Goal: Information Seeking & Learning: Find specific fact

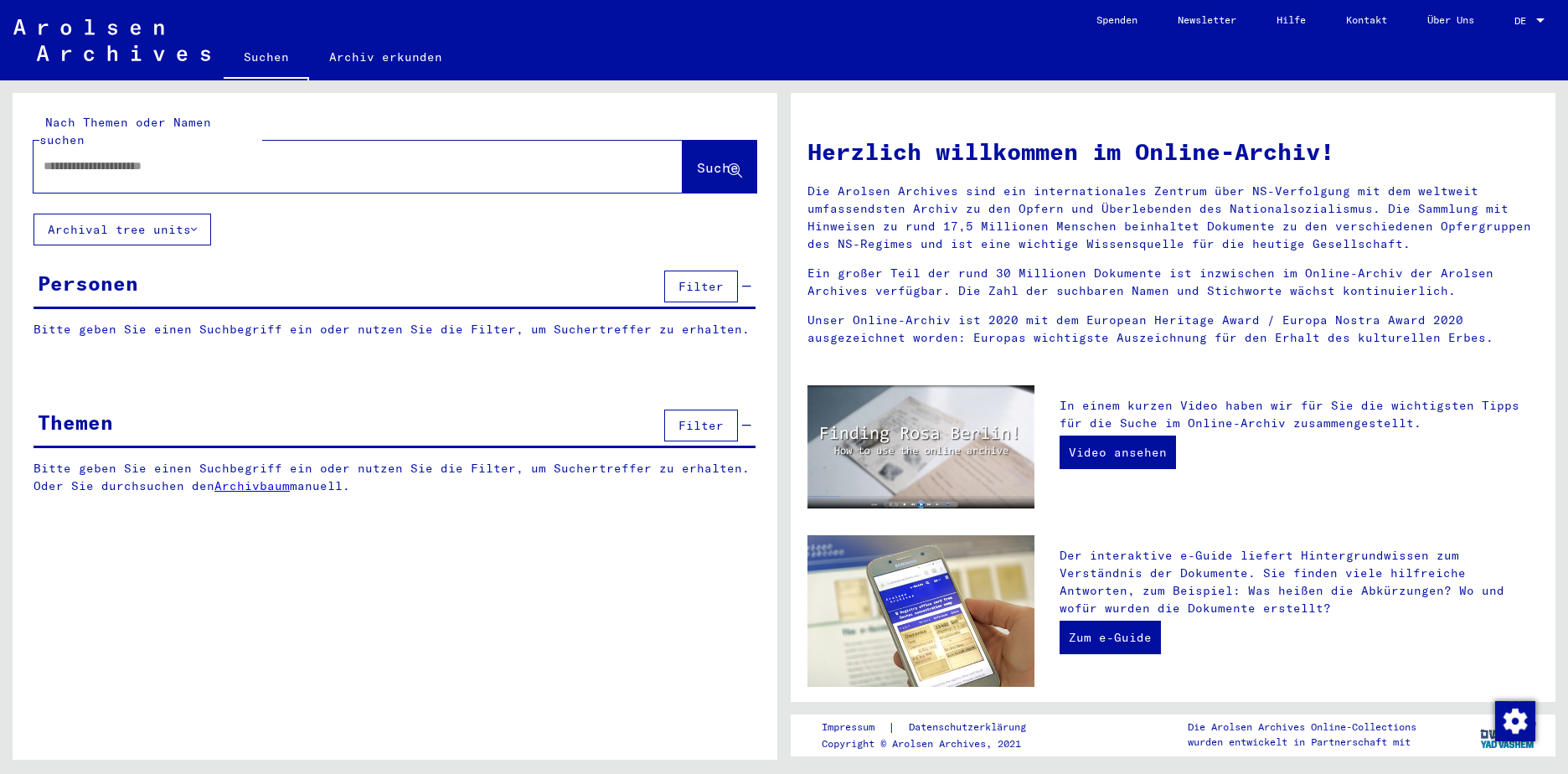
click at [144, 157] on input "text" at bounding box center [338, 166] width 589 height 17
type input "********"
click at [697, 159] on span "Suche" at bounding box center [717, 167] width 41 height 16
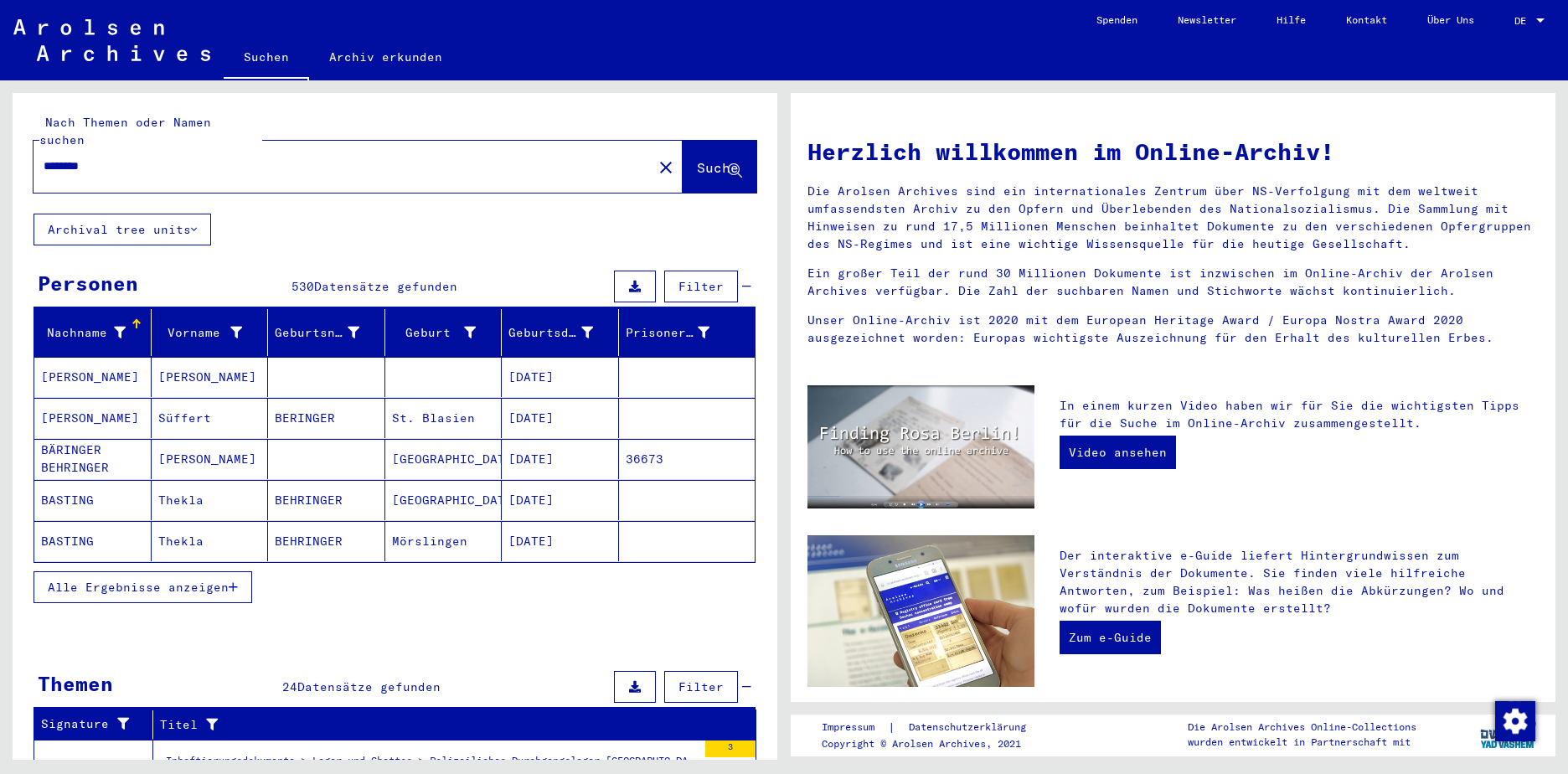
click at [171, 580] on span "Alle Ergebnisse anzeigen" at bounding box center [138, 588] width 181 height 15
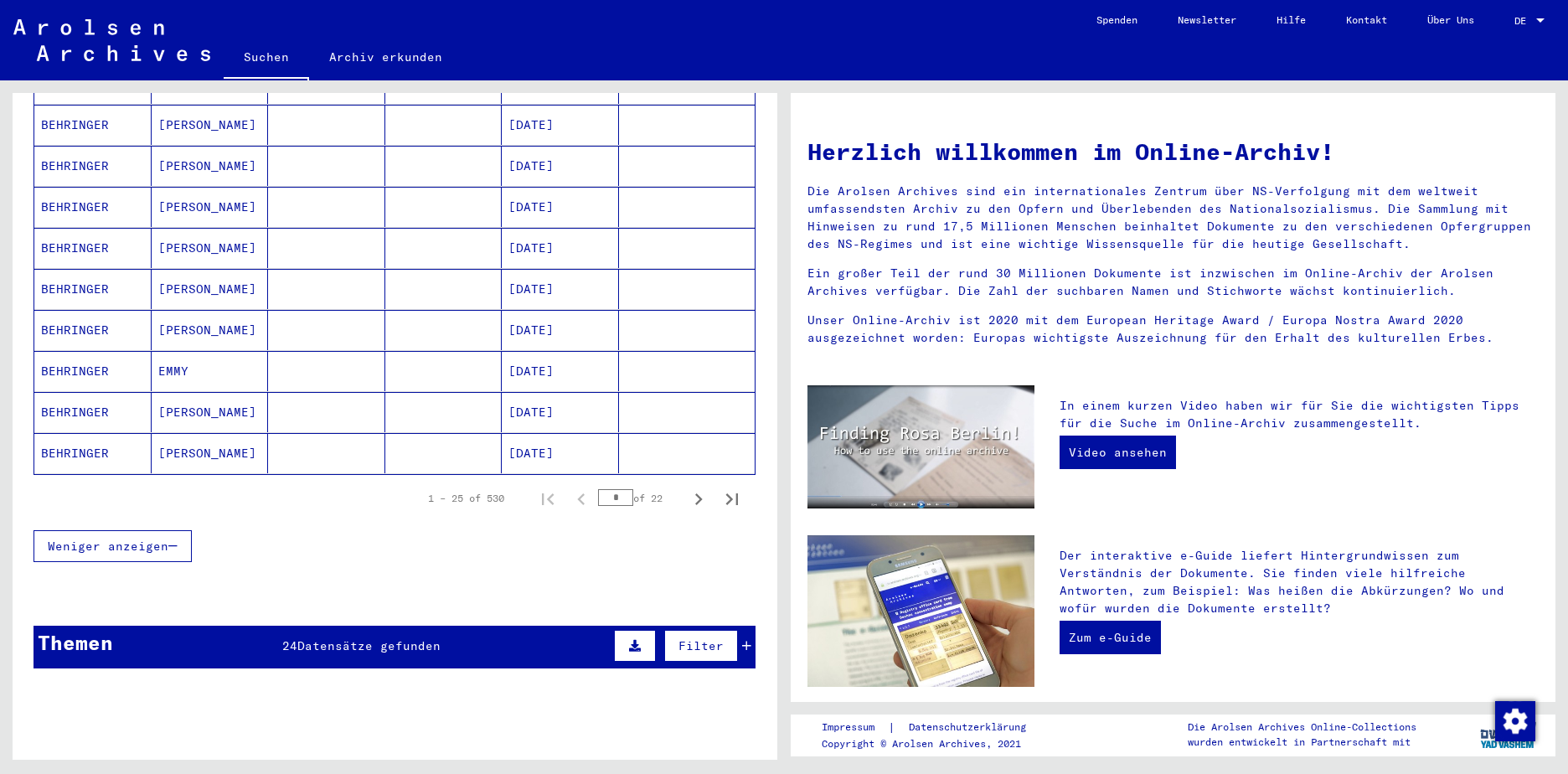
scroll to position [922, 0]
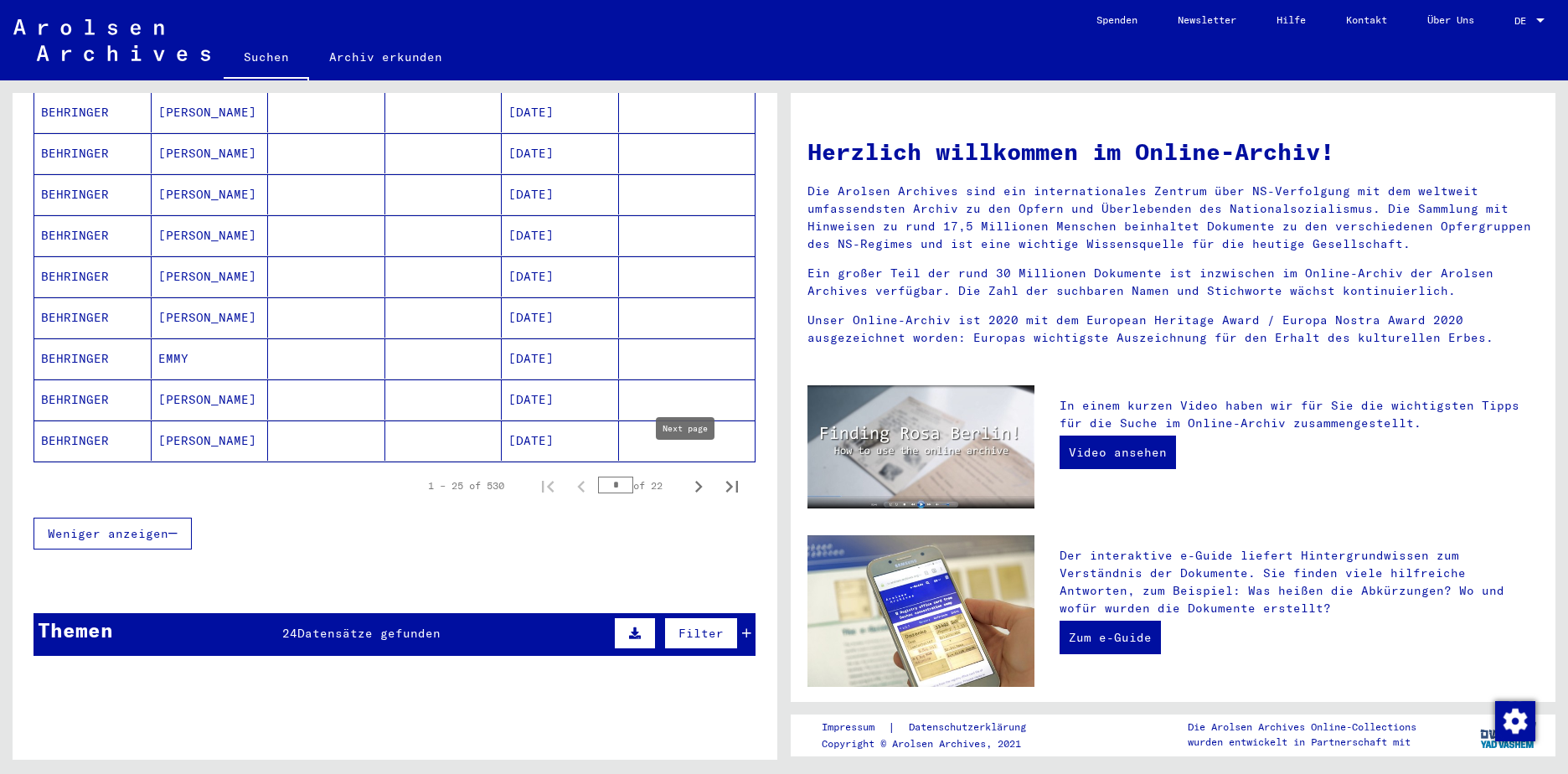
click at [687, 475] on icon "Next page" at bounding box center [699, 486] width 23 height 23
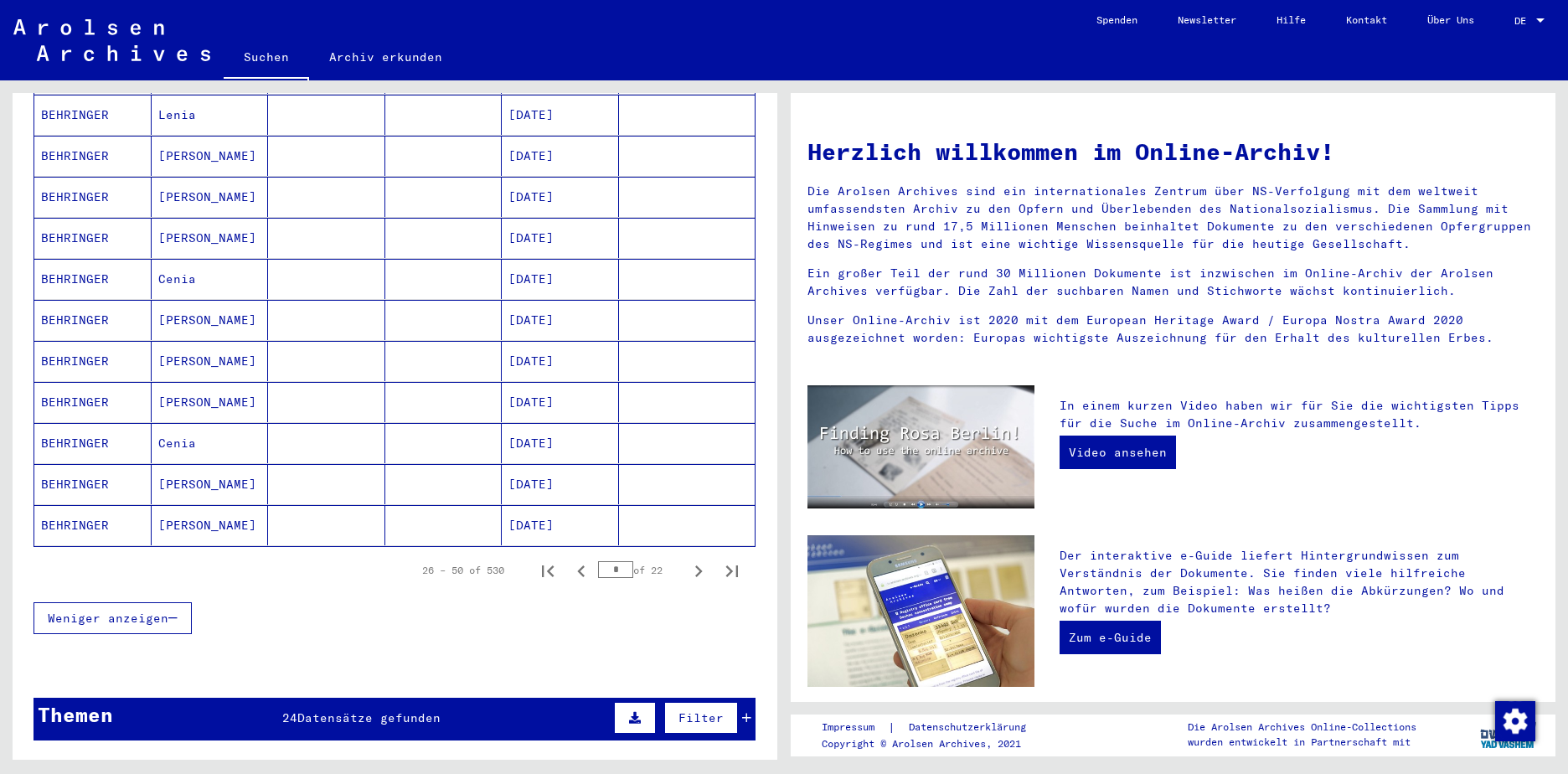
scroll to position [838, 0]
click at [687, 559] on icon "Next page" at bounding box center [699, 570] width 23 height 23
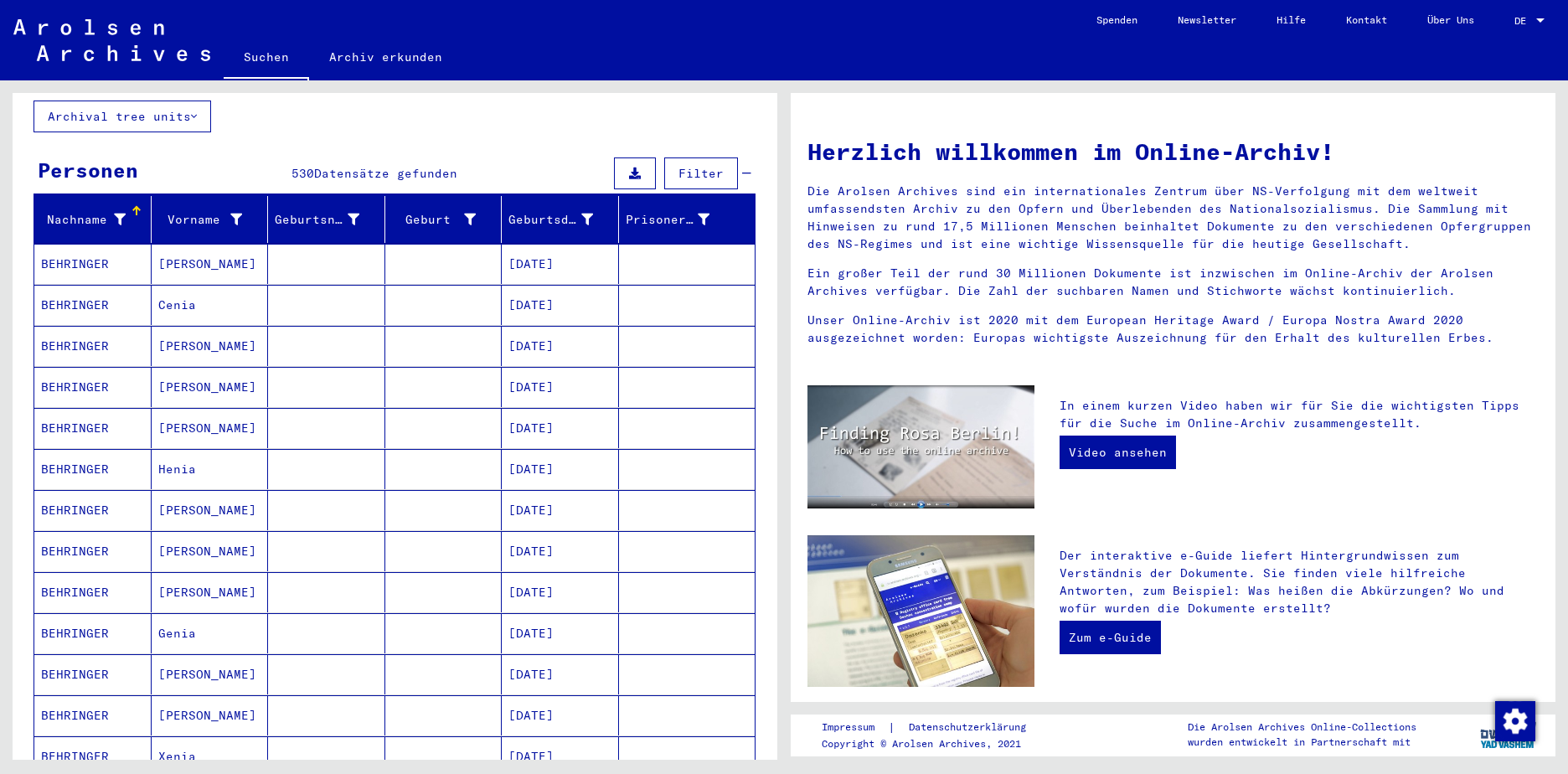
scroll to position [84, 0]
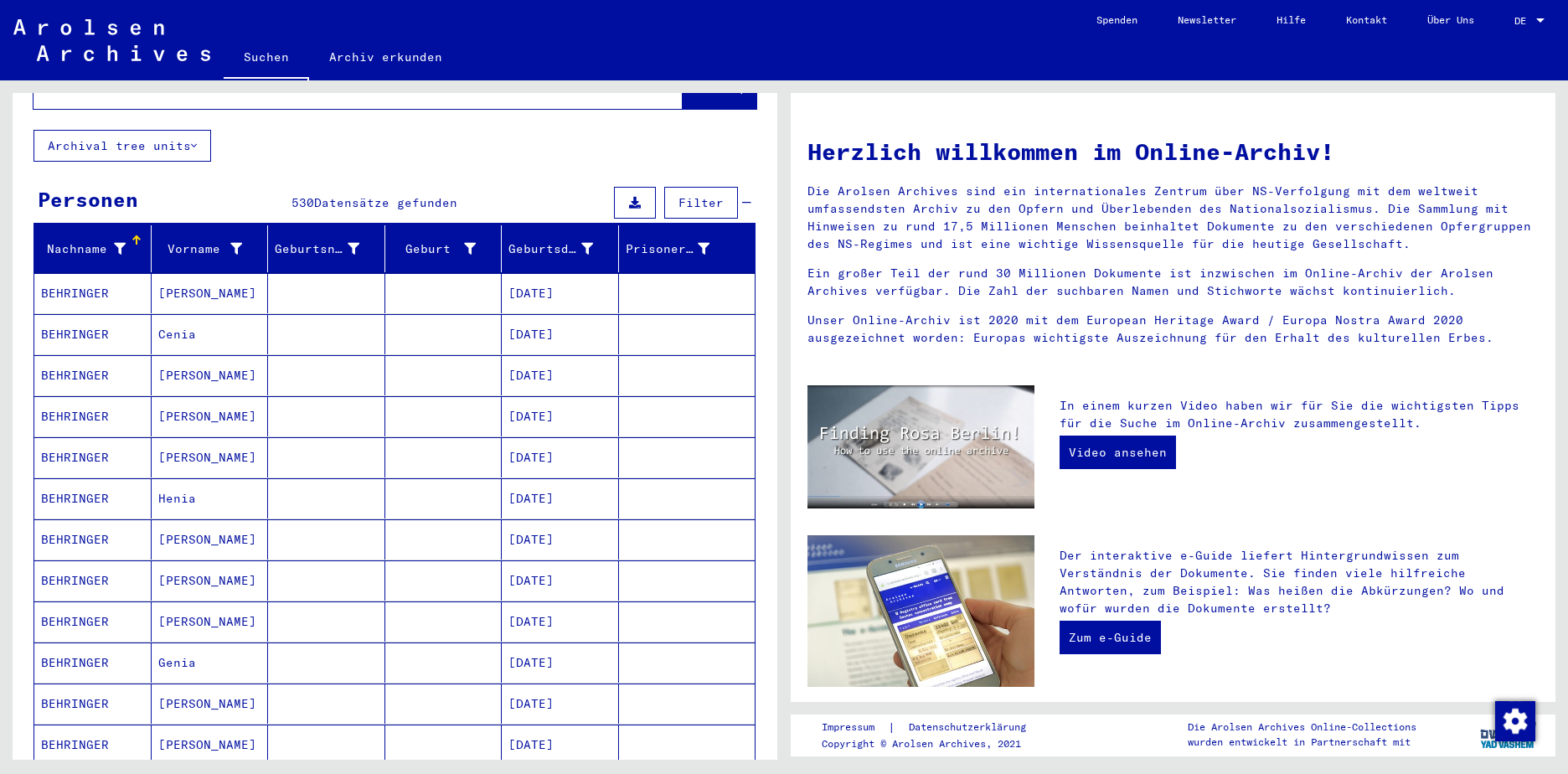
click at [75, 277] on mat-cell "BEHRINGER" at bounding box center [94, 293] width 118 height 41
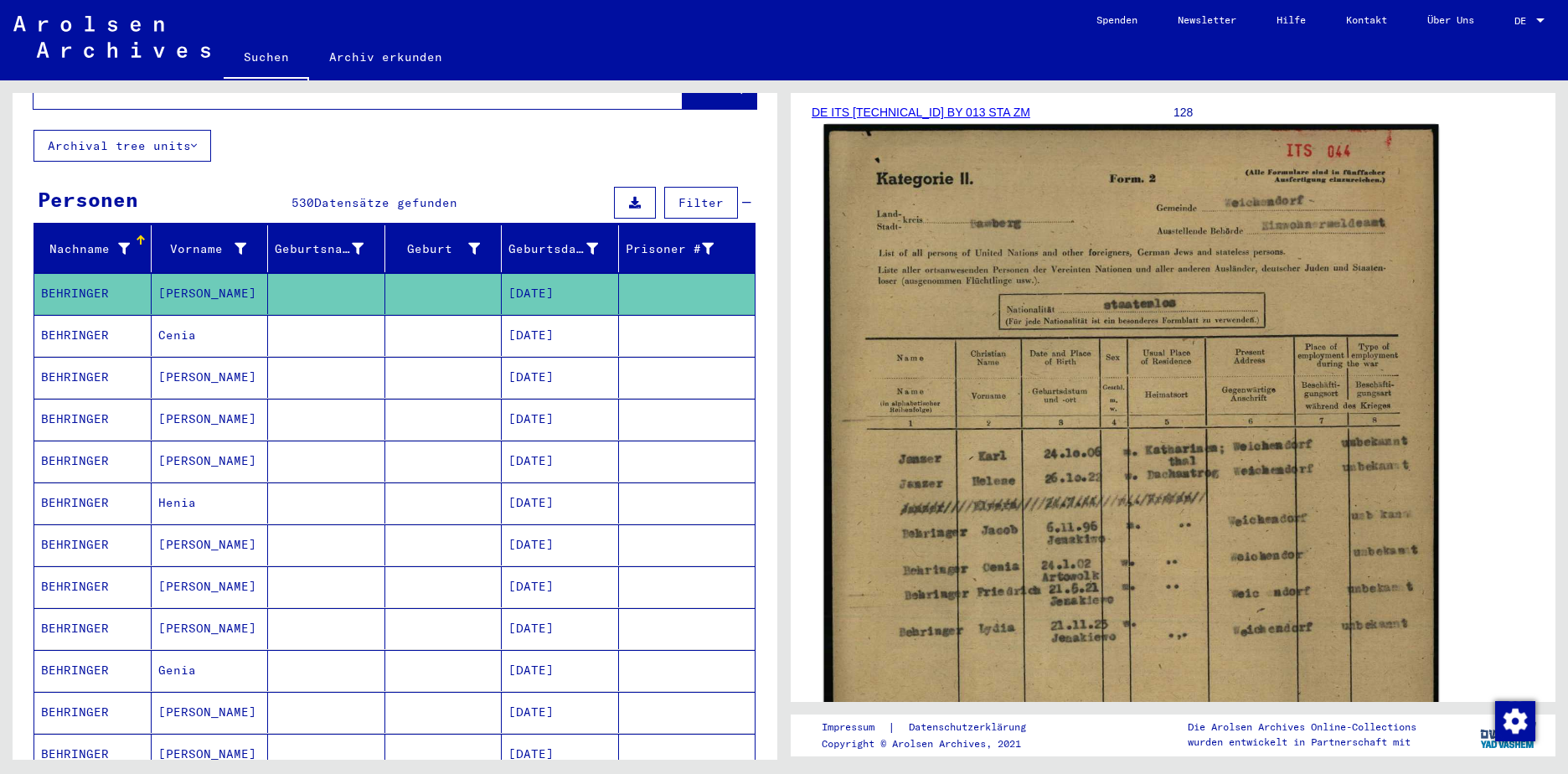
scroll to position [251, 0]
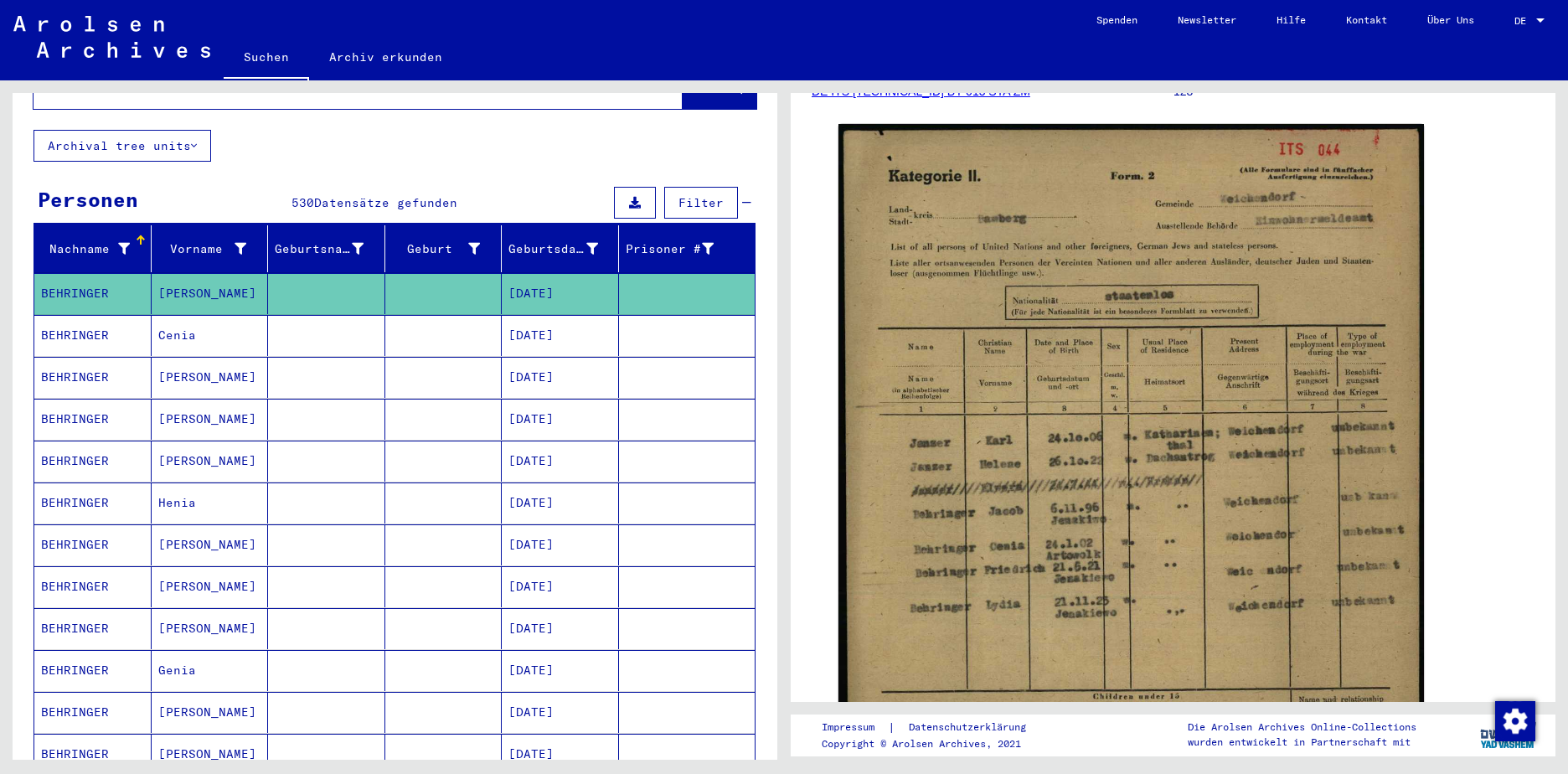
click at [151, 130] on button "Archival tree units" at bounding box center [123, 146] width 178 height 32
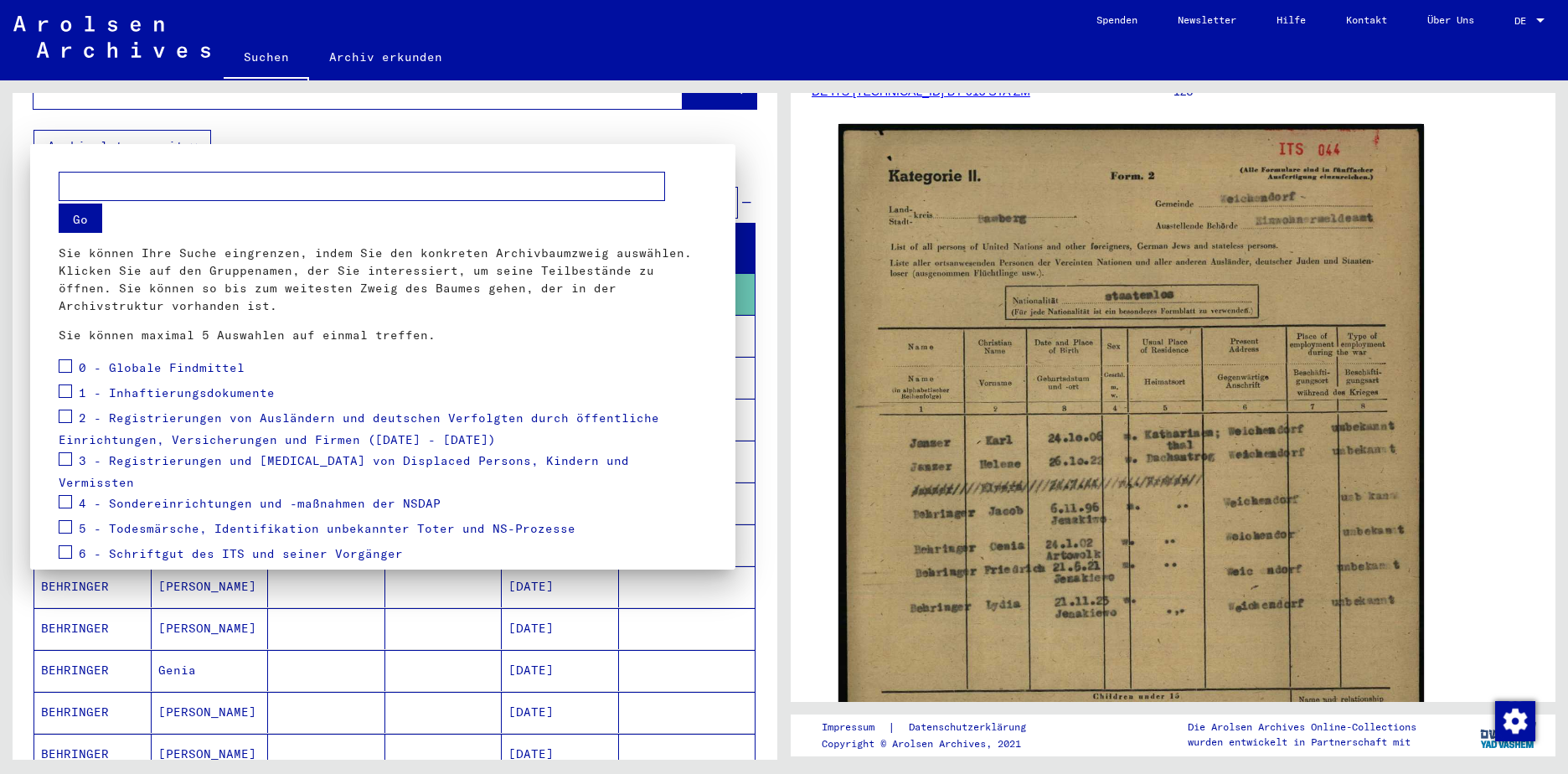
click at [153, 416] on span "2 - Registrierungen von Ausländern und deutschen Verfolgten durch öffentliche E…" at bounding box center [359, 428] width 601 height 38
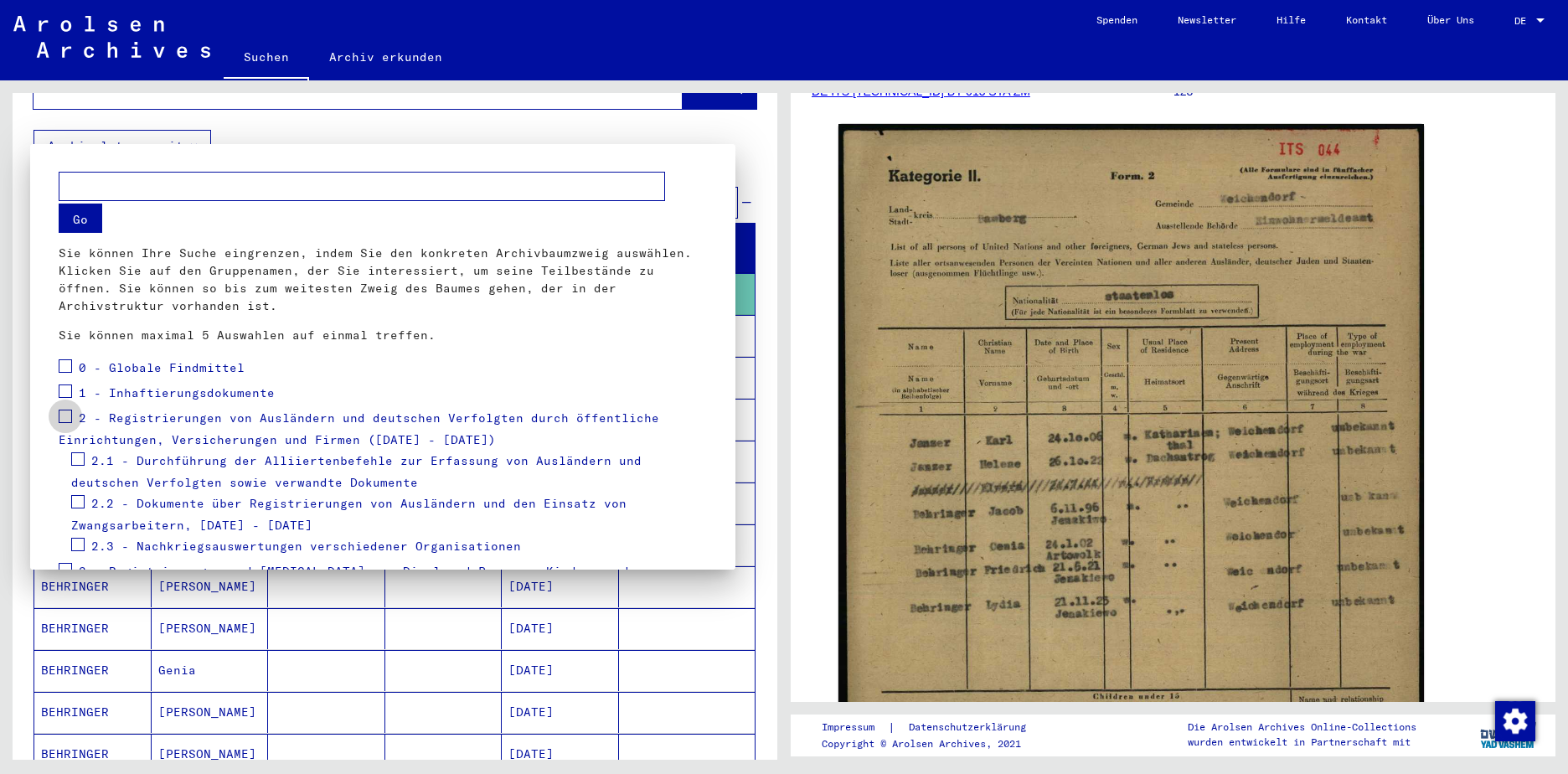
click at [67, 415] on span at bounding box center [66, 417] width 14 height 14
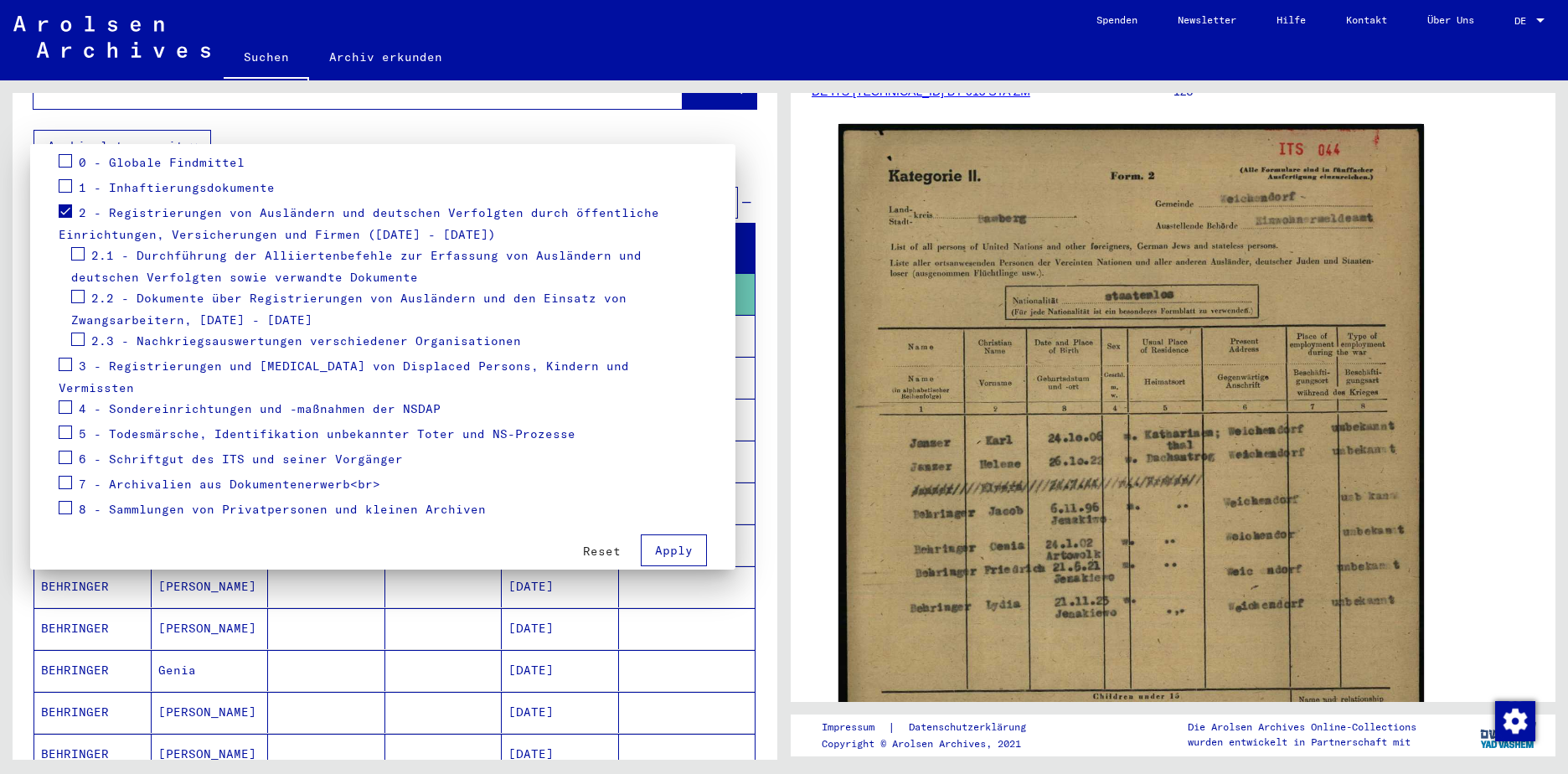
scroll to position [213, 0]
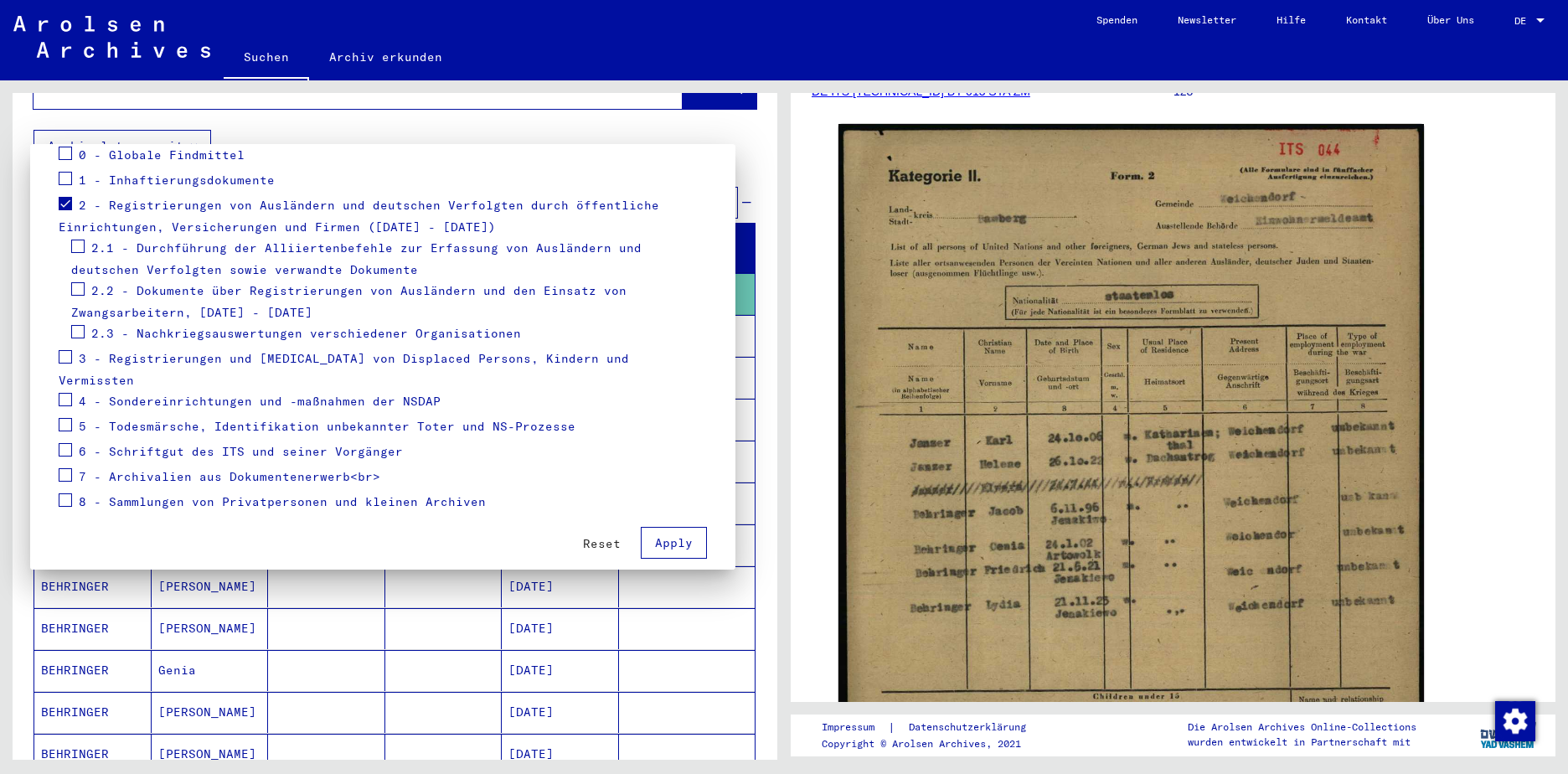
click at [658, 536] on span "Apply" at bounding box center [674, 543] width 38 height 15
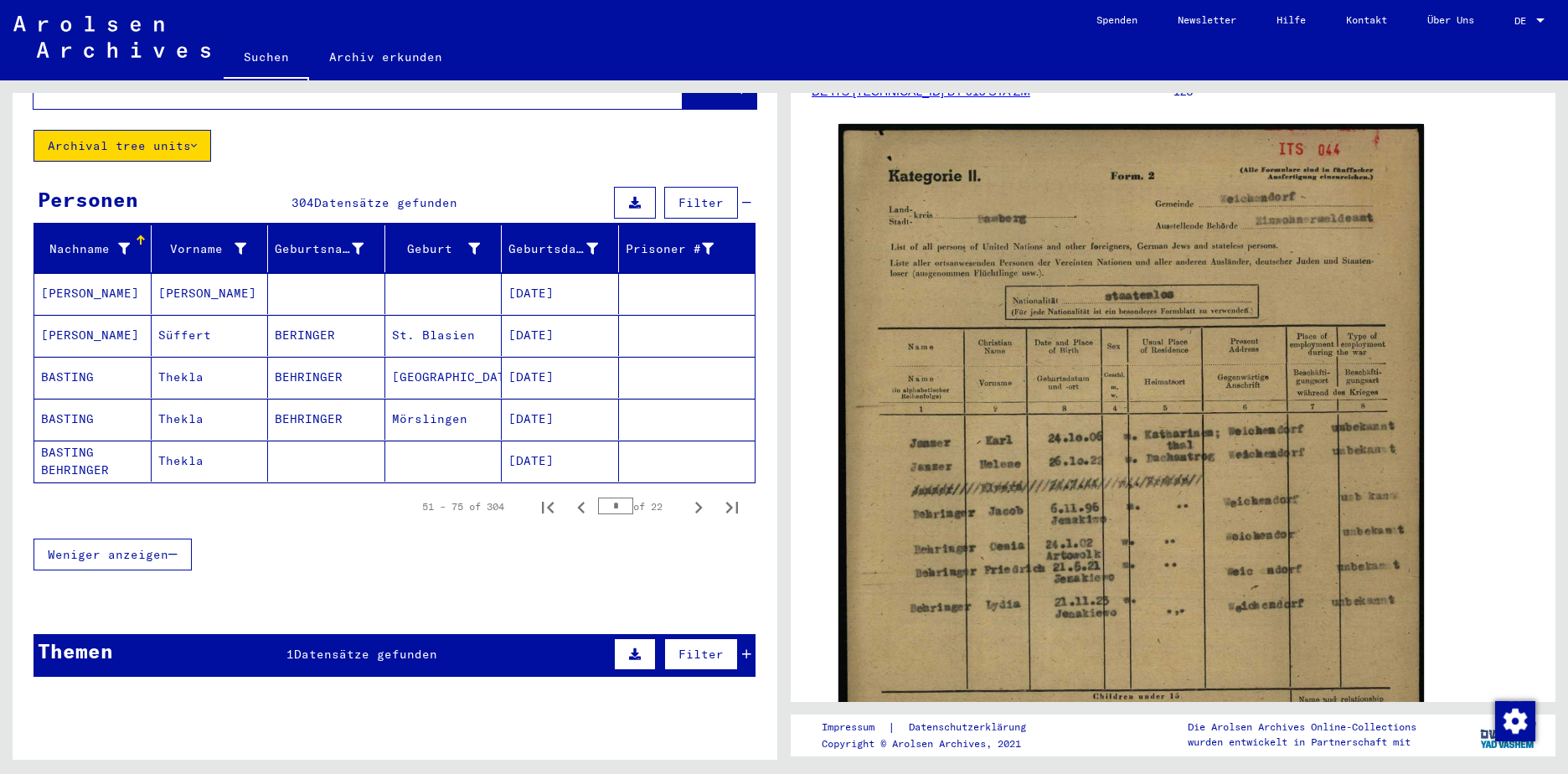
scroll to position [0, 0]
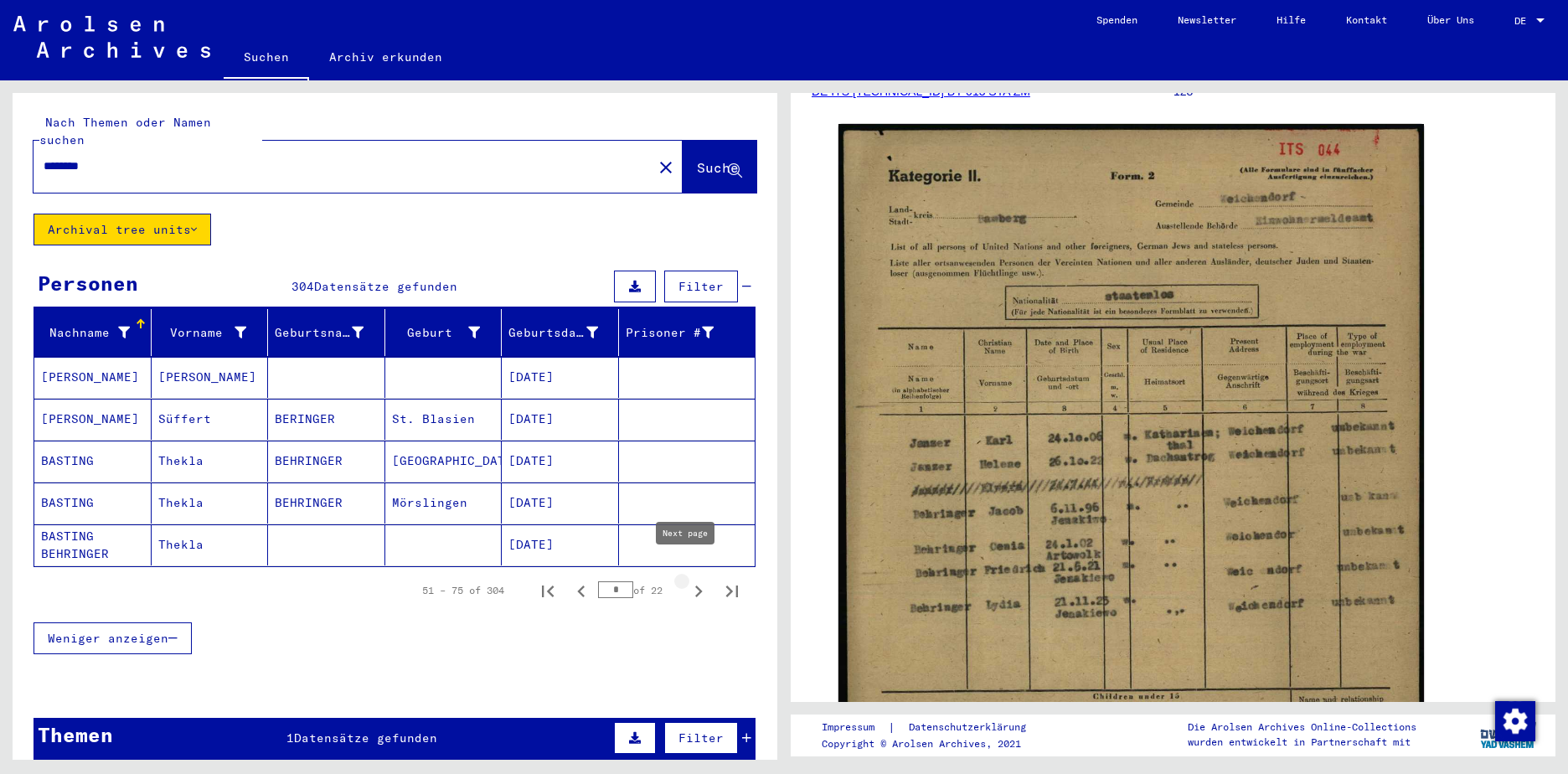
click at [687, 580] on icon "Next page" at bounding box center [699, 592] width 23 height 23
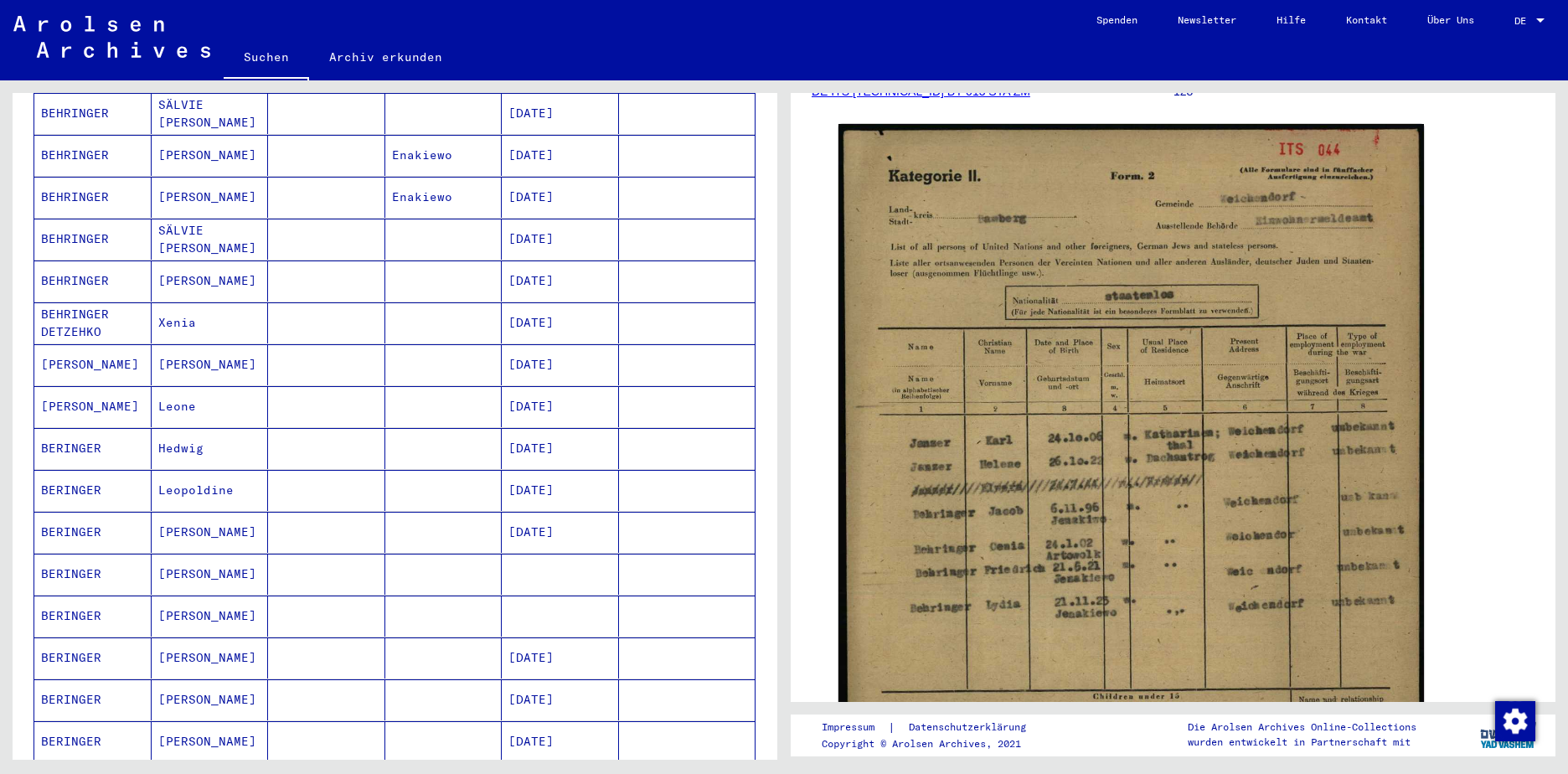
scroll to position [503, 0]
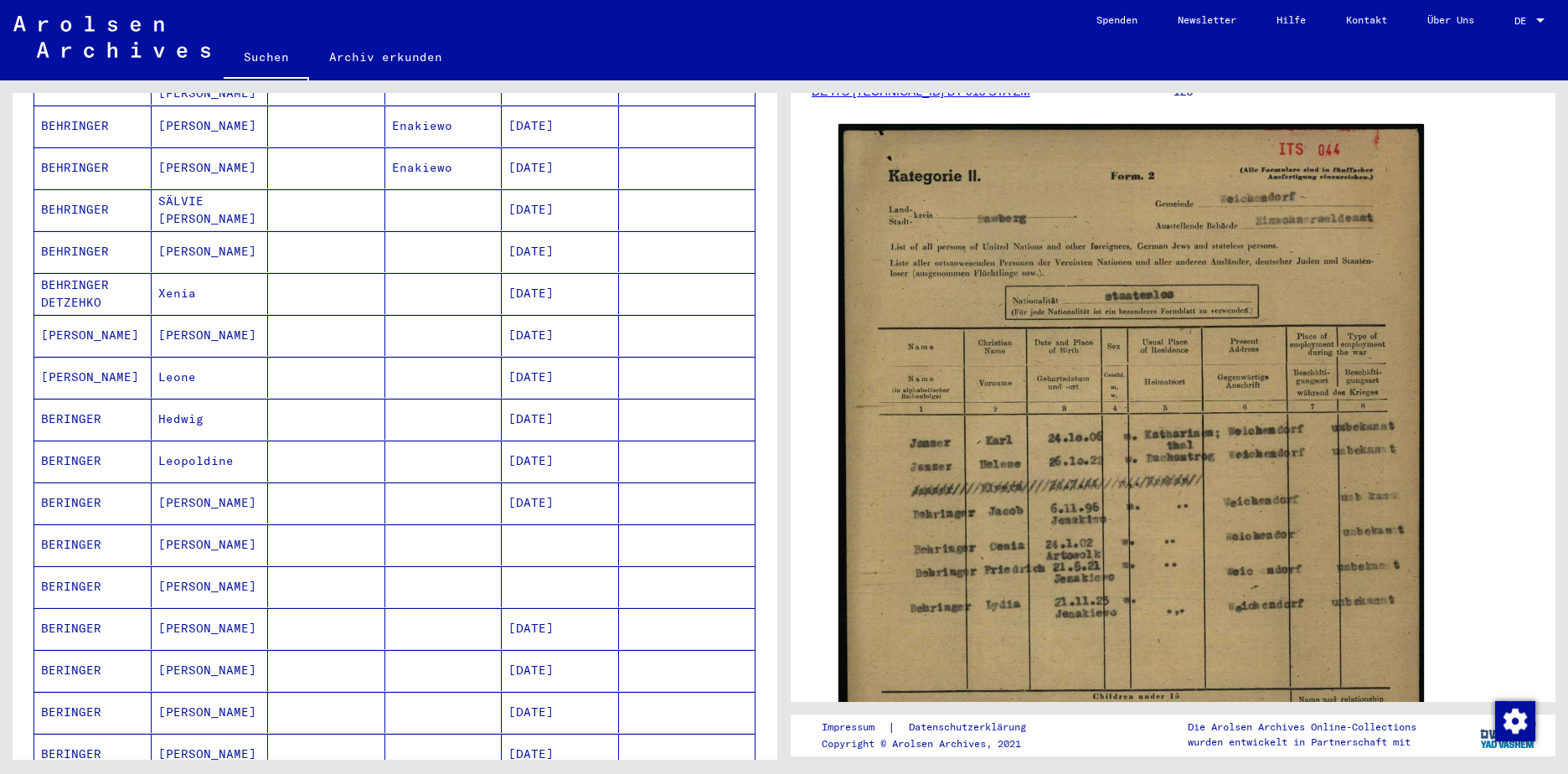
click at [82, 568] on mat-cell "BERINGER" at bounding box center [94, 587] width 118 height 41
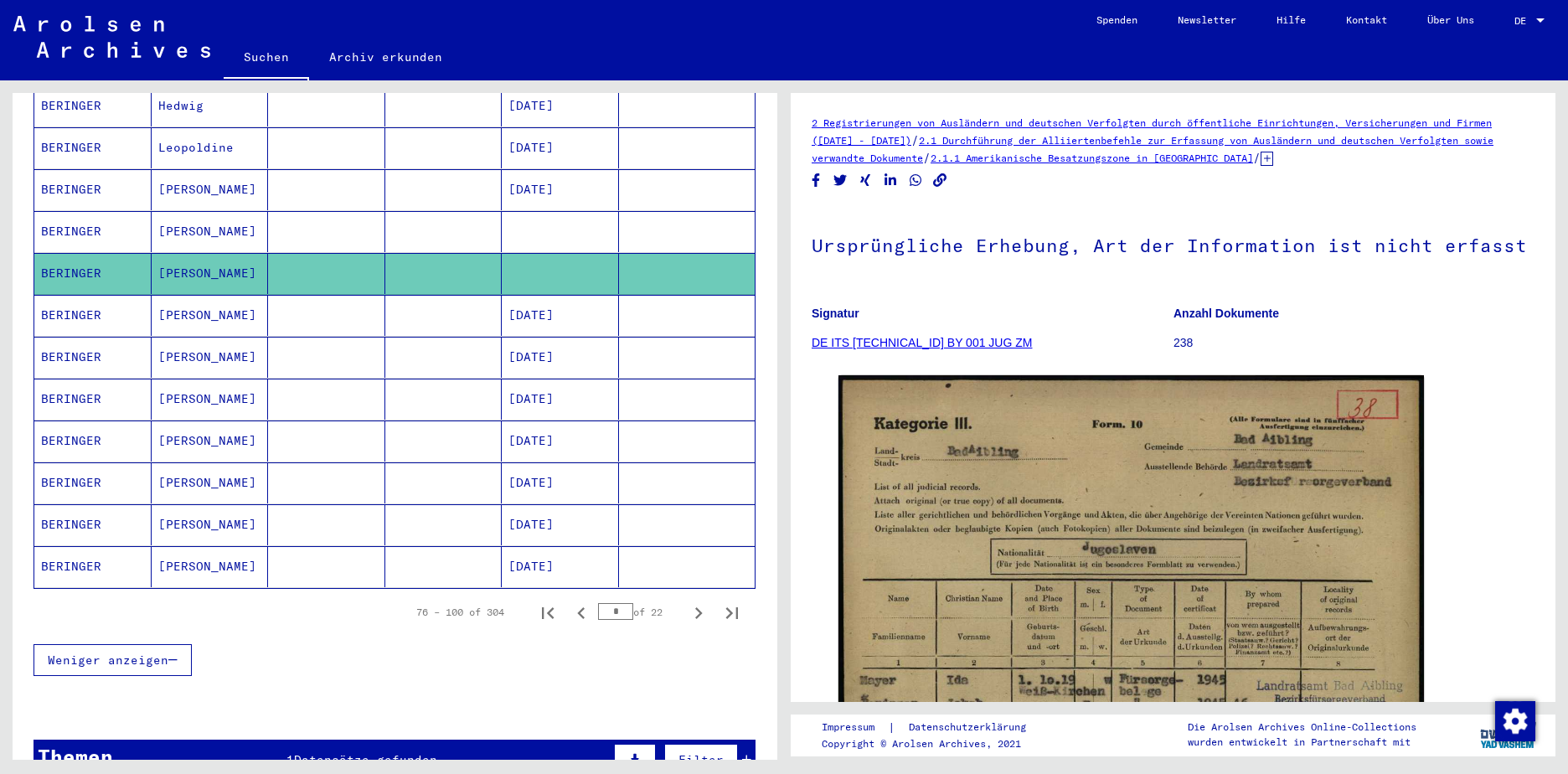
scroll to position [838, 0]
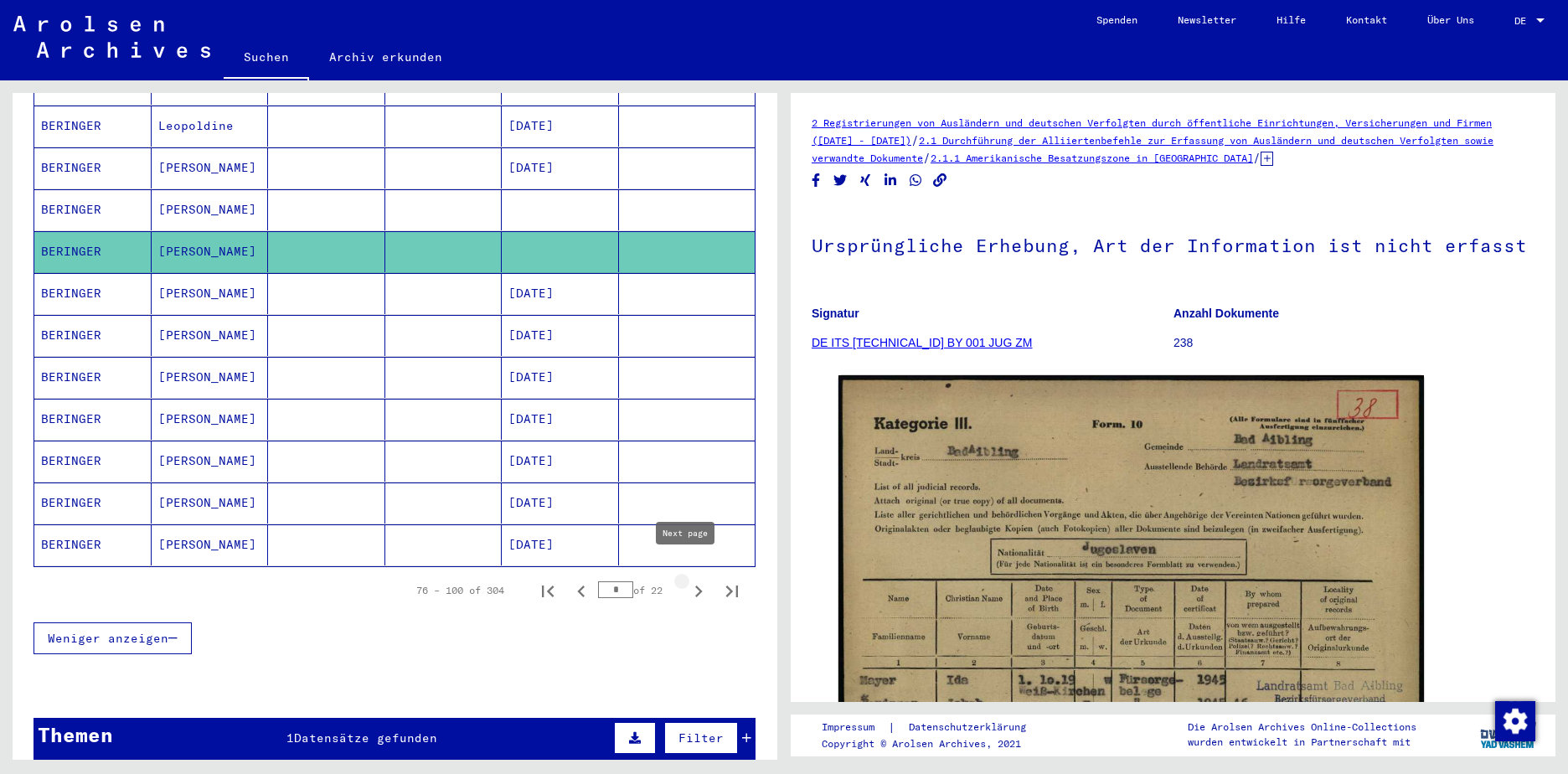
click at [687, 580] on icon "Next page" at bounding box center [699, 592] width 23 height 23
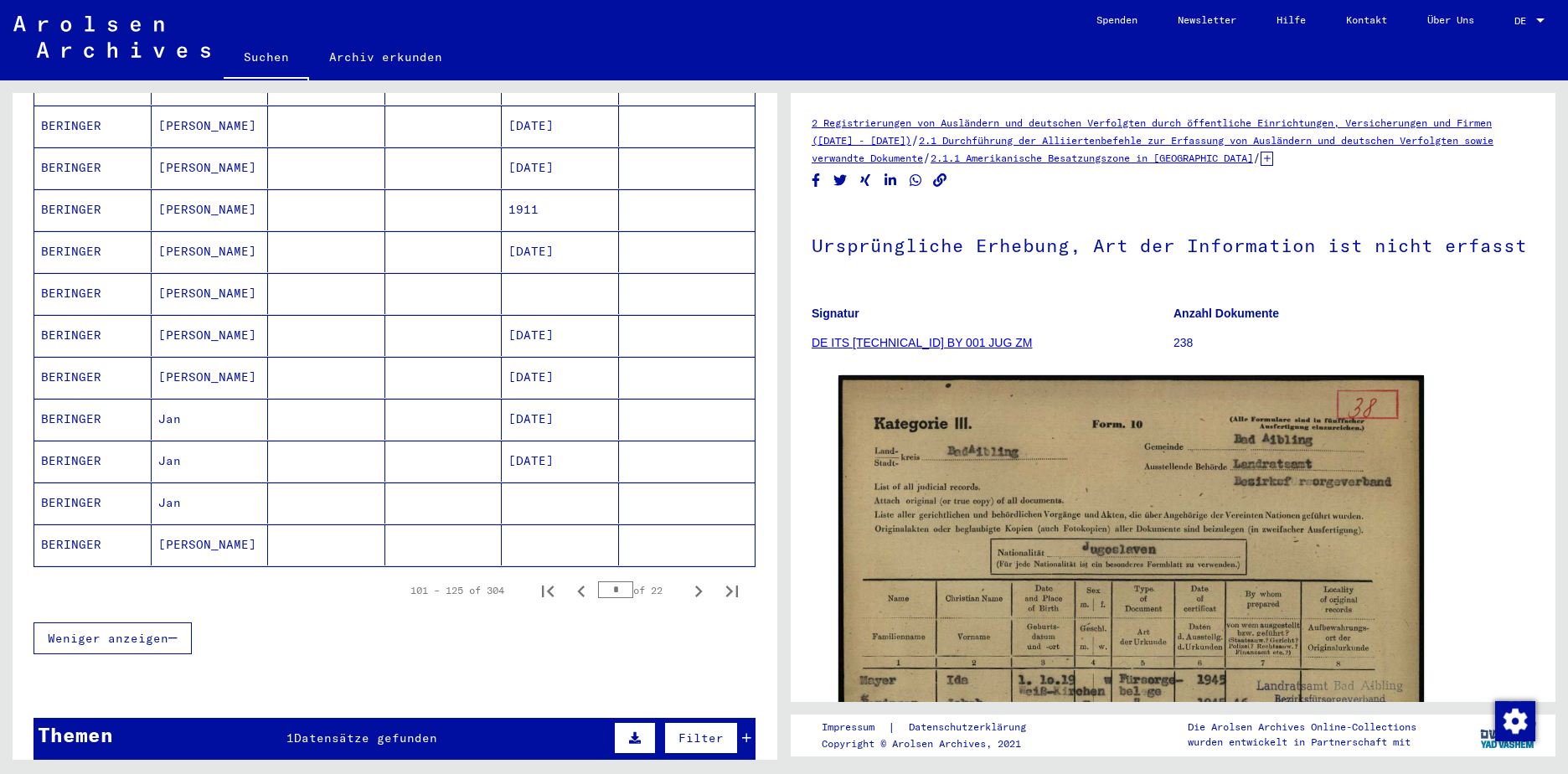
click at [687, 580] on icon "Next page" at bounding box center [699, 592] width 23 height 23
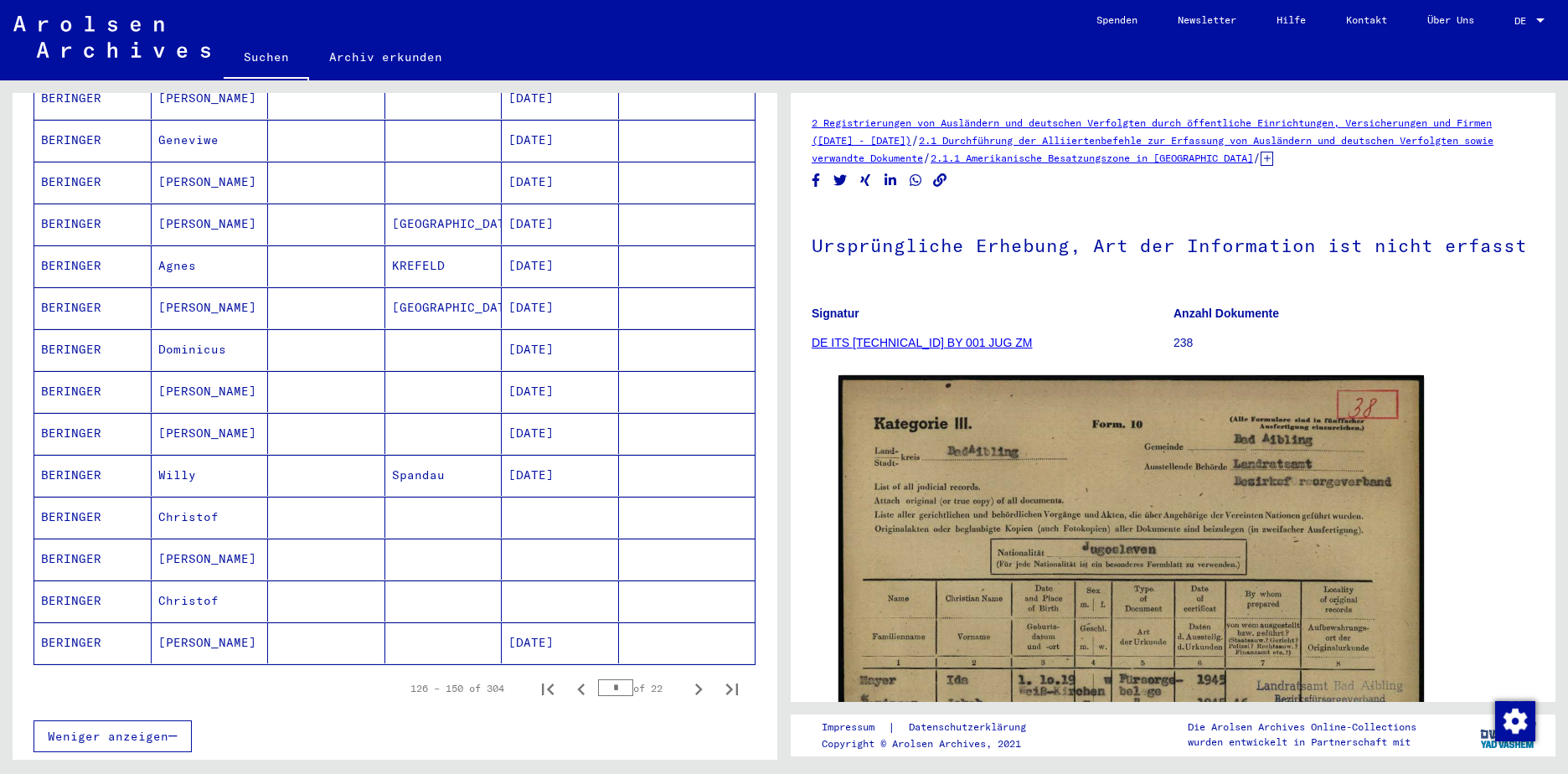
scroll to position [671, 0]
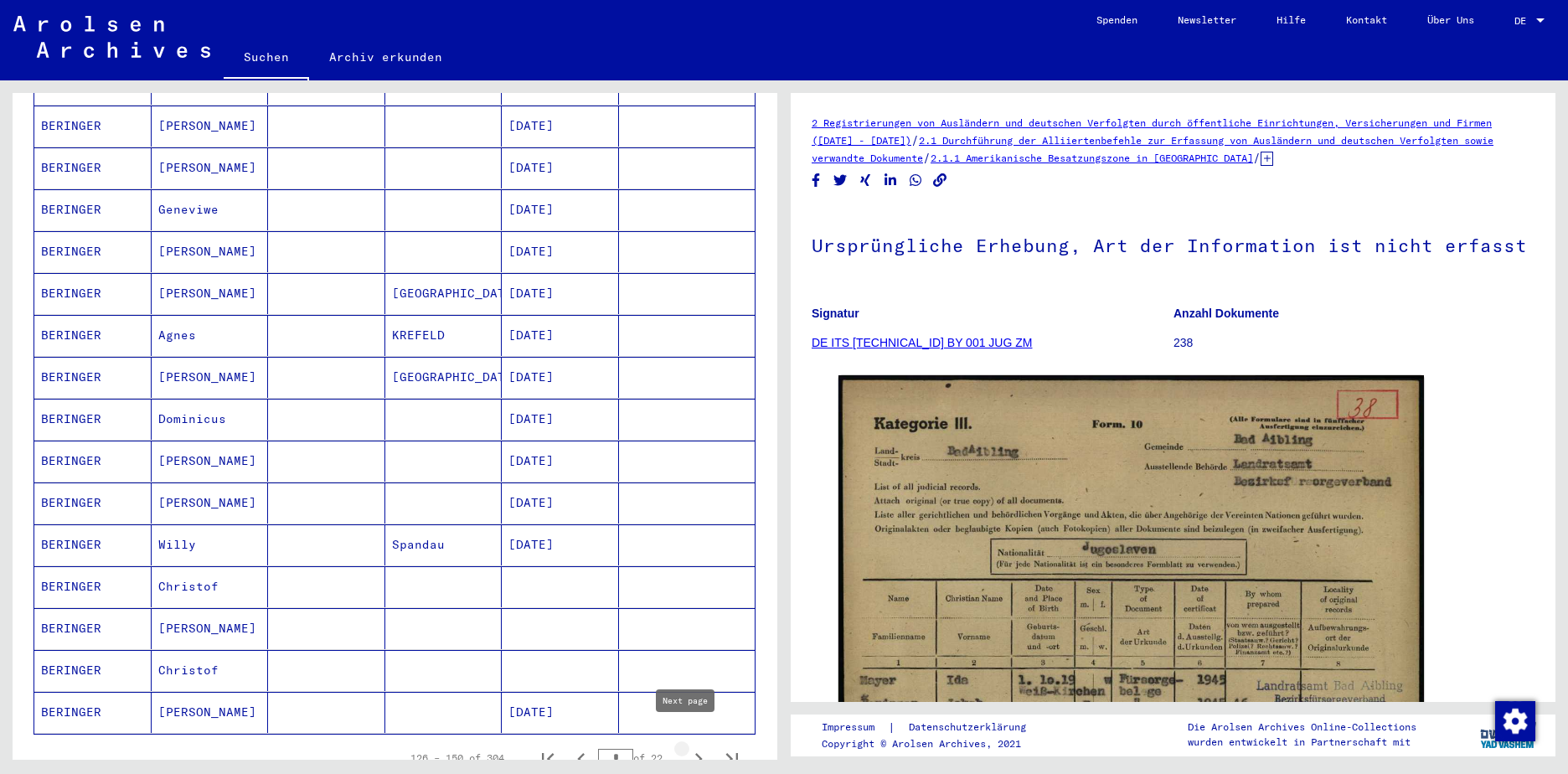
click at [687, 748] on icon "Next page" at bounding box center [699, 760] width 23 height 23
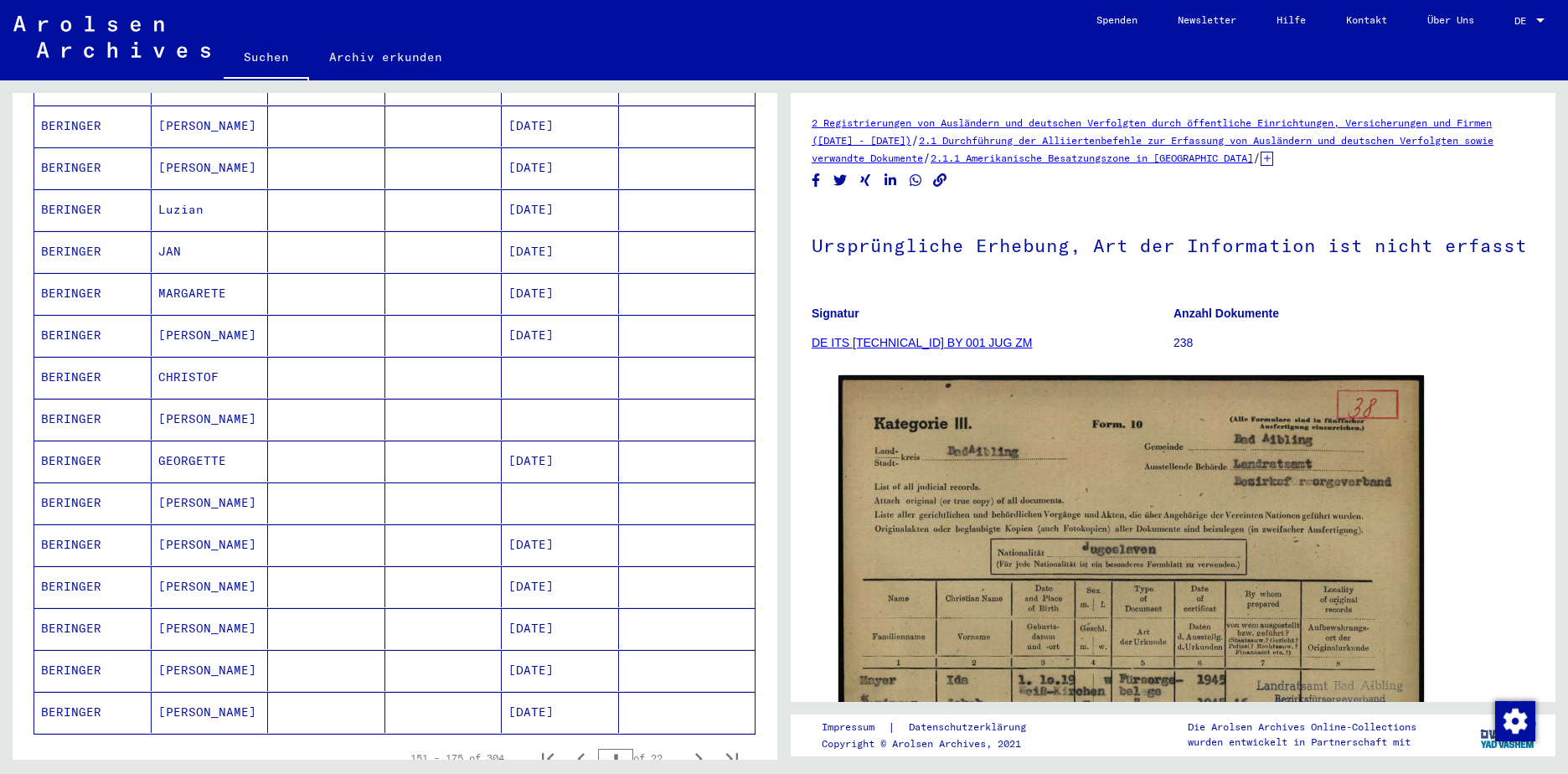
click at [687, 748] on icon "Next page" at bounding box center [699, 760] width 23 height 23
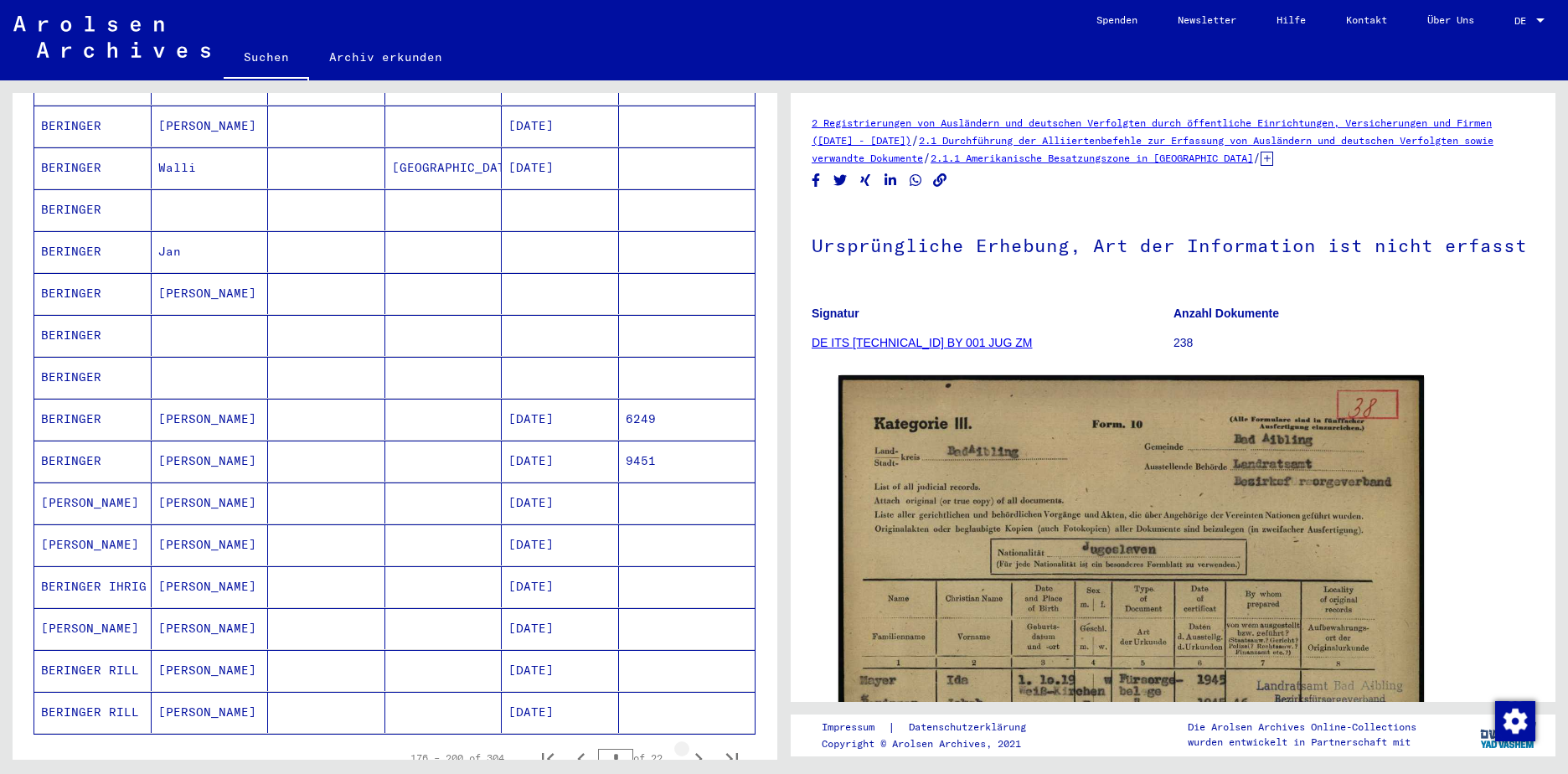
click at [687, 748] on icon "Next page" at bounding box center [699, 760] width 23 height 23
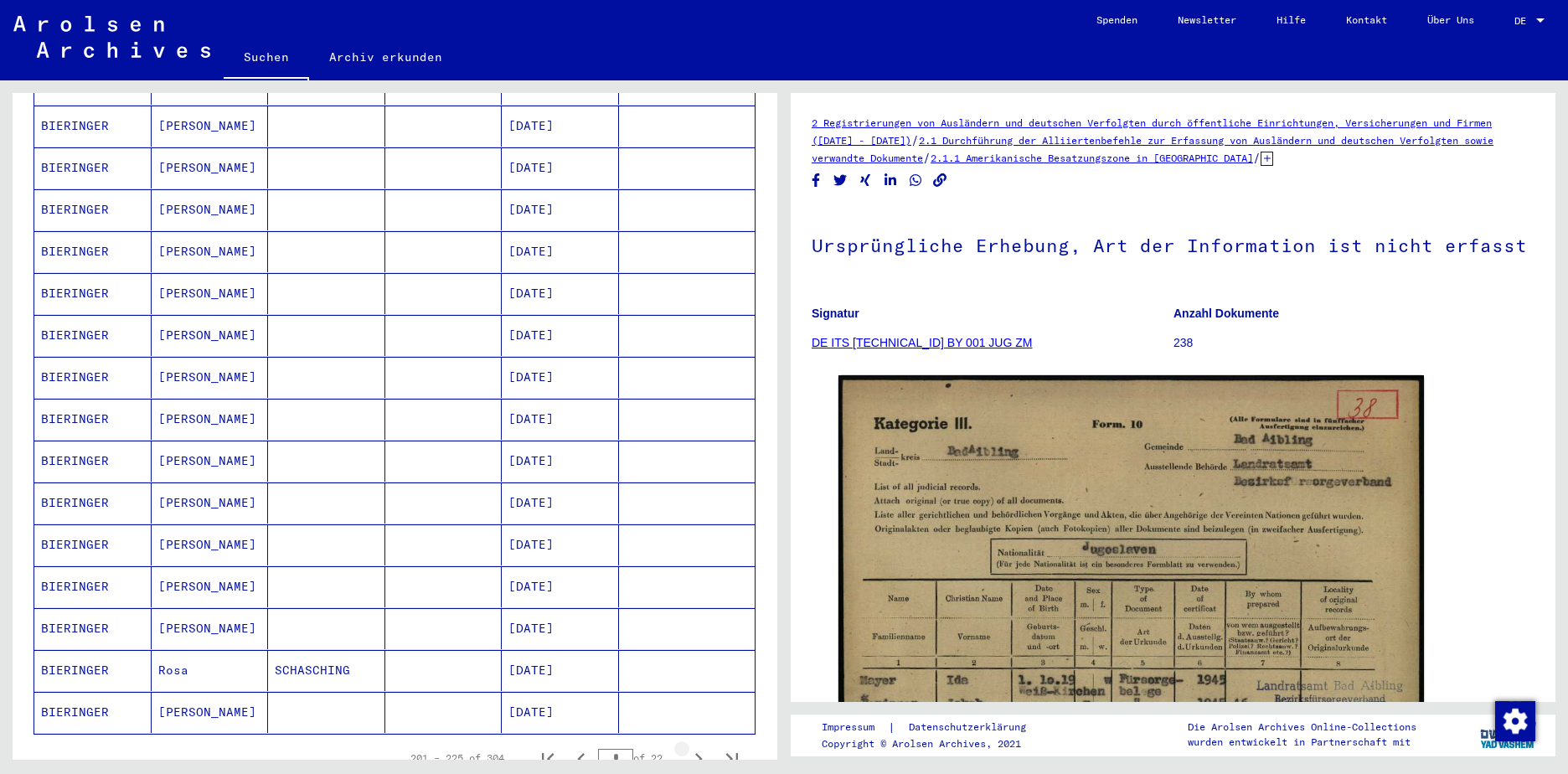
click at [687, 748] on icon "Next page" at bounding box center [699, 760] width 23 height 23
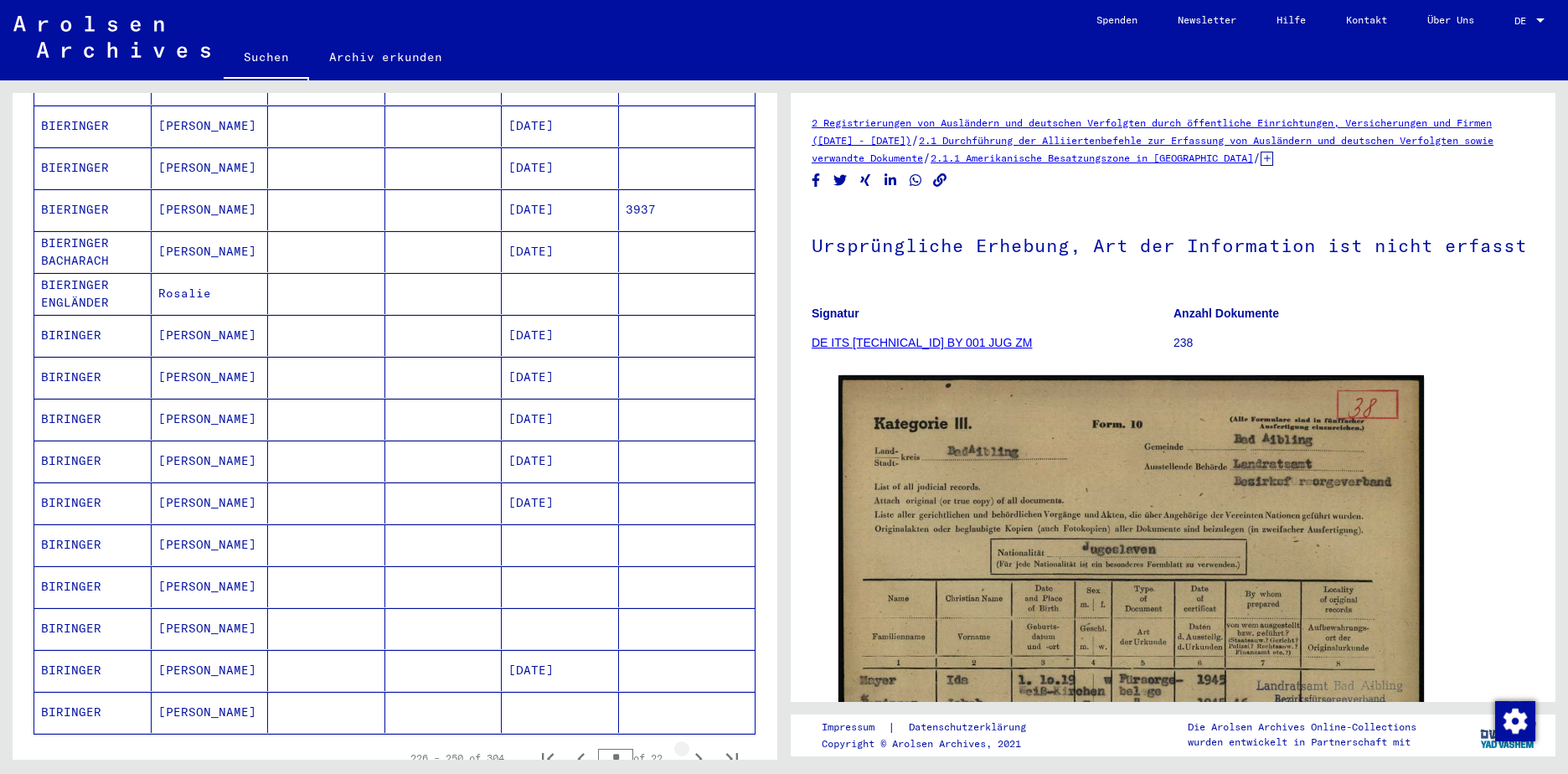
click at [687, 748] on icon "Next page" at bounding box center [699, 760] width 23 height 23
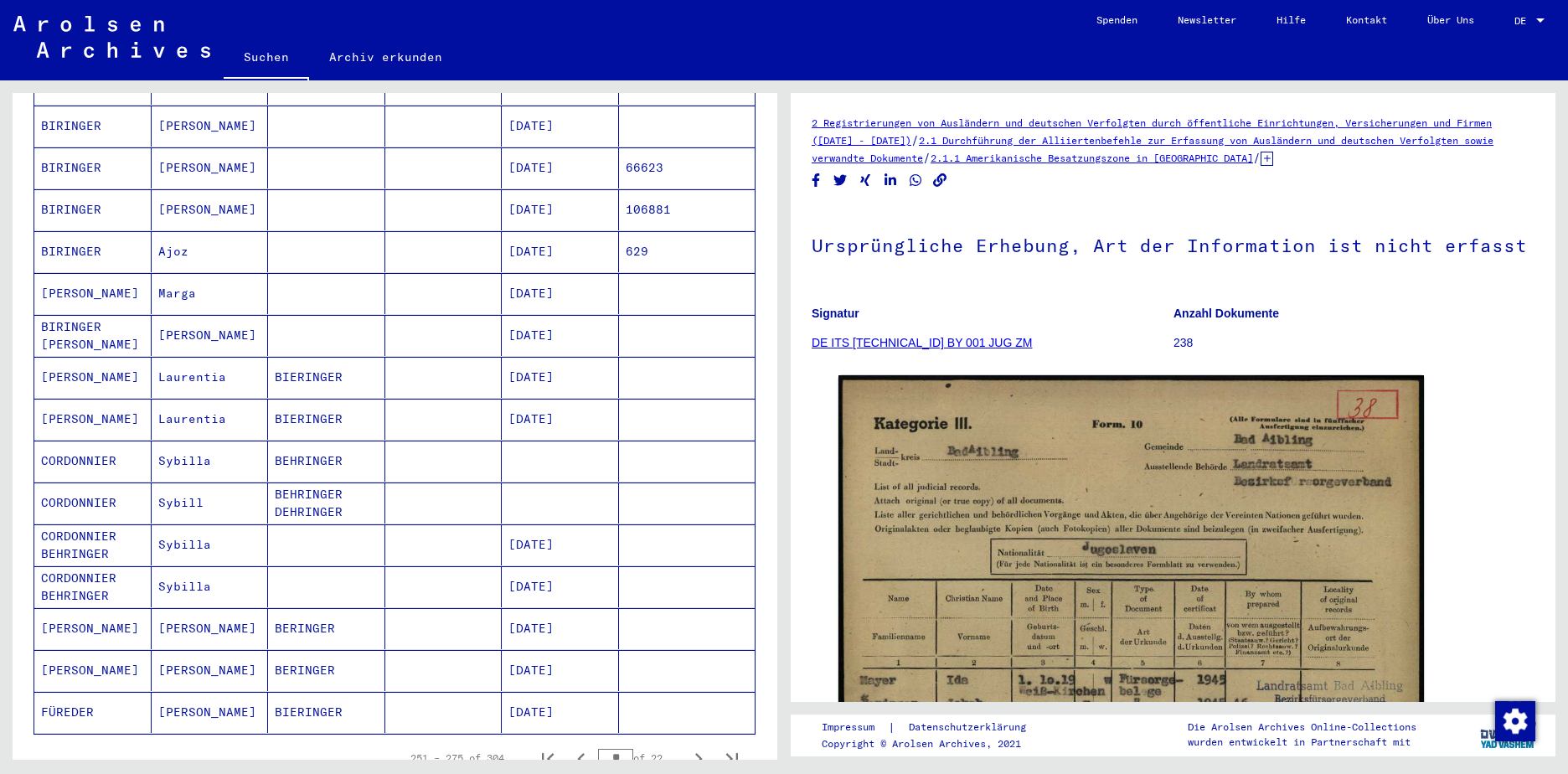
click at [687, 748] on icon "Next page" at bounding box center [699, 760] width 23 height 23
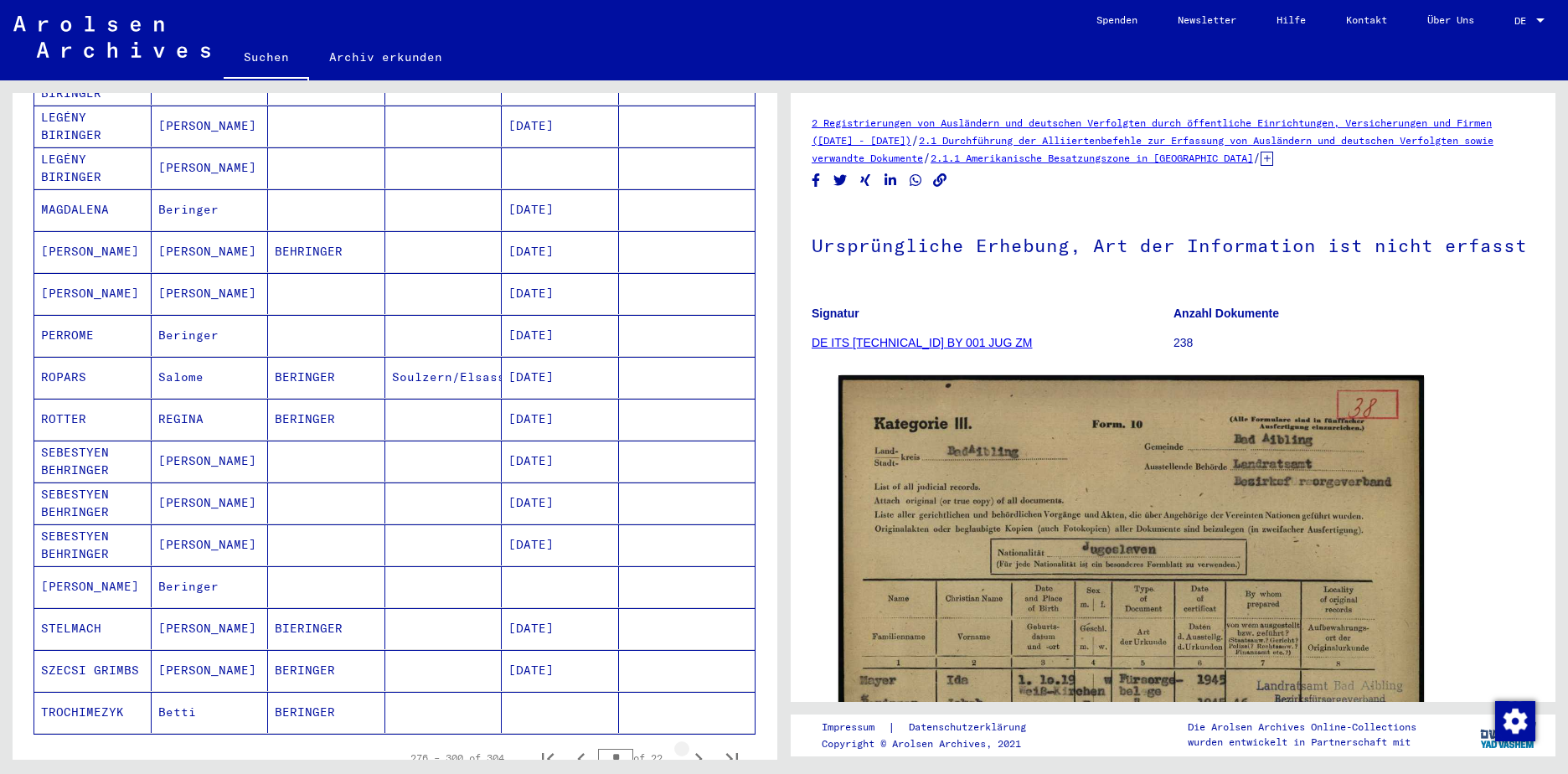
click at [687, 748] on icon "Next page" at bounding box center [699, 760] width 23 height 23
type input "**"
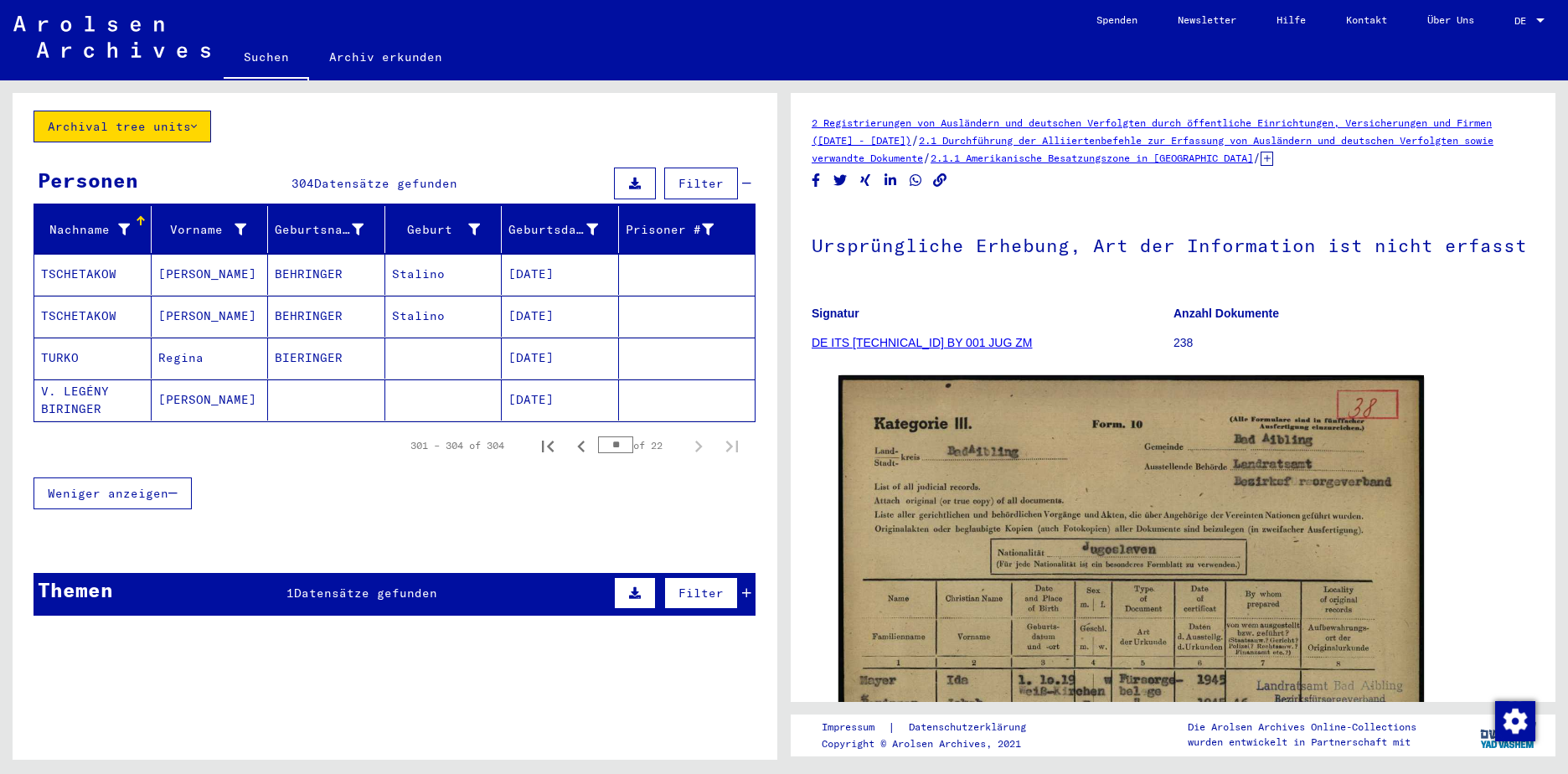
scroll to position [86, 0]
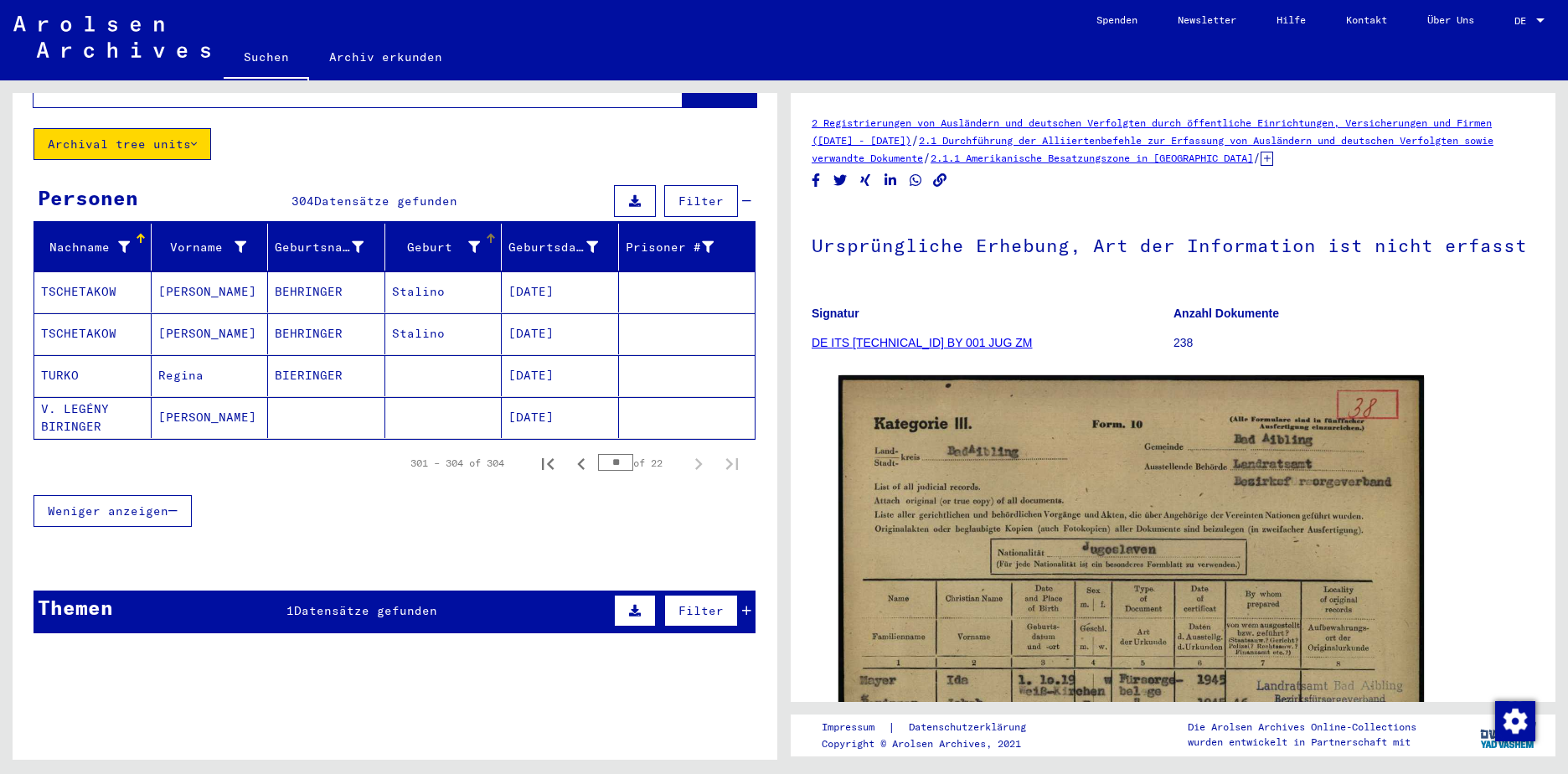
click at [468, 241] on icon at bounding box center [474, 247] width 12 height 12
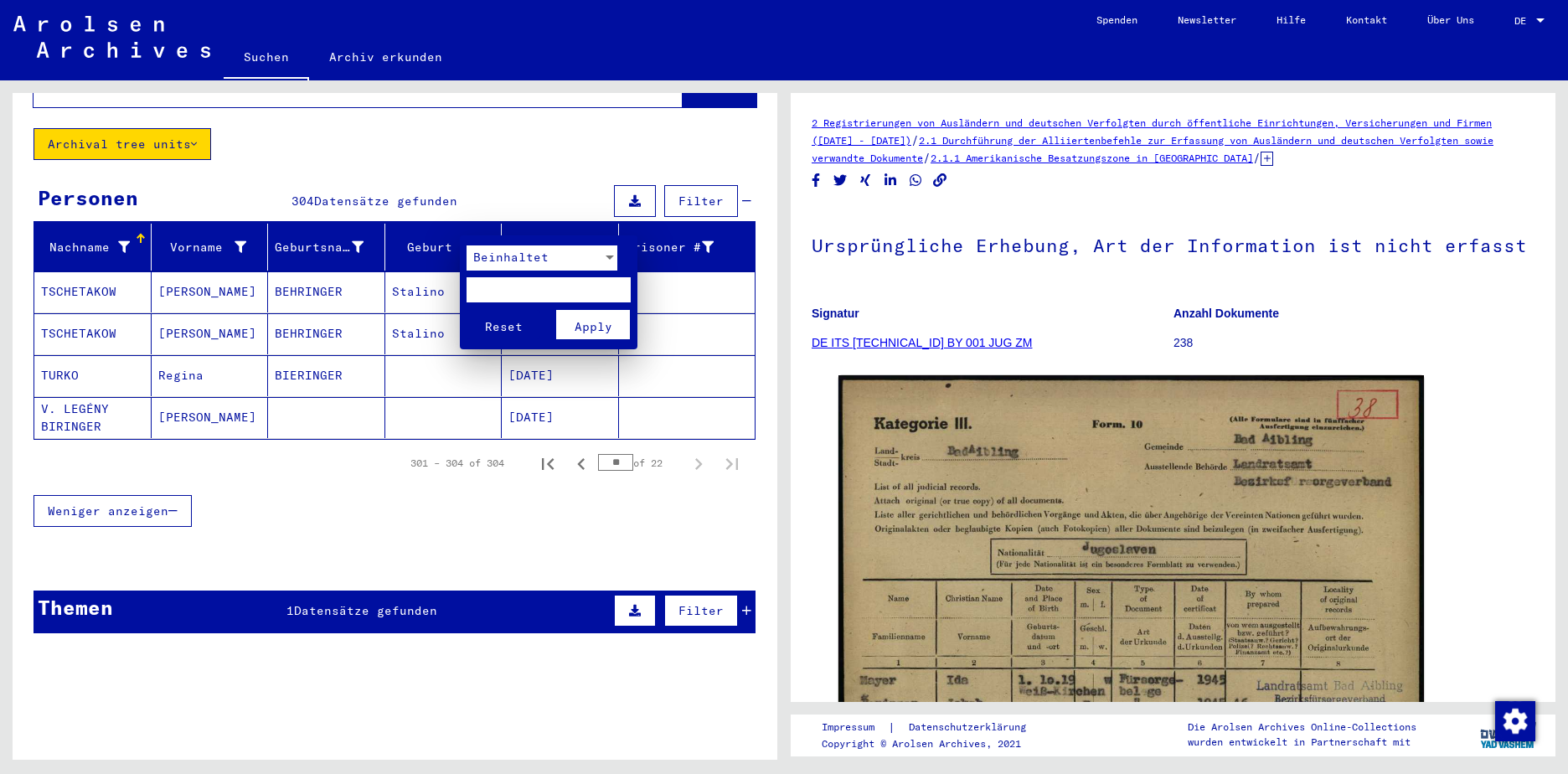
click at [501, 295] on input "text" at bounding box center [549, 290] width 164 height 25
type input "*****"
click at [584, 322] on span "Apply" at bounding box center [593, 327] width 38 height 15
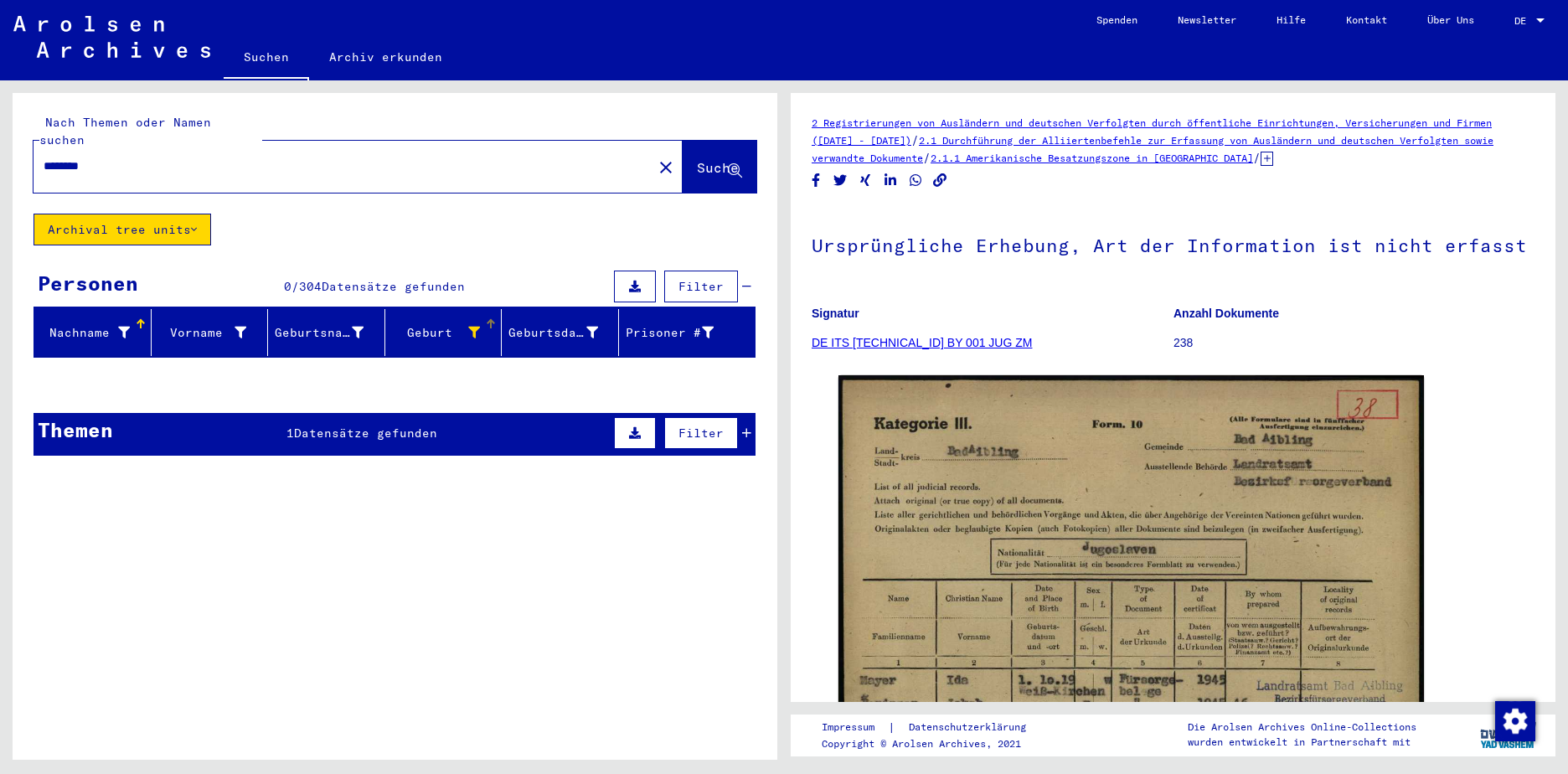
click at [346, 279] on span "Datensätze gefunden" at bounding box center [393, 287] width 143 height 15
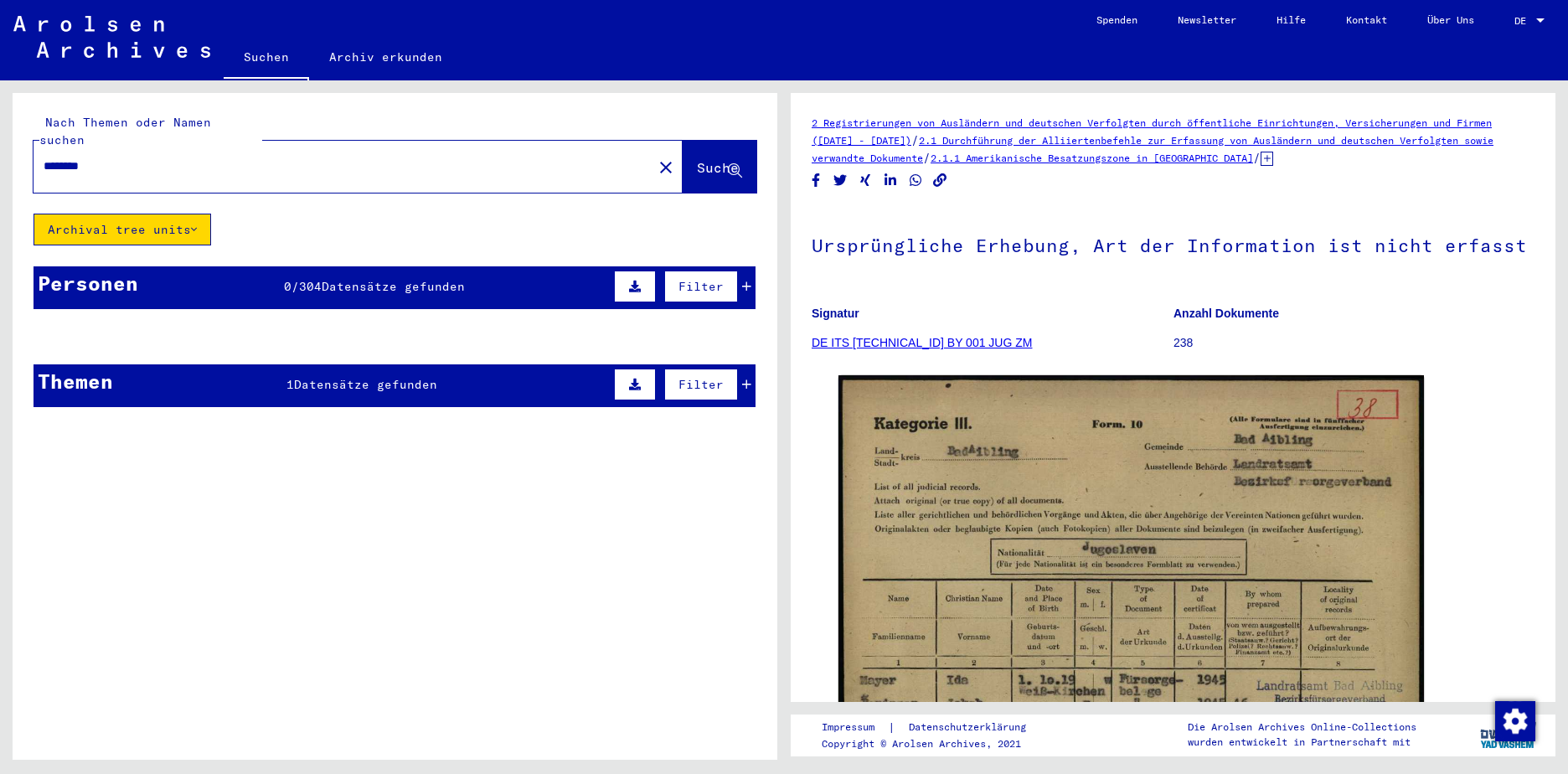
click at [336, 377] on span "Datensätze gefunden" at bounding box center [366, 385] width 143 height 15
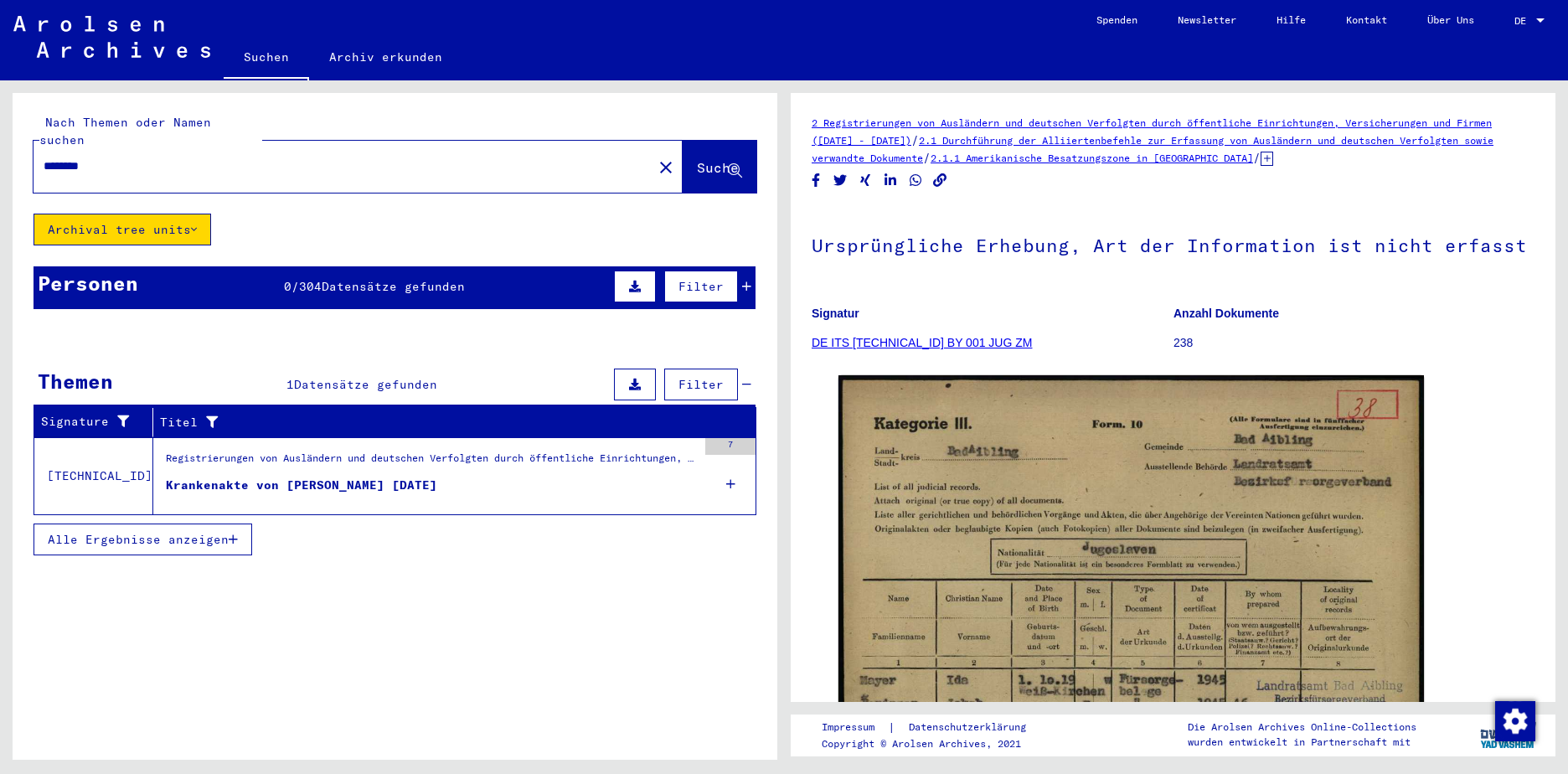
click at [357, 477] on div "Krankenakte von [PERSON_NAME] [DATE]" at bounding box center [301, 485] width 271 height 17
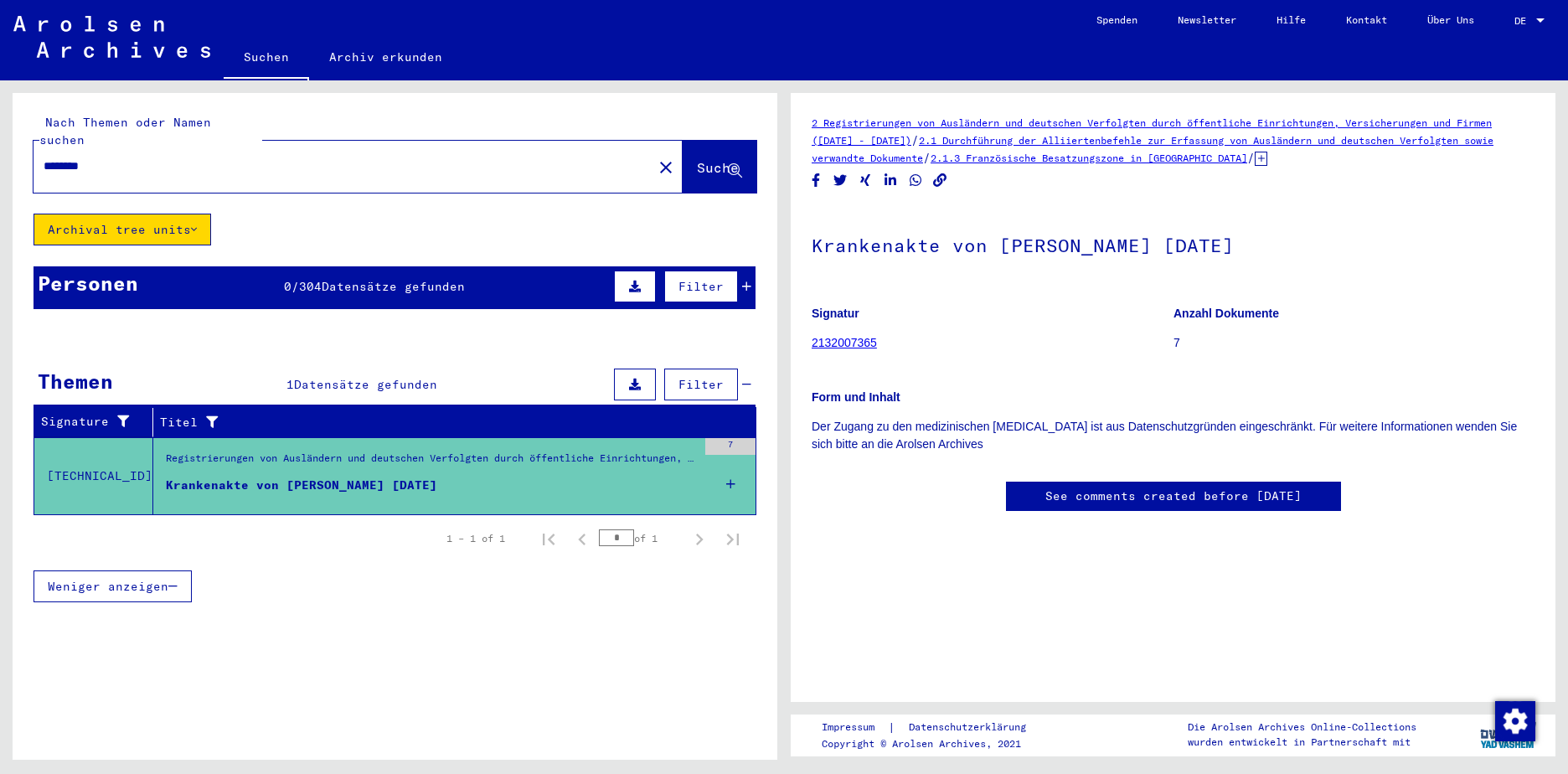
scroll to position [335, 0]
click at [448, 279] on span "Datensätze gefunden" at bounding box center [393, 287] width 143 height 15
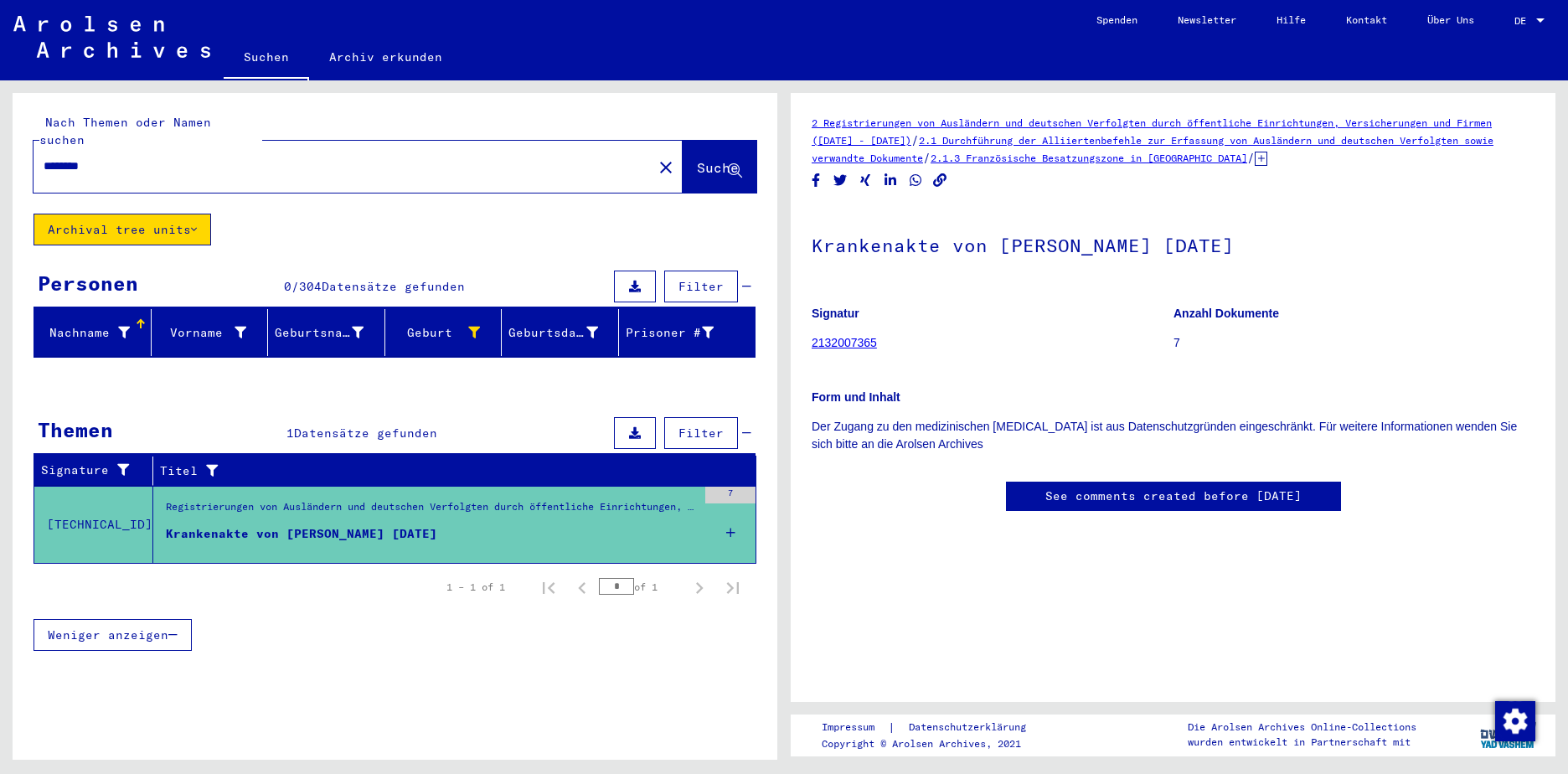
click at [163, 157] on input "********" at bounding box center [343, 166] width 599 height 17
click at [704, 159] on span "Suche" at bounding box center [717, 167] width 41 height 16
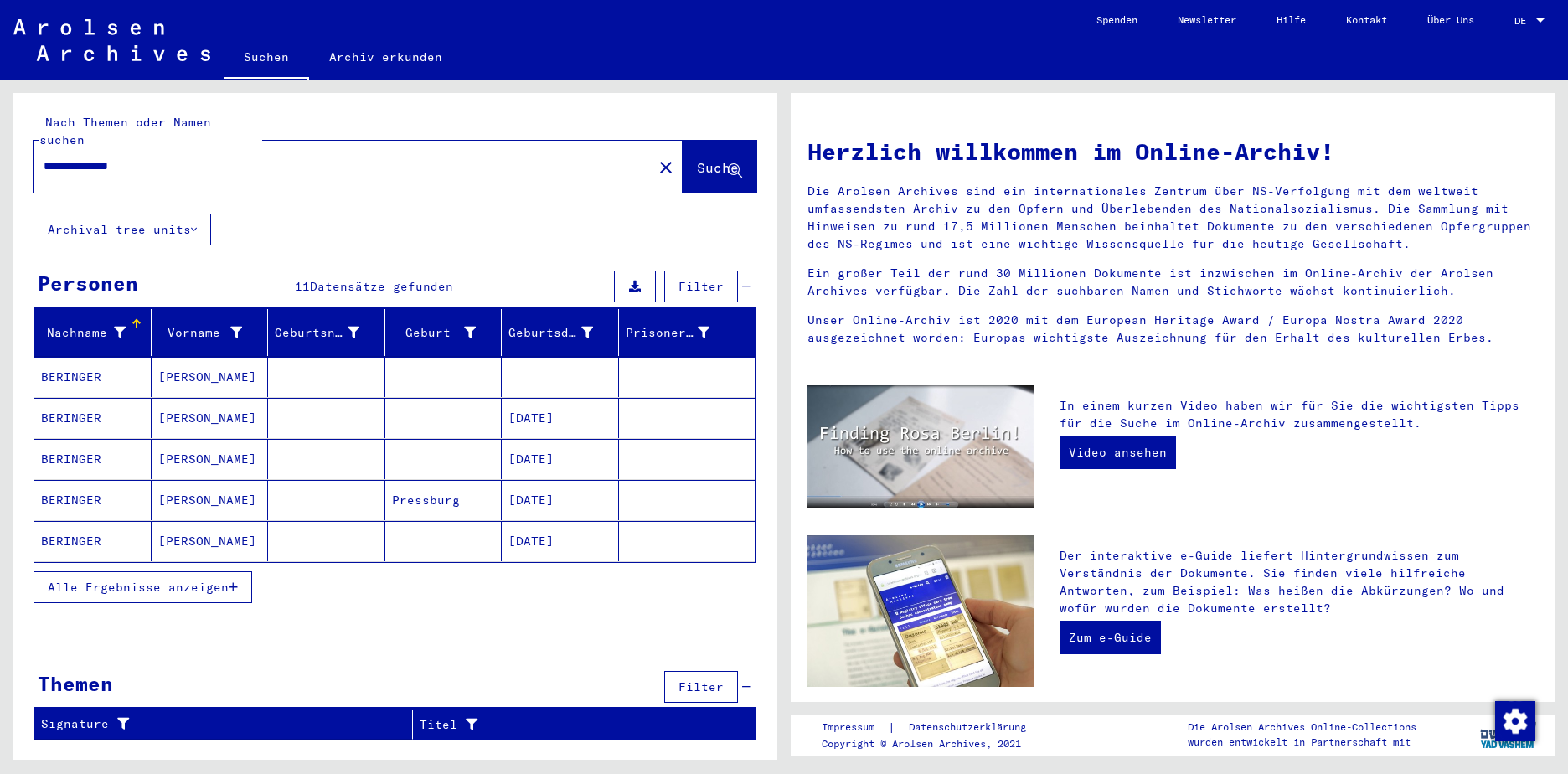
click at [89, 525] on mat-cell "BERINGER" at bounding box center [94, 541] width 118 height 41
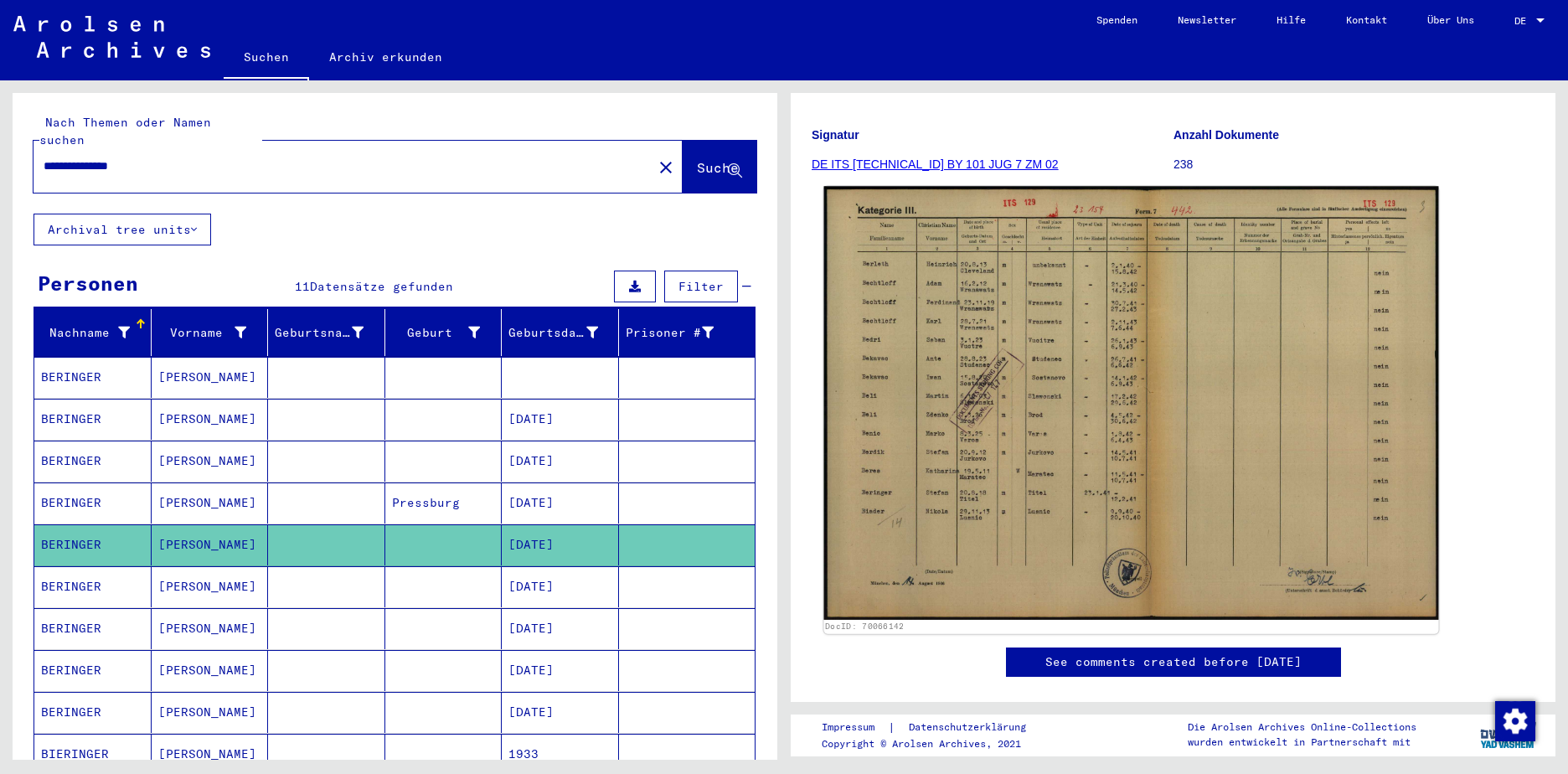
scroll to position [251, 0]
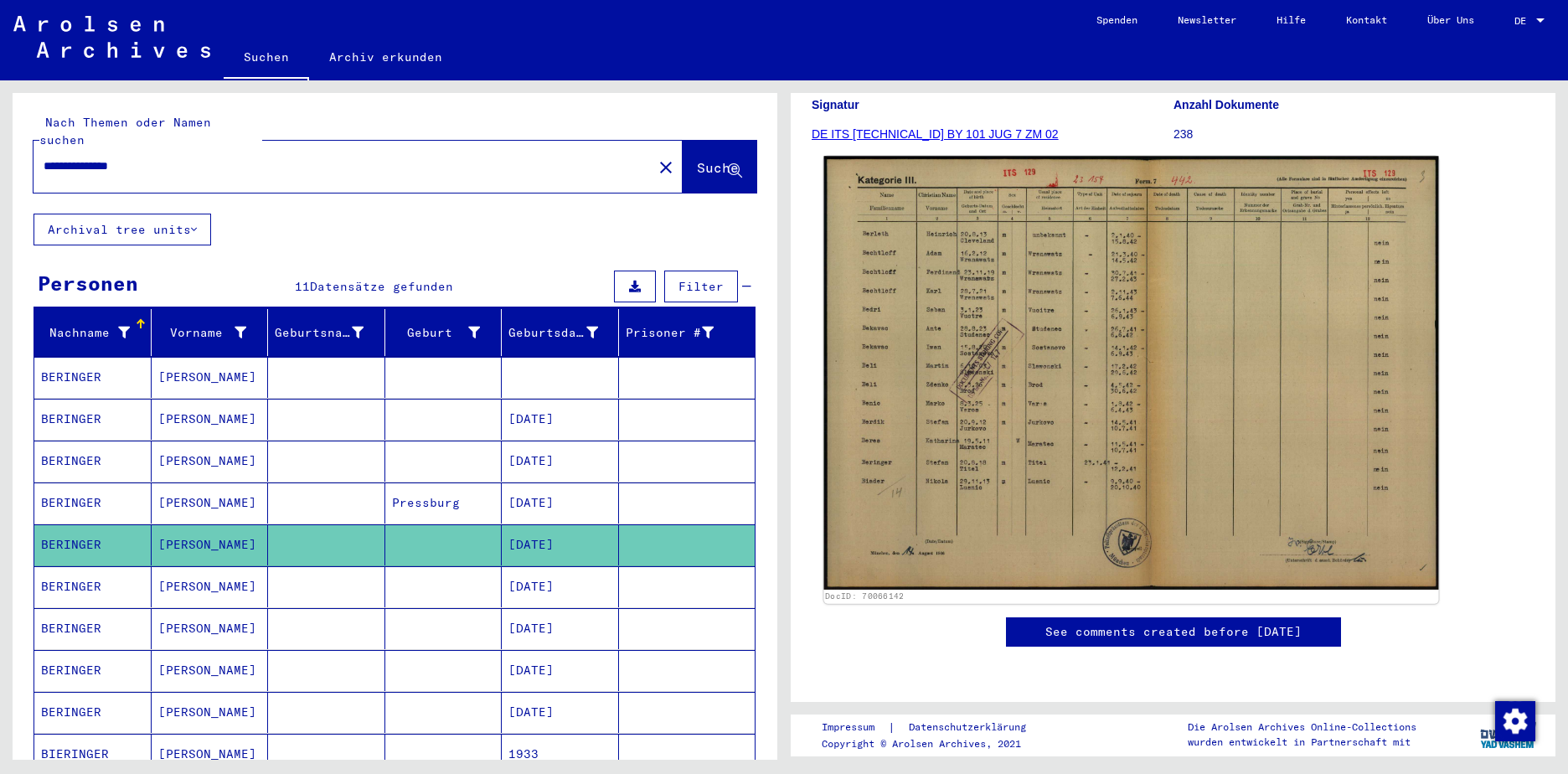
click at [1253, 387] on img at bounding box center [1131, 373] width 615 height 433
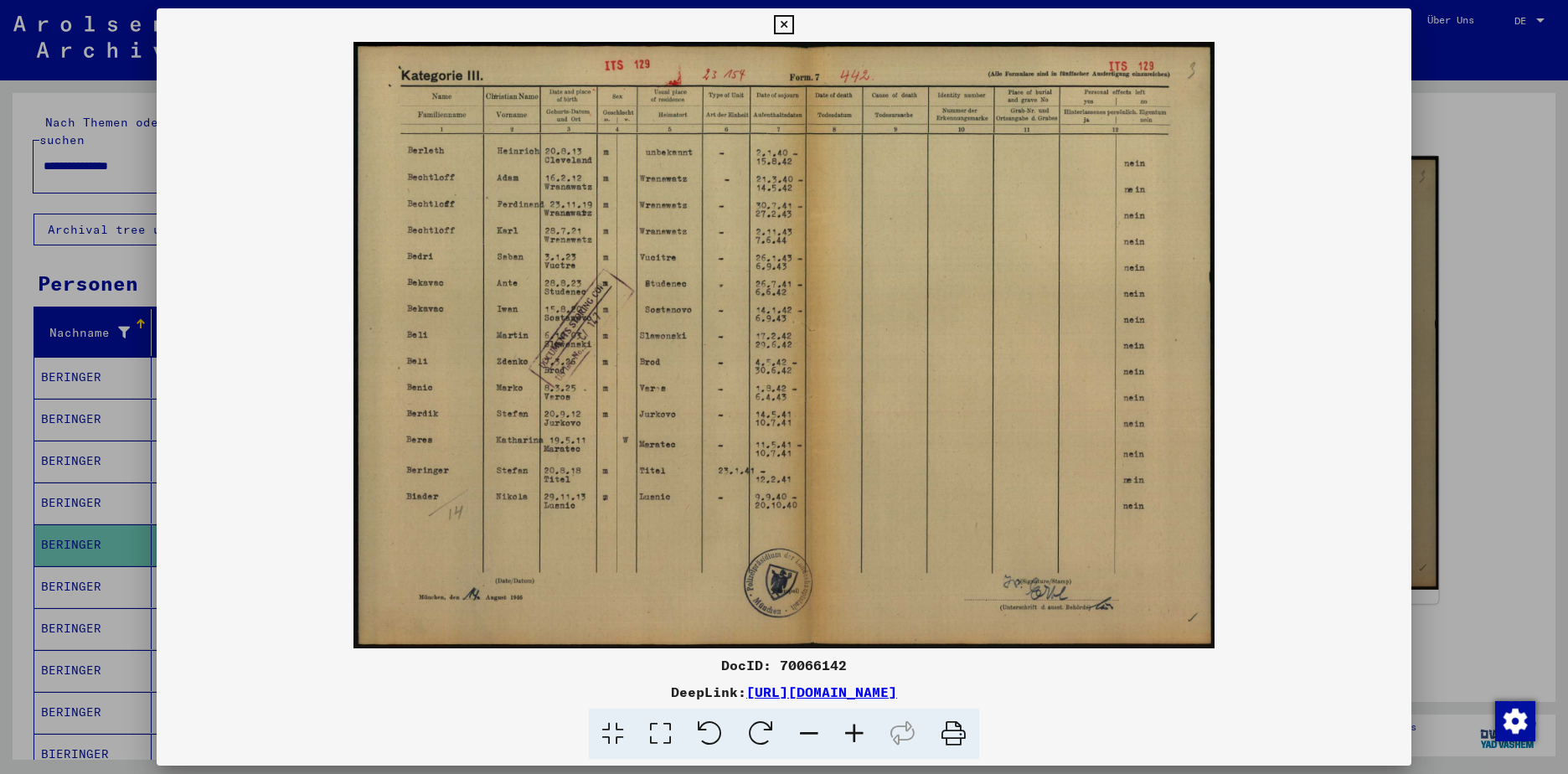
click at [1253, 387] on img at bounding box center [784, 345] width 1255 height 607
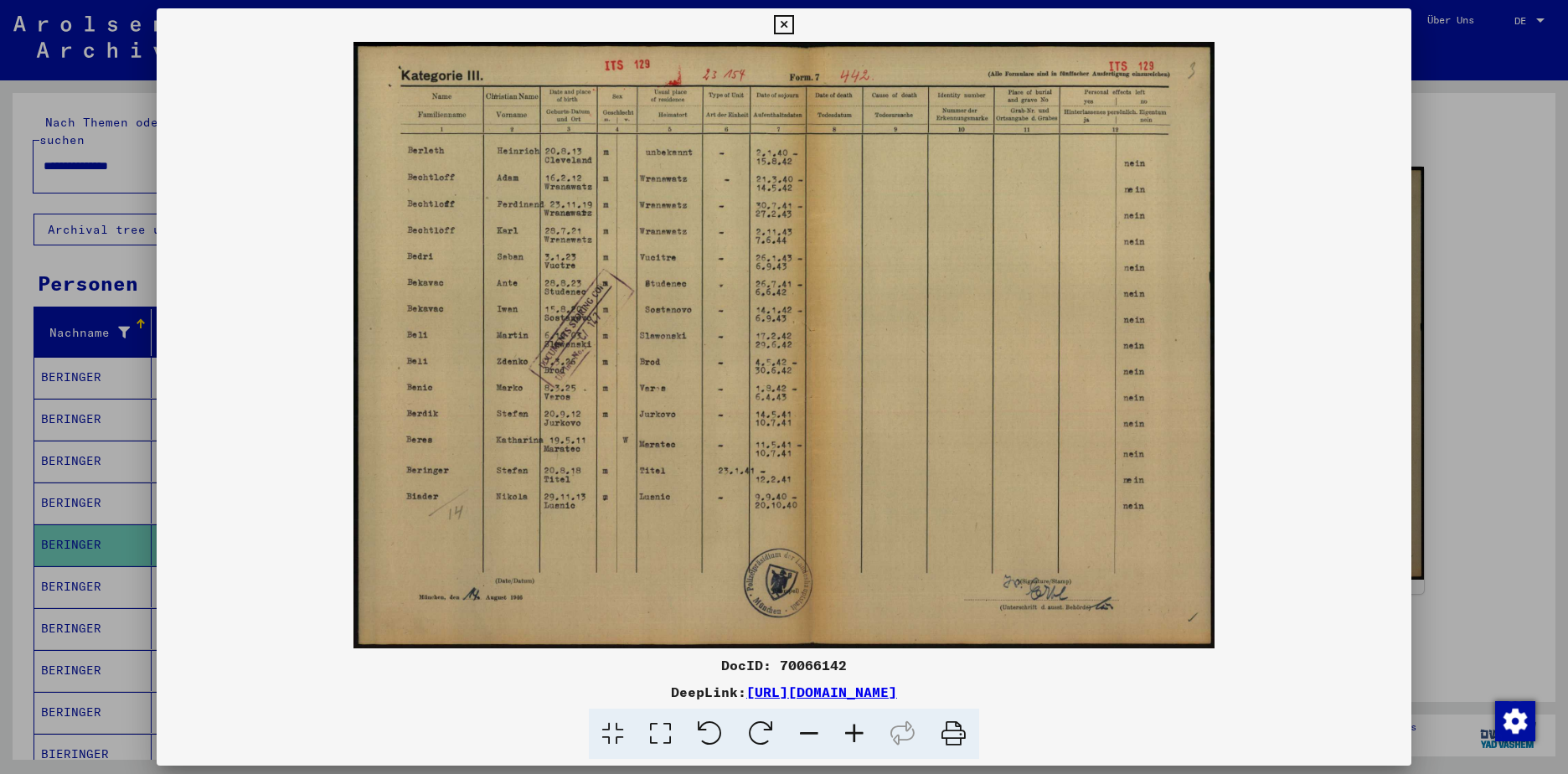
click at [955, 333] on img at bounding box center [784, 345] width 1255 height 607
drag, startPoint x: 902, startPoint y: 286, endPoint x: 903, endPoint y: 307, distance: 21.0
click at [903, 307] on img at bounding box center [784, 345] width 1255 height 607
click at [904, 308] on img at bounding box center [784, 345] width 1255 height 607
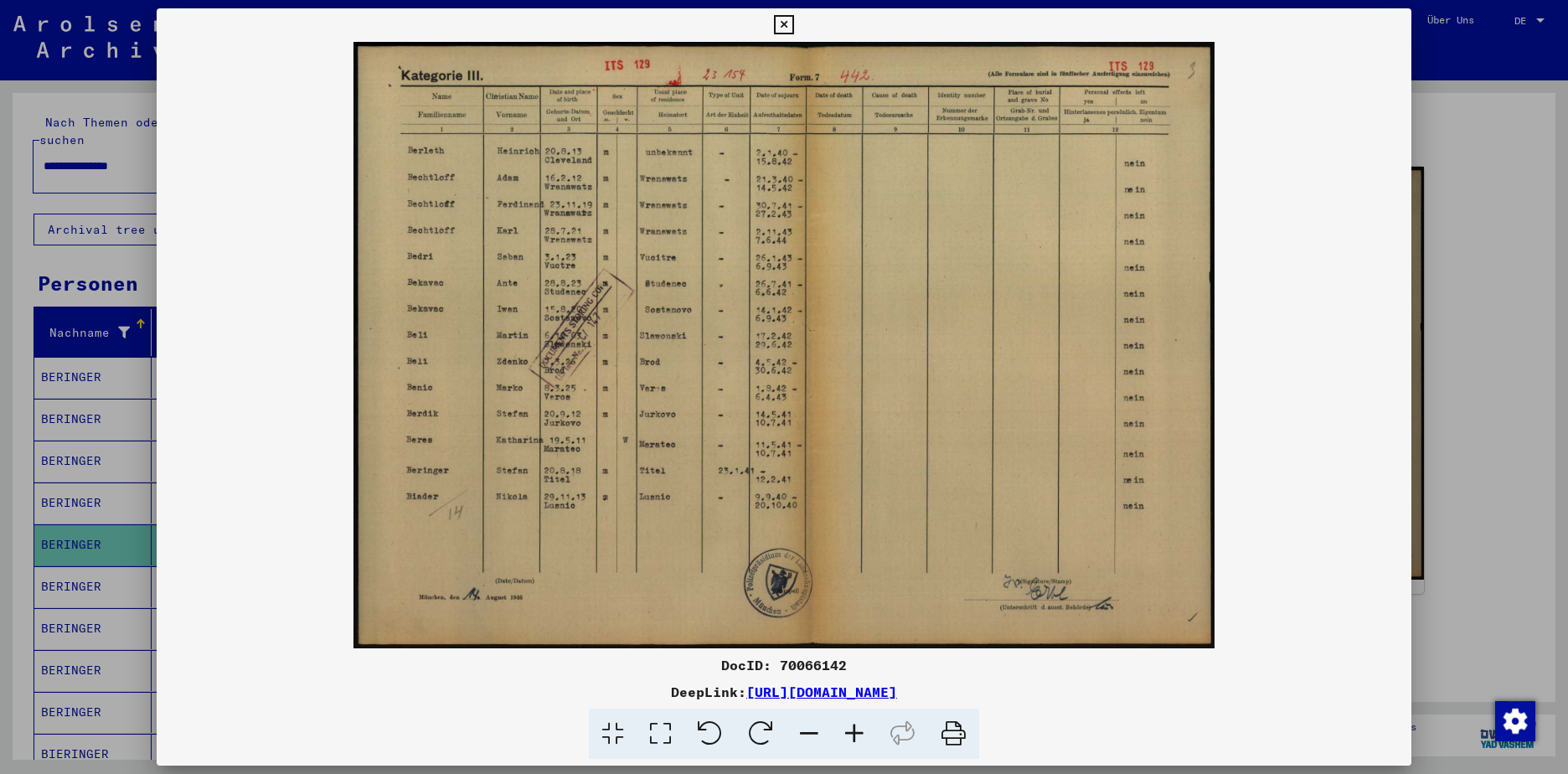
click at [780, 25] on icon at bounding box center [784, 25] width 19 height 20
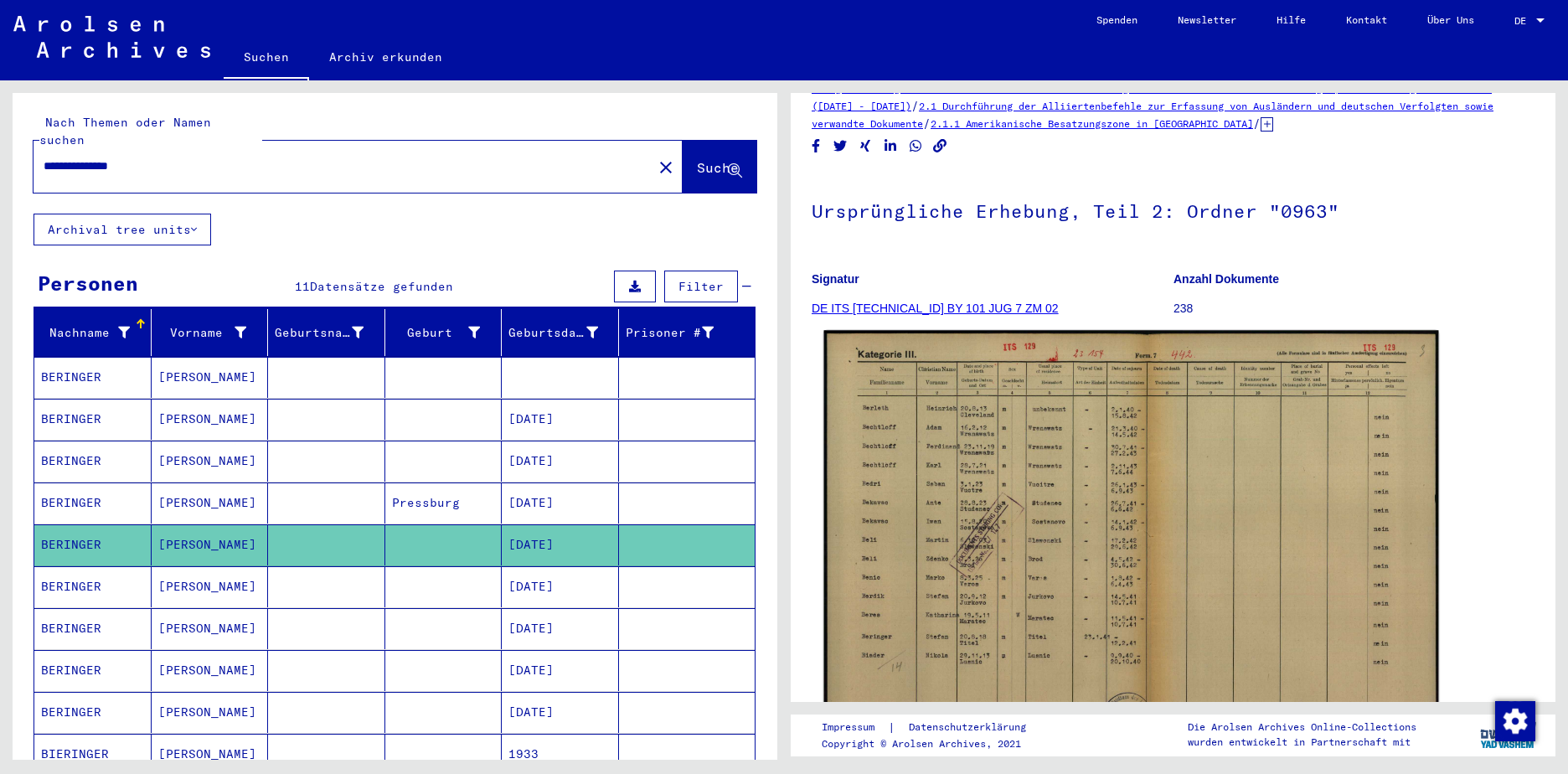
scroll to position [0, 0]
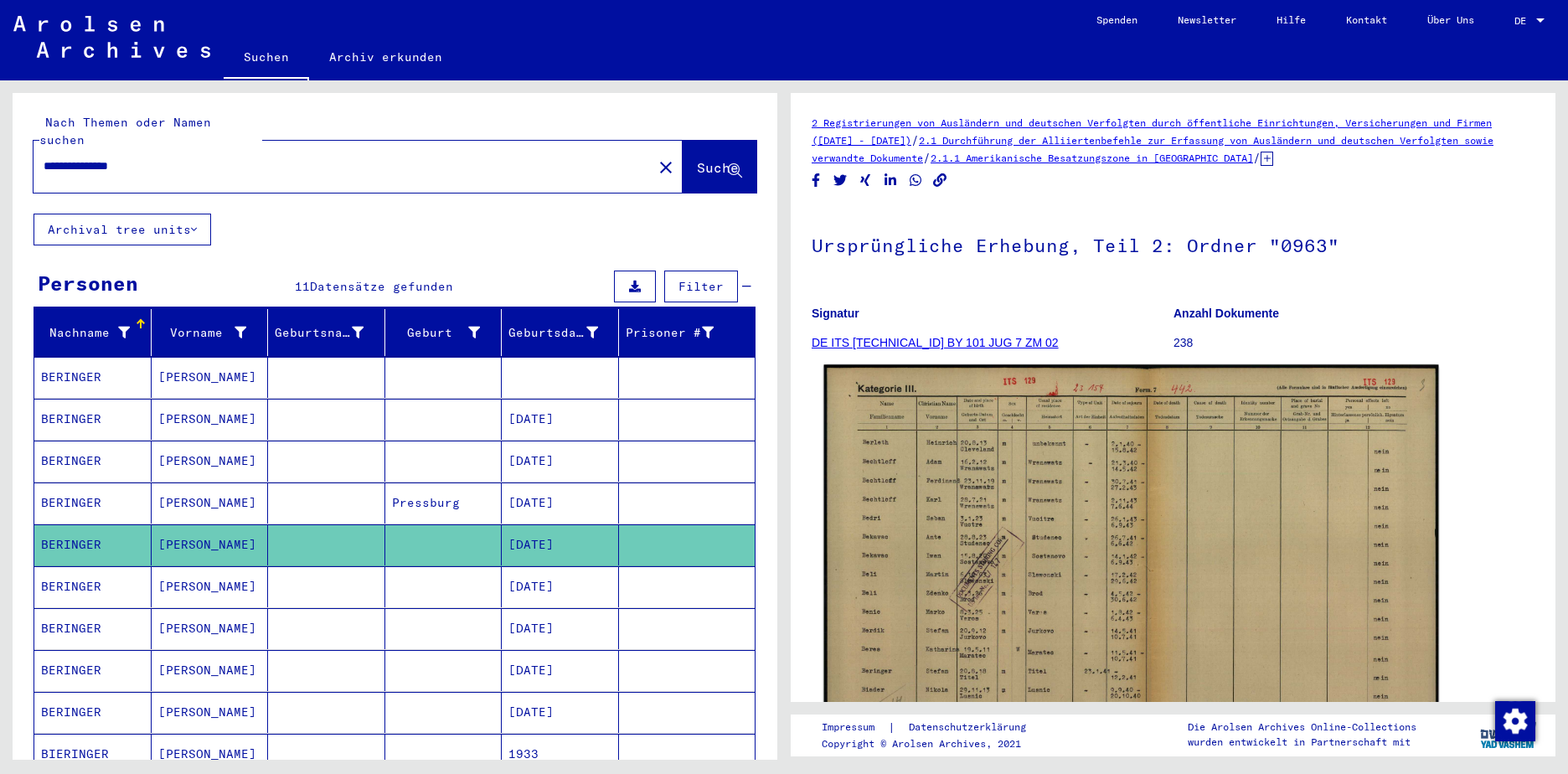
click at [1182, 540] on img at bounding box center [1131, 581] width 615 height 433
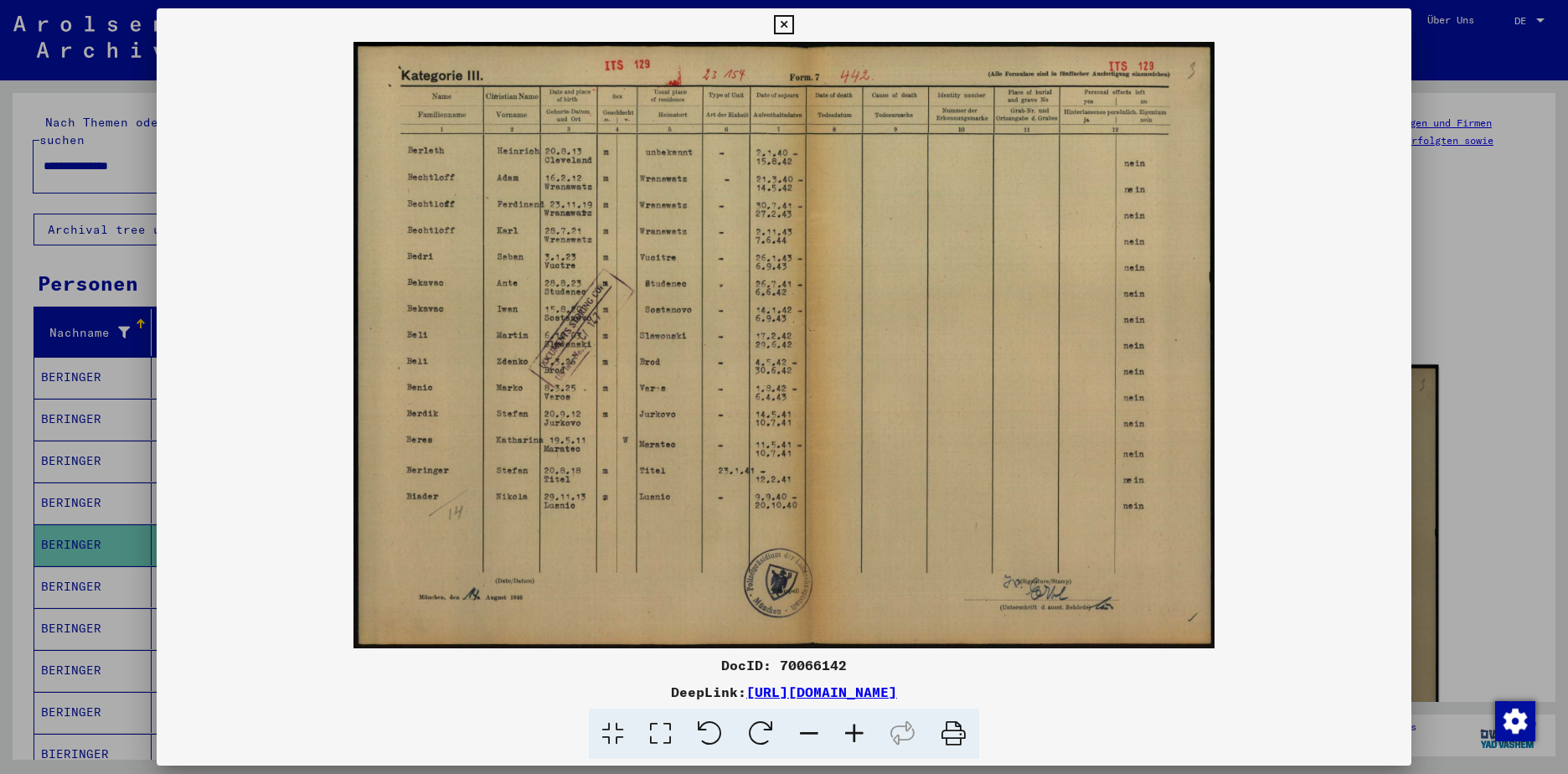
click at [1182, 540] on img at bounding box center [784, 345] width 1255 height 607
click at [1077, 432] on img at bounding box center [784, 345] width 1255 height 607
click at [849, 732] on icon at bounding box center [854, 734] width 45 height 51
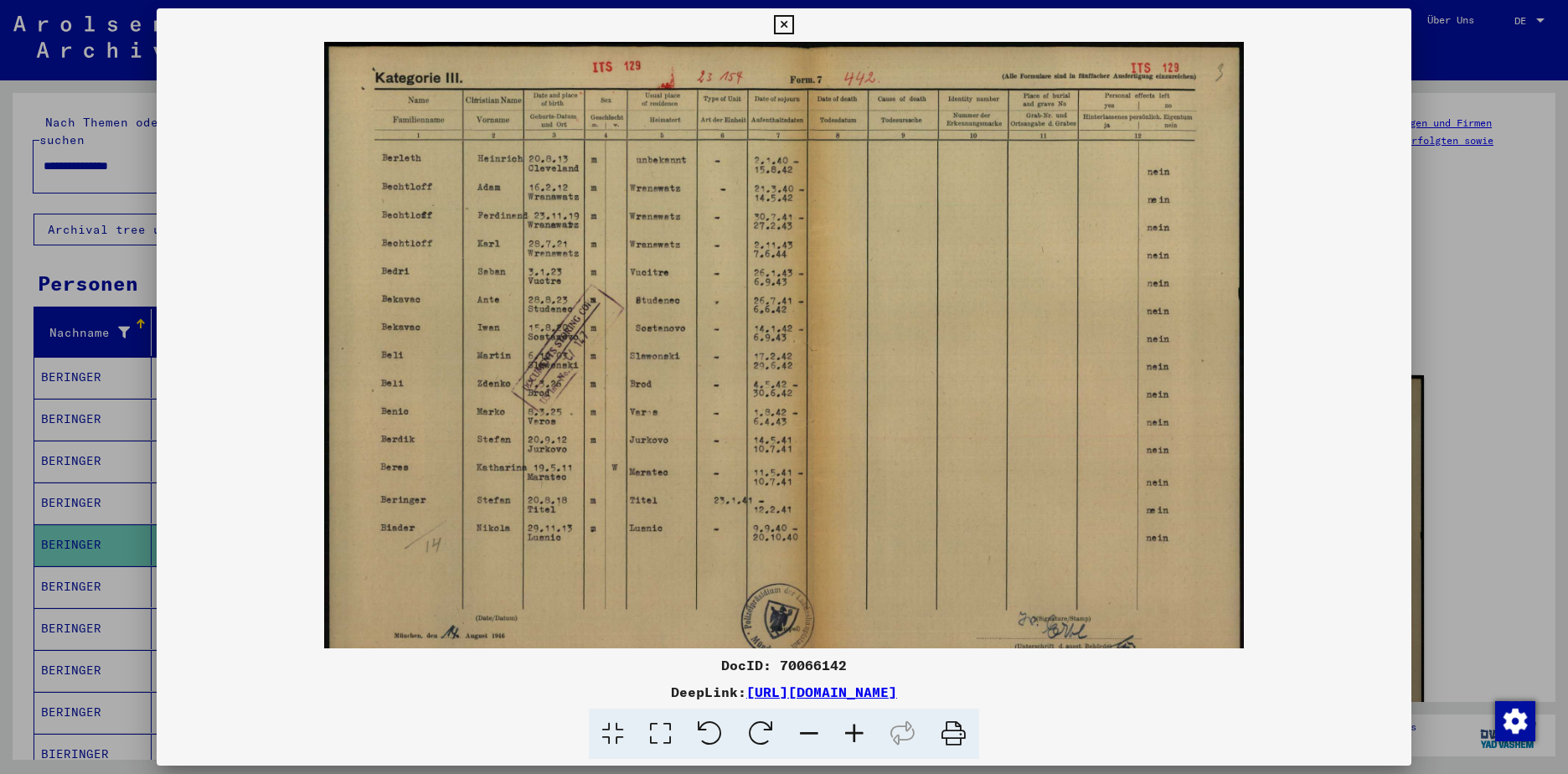
click at [849, 732] on icon at bounding box center [854, 734] width 45 height 51
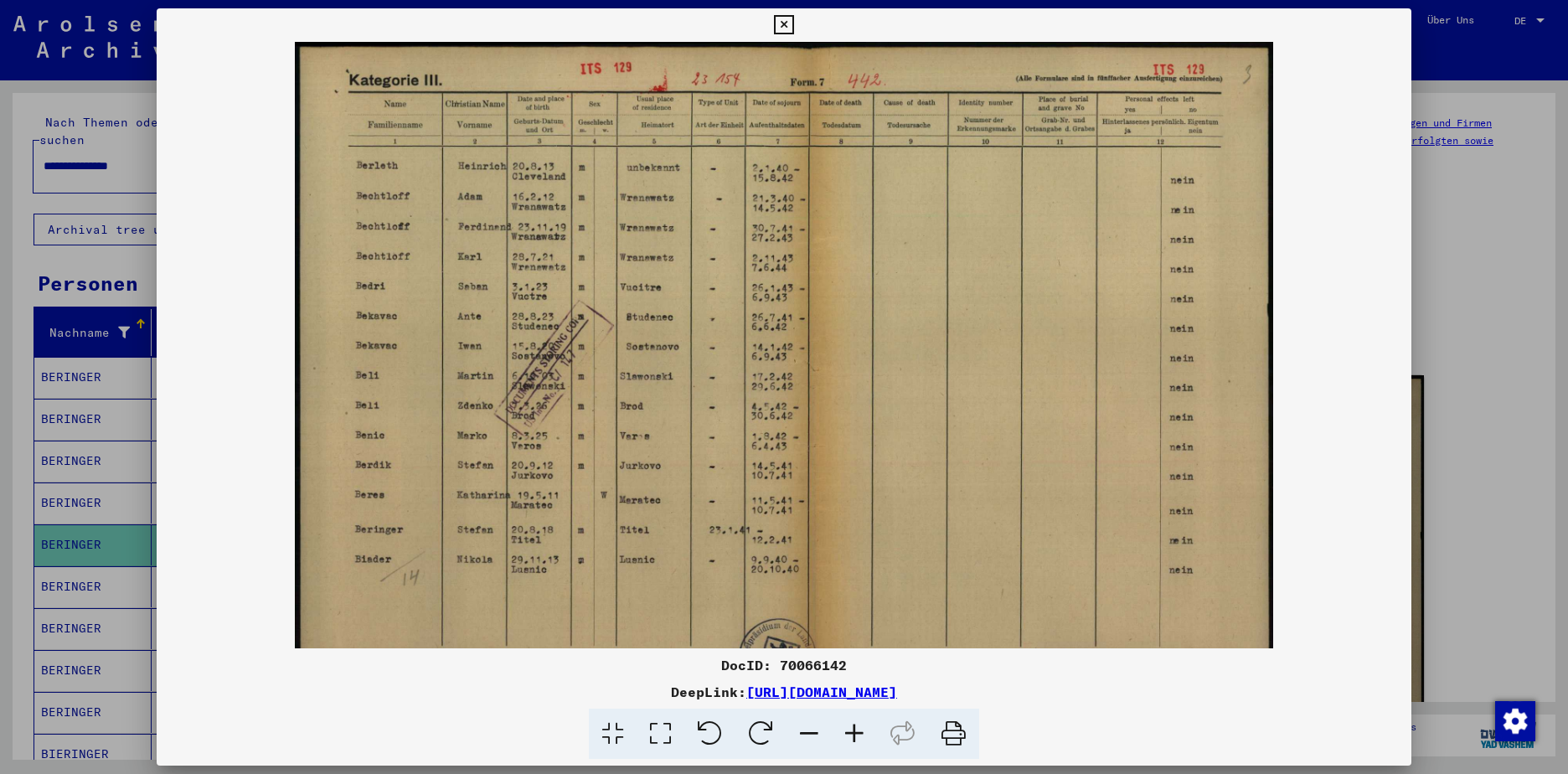
click at [849, 732] on icon at bounding box center [854, 734] width 45 height 51
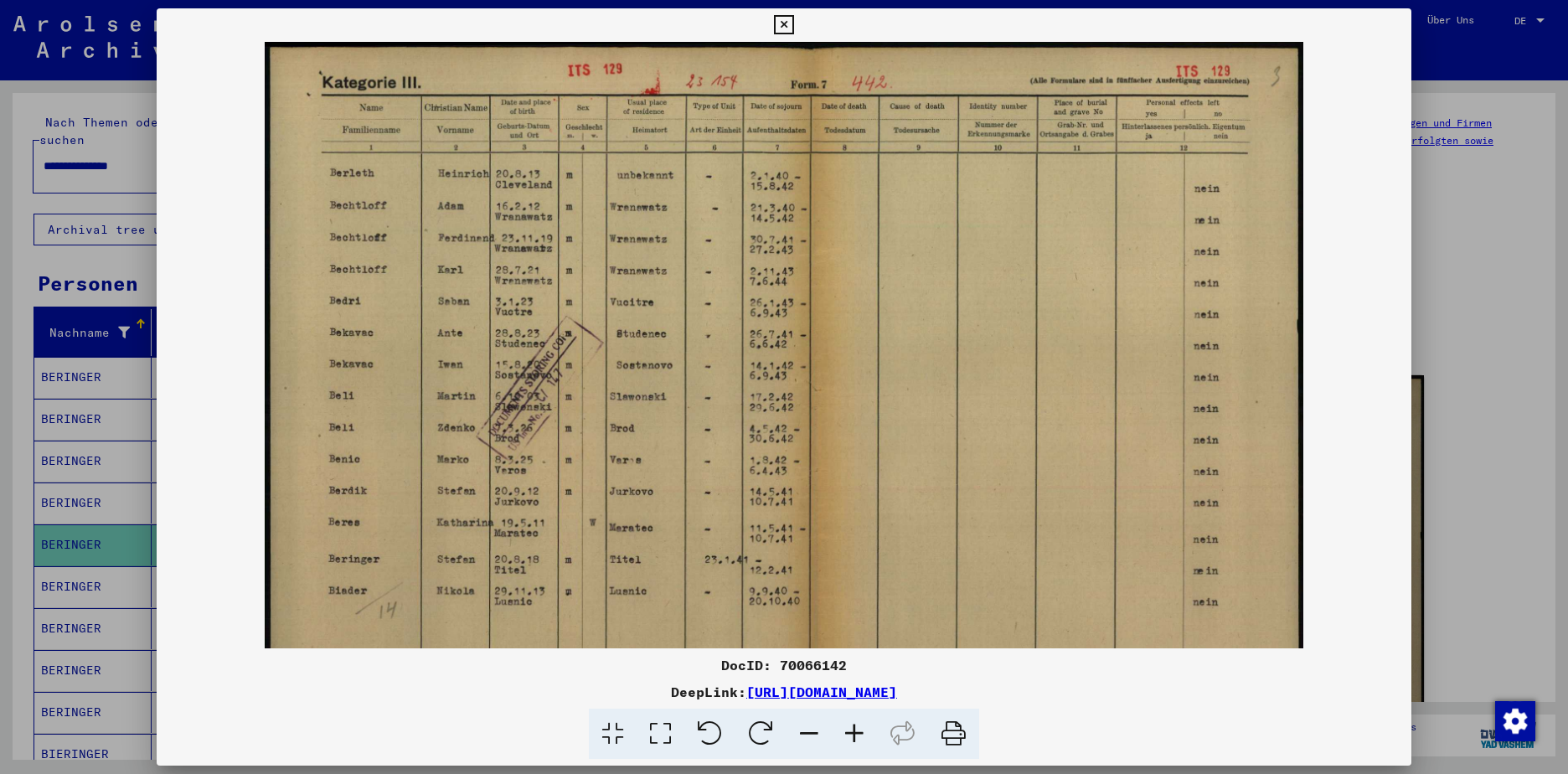
click at [849, 732] on icon at bounding box center [854, 734] width 45 height 51
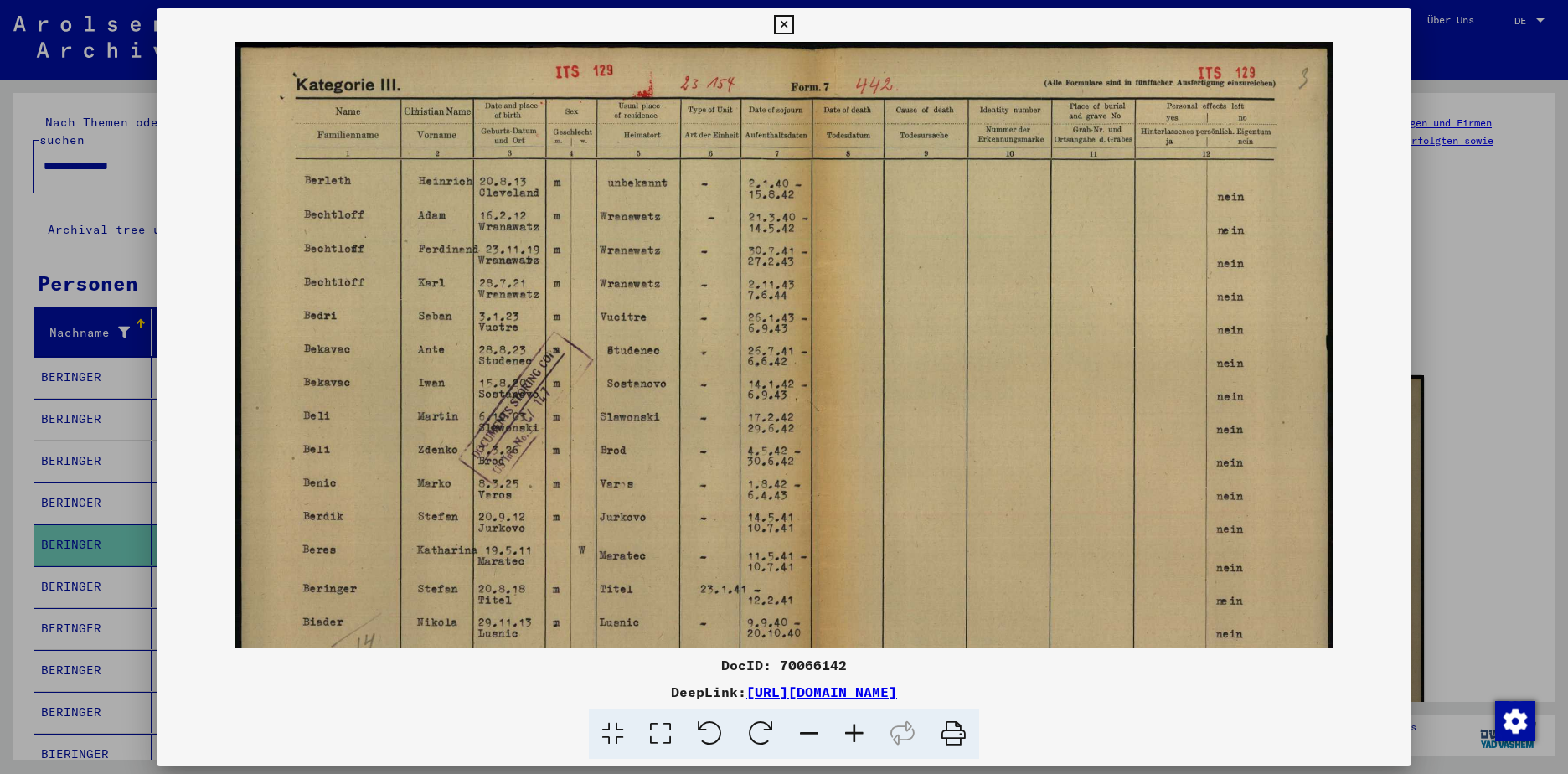
click at [849, 732] on icon at bounding box center [854, 734] width 45 height 51
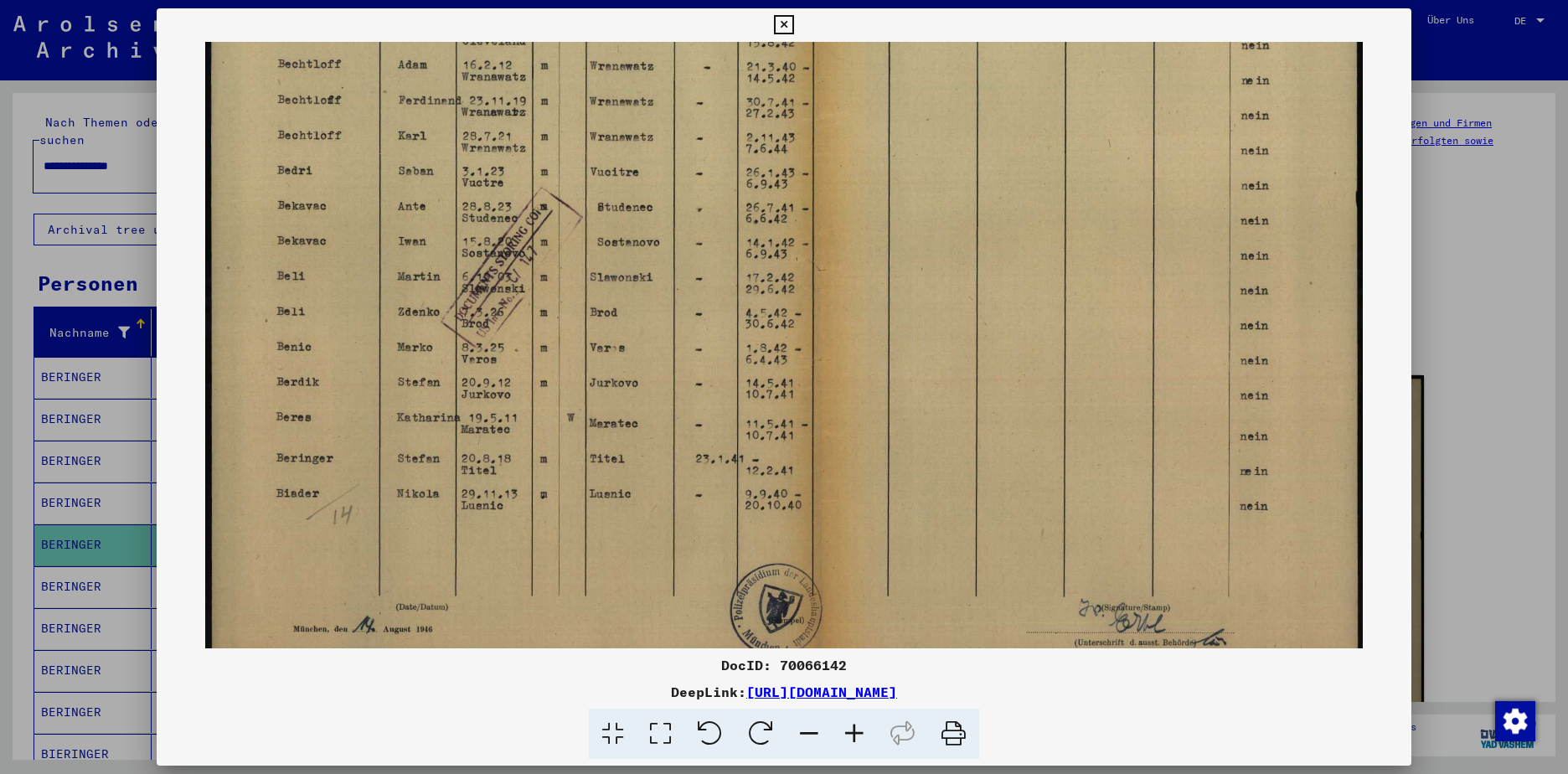
scroll to position [209, 0]
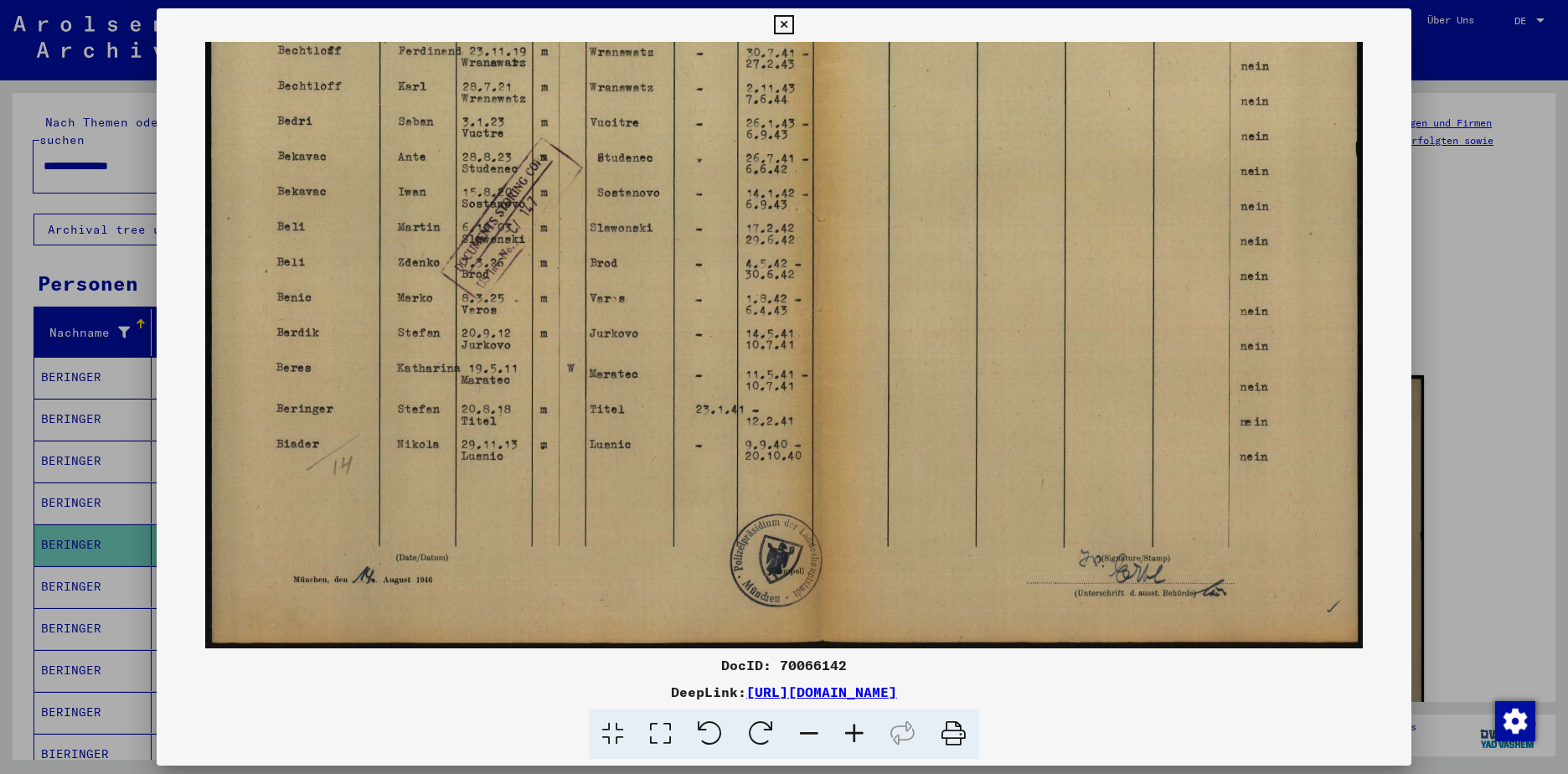
drag, startPoint x: 839, startPoint y: 595, endPoint x: 933, endPoint y: 378, distance: 236.5
click at [933, 378] on img at bounding box center [784, 240] width 1158 height 816
click at [111, 181] on div at bounding box center [784, 387] width 1568 height 774
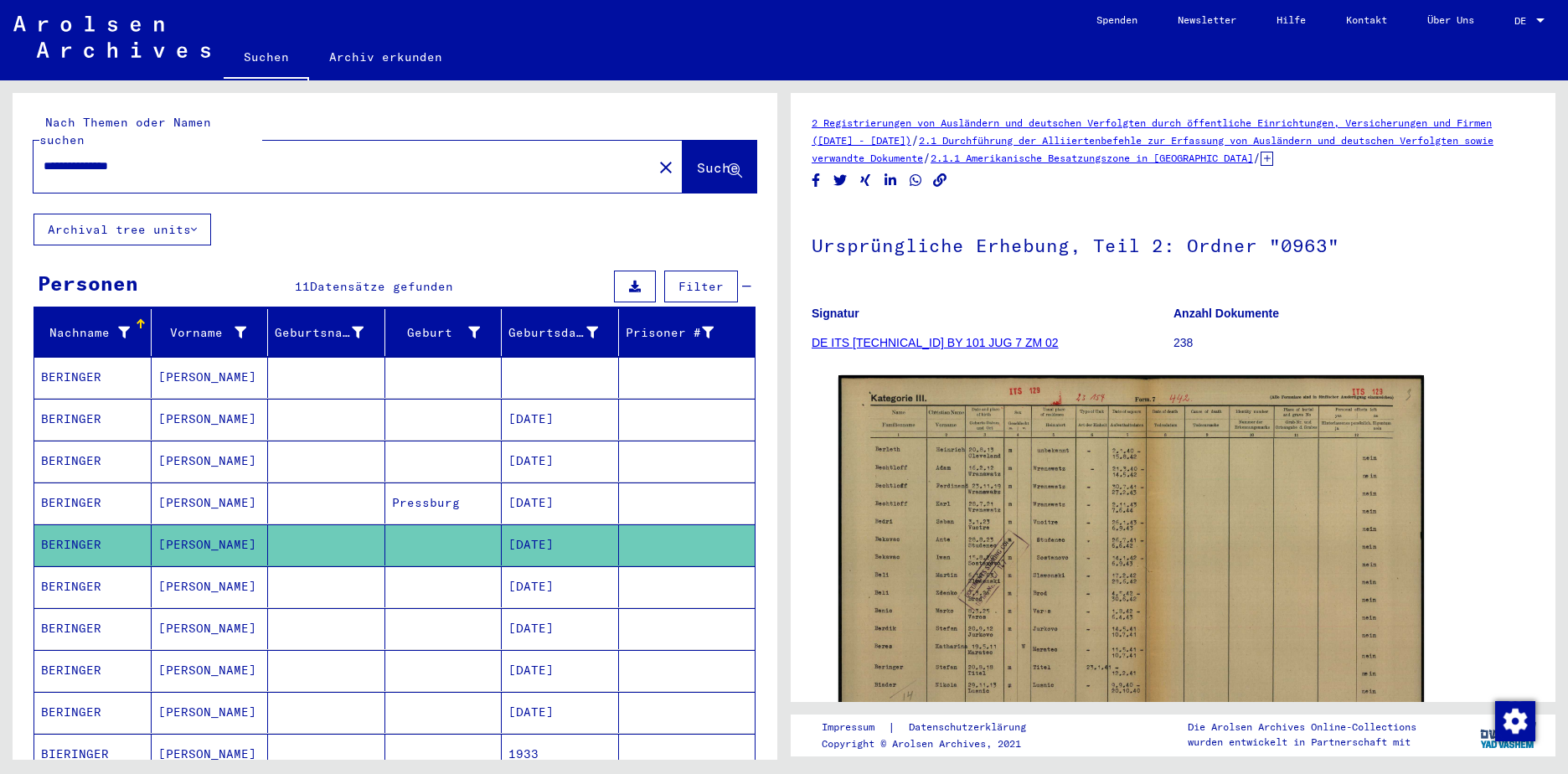
click at [160, 157] on input "**********" at bounding box center [343, 166] width 599 height 17
drag, startPoint x: 160, startPoint y: 149, endPoint x: 34, endPoint y: 144, distance: 126.1
click at [34, 148] on div "**********" at bounding box center [338, 166] width 609 height 38
click at [697, 159] on span "Suche" at bounding box center [717, 167] width 41 height 16
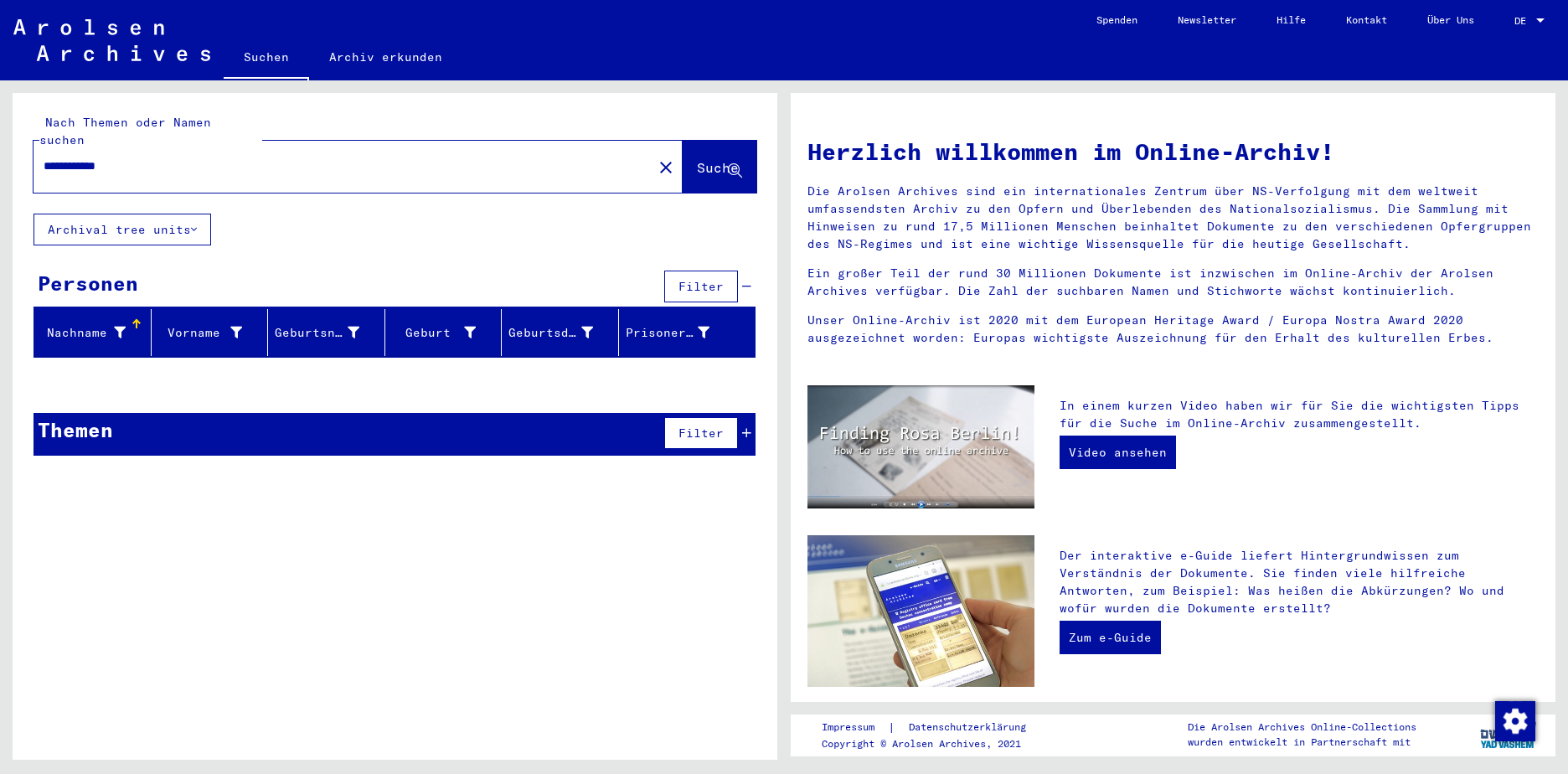
click at [53, 157] on input "**********" at bounding box center [338, 166] width 589 height 17
click at [697, 159] on span "Suche" at bounding box center [717, 167] width 41 height 16
click at [79, 157] on input "**********" at bounding box center [338, 166] width 589 height 17
click at [697, 159] on span "Suche" at bounding box center [717, 167] width 41 height 16
drag, startPoint x: 150, startPoint y: 151, endPoint x: 22, endPoint y: 148, distance: 128.0
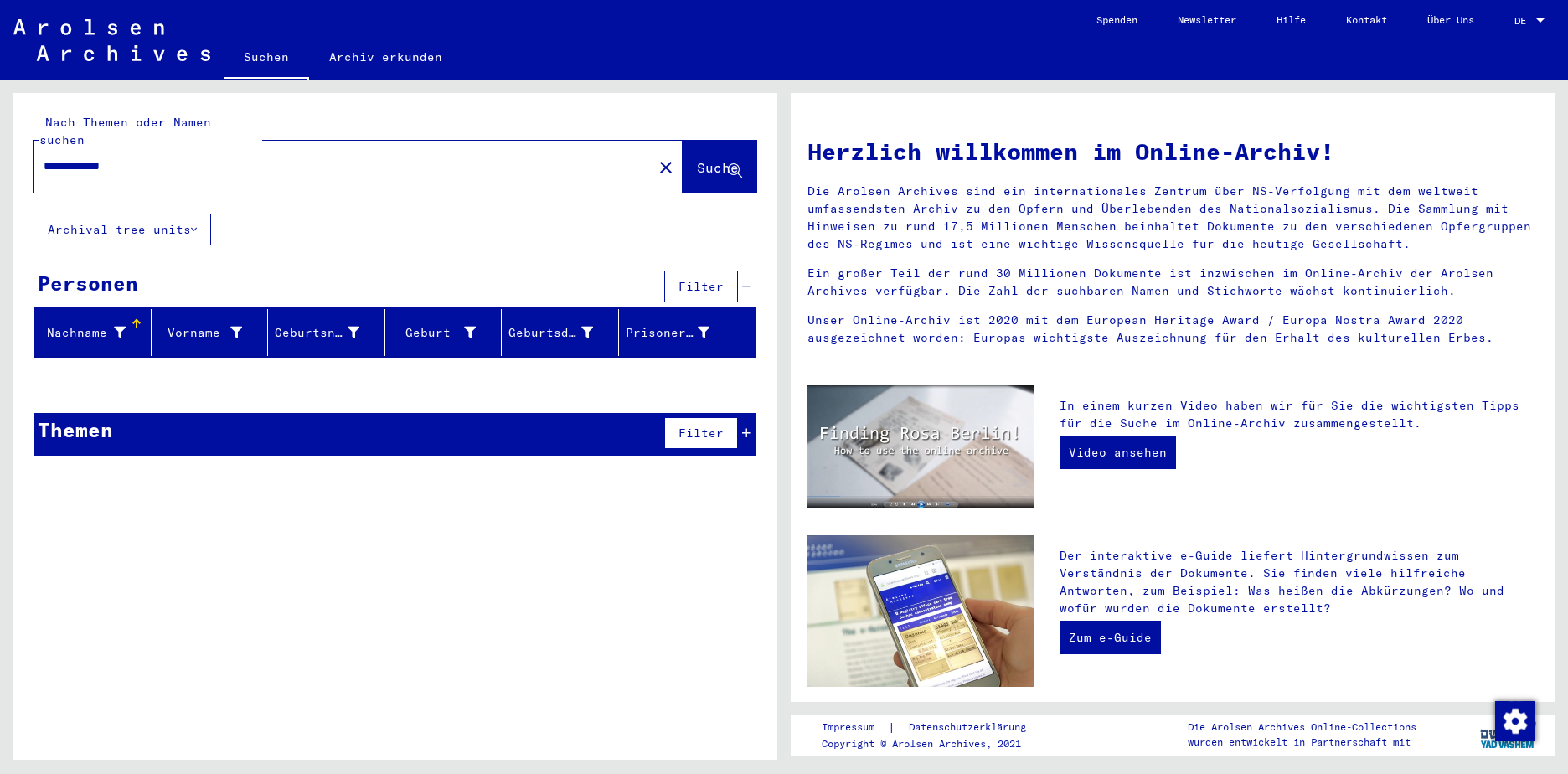
click at [22, 148] on div "**********" at bounding box center [395, 152] width 765 height 121
click at [705, 159] on span "Suche" at bounding box center [717, 167] width 41 height 16
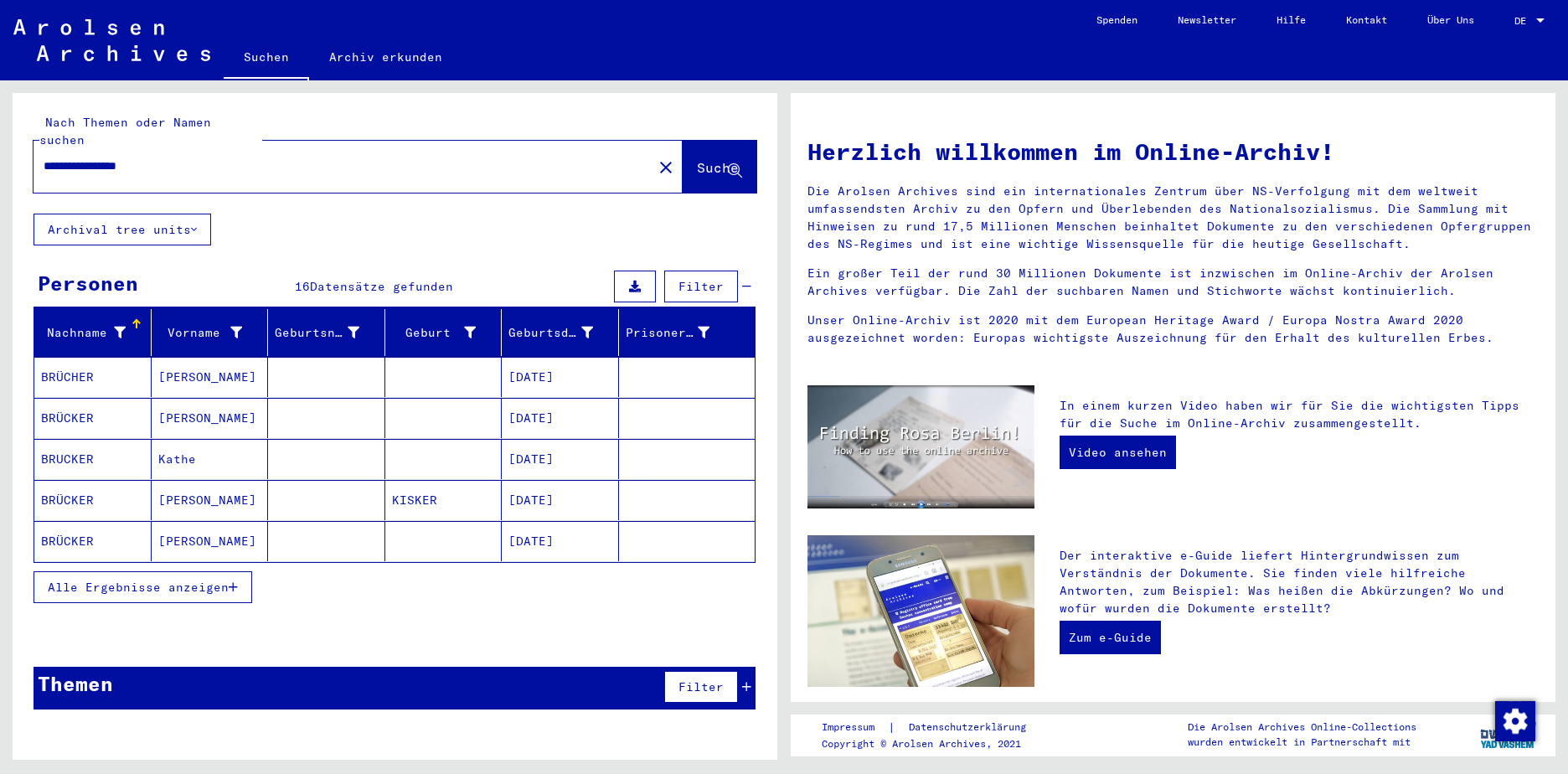
click at [163, 580] on span "Alle Ergebnisse anzeigen" at bounding box center [138, 588] width 181 height 15
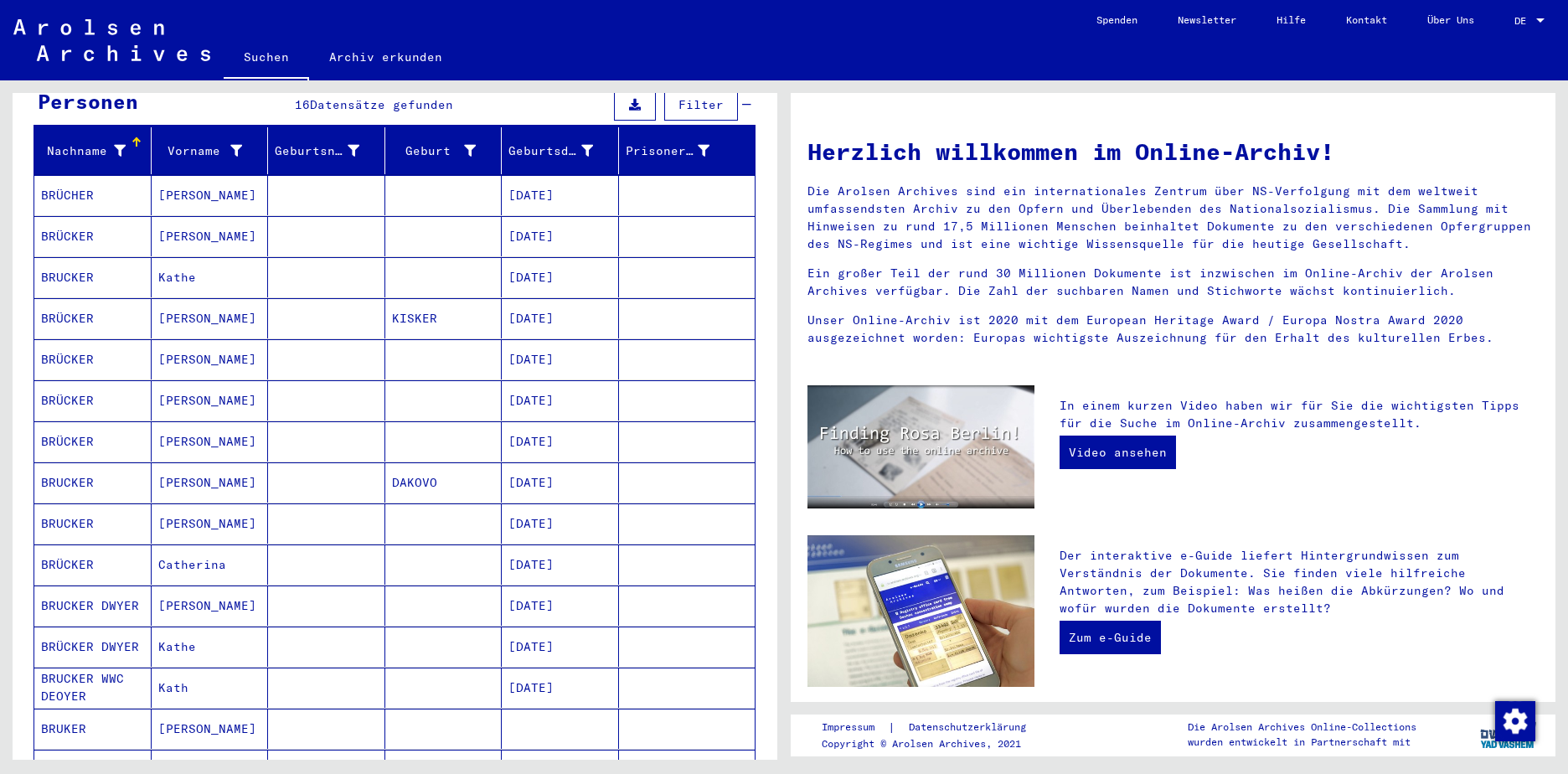
scroll to position [30, 0]
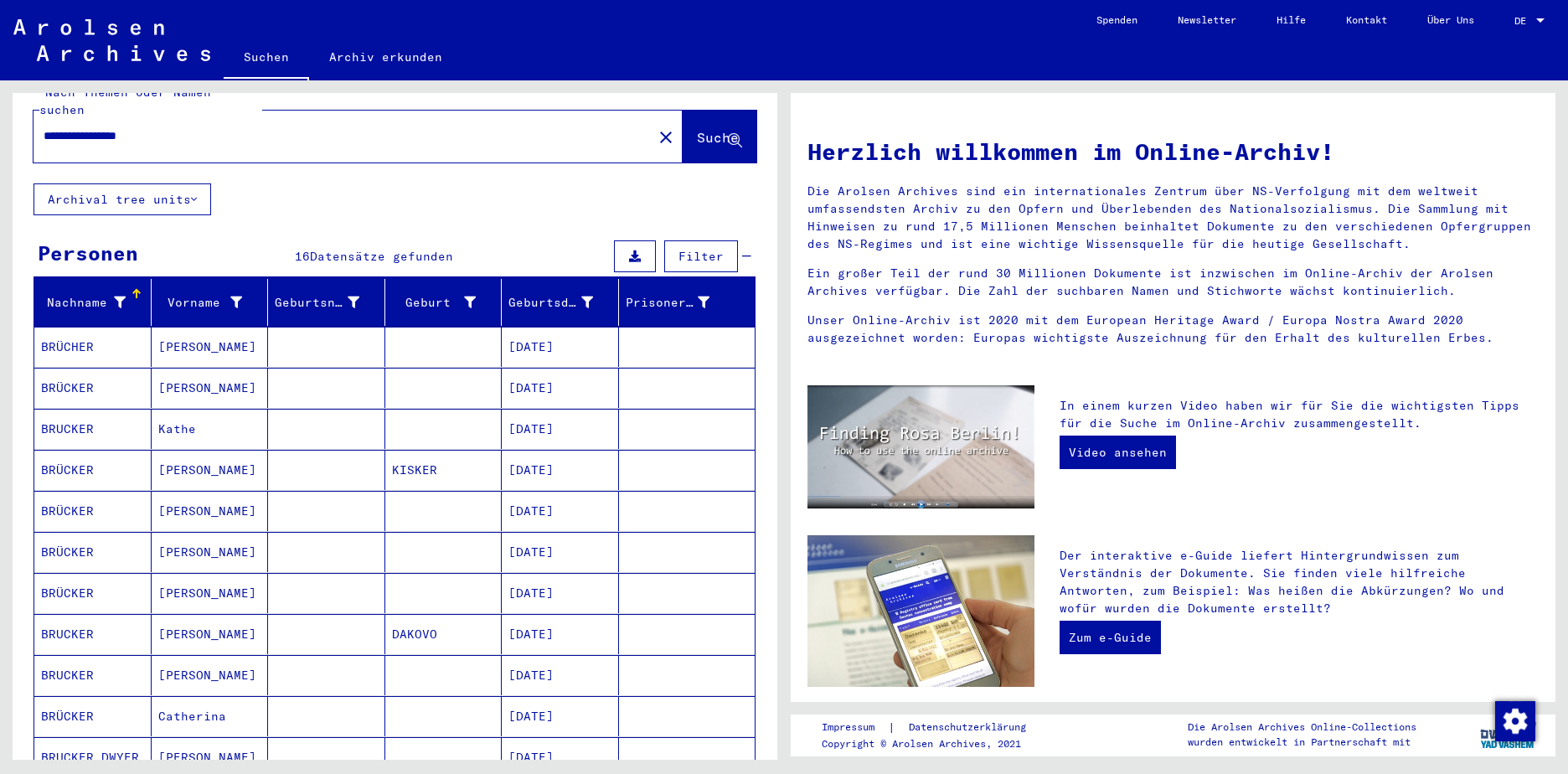
click at [61, 373] on mat-cell "BRÜCKER" at bounding box center [94, 388] width 118 height 41
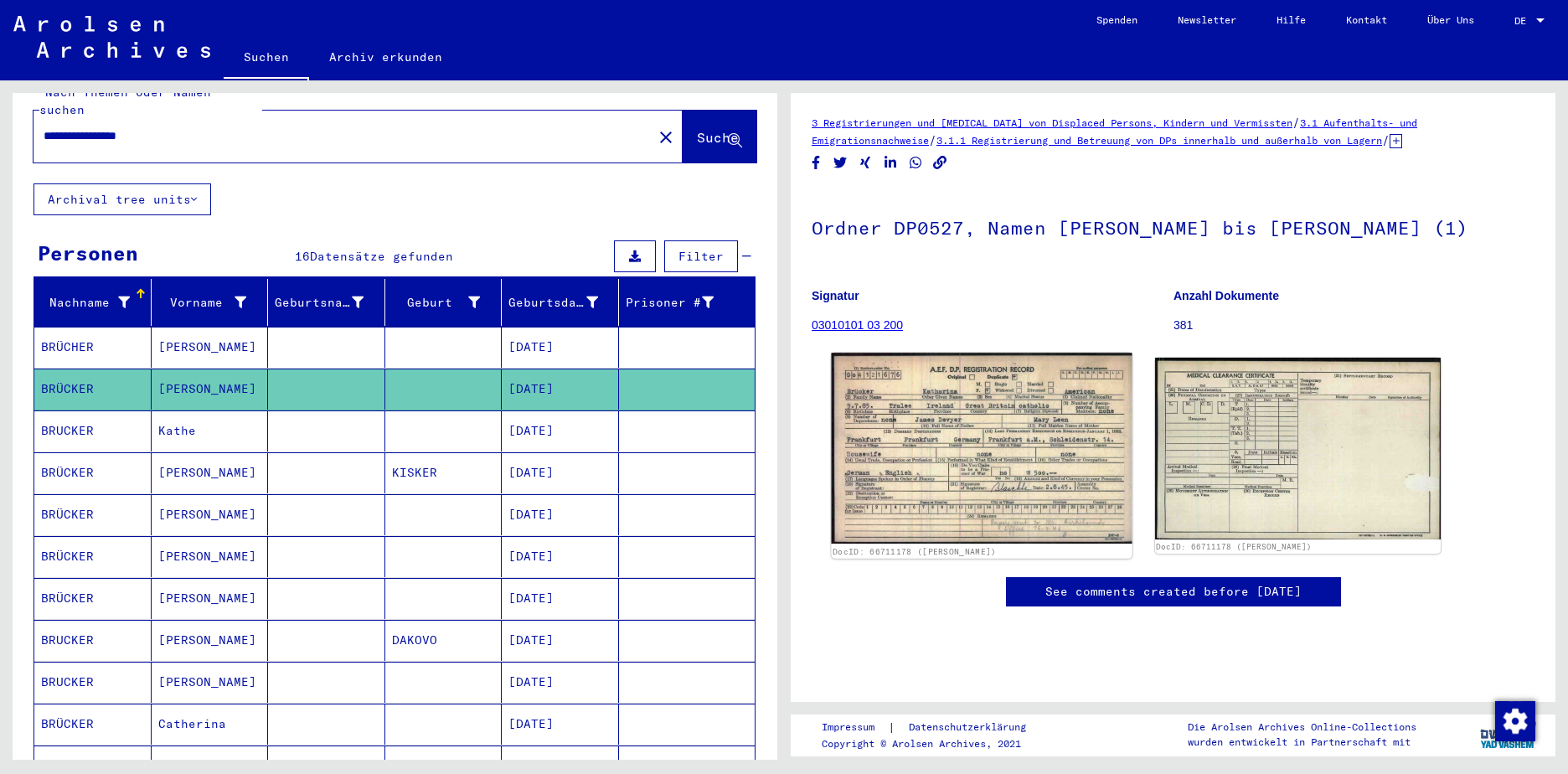
click at [966, 481] on img at bounding box center [981, 449] width 301 height 191
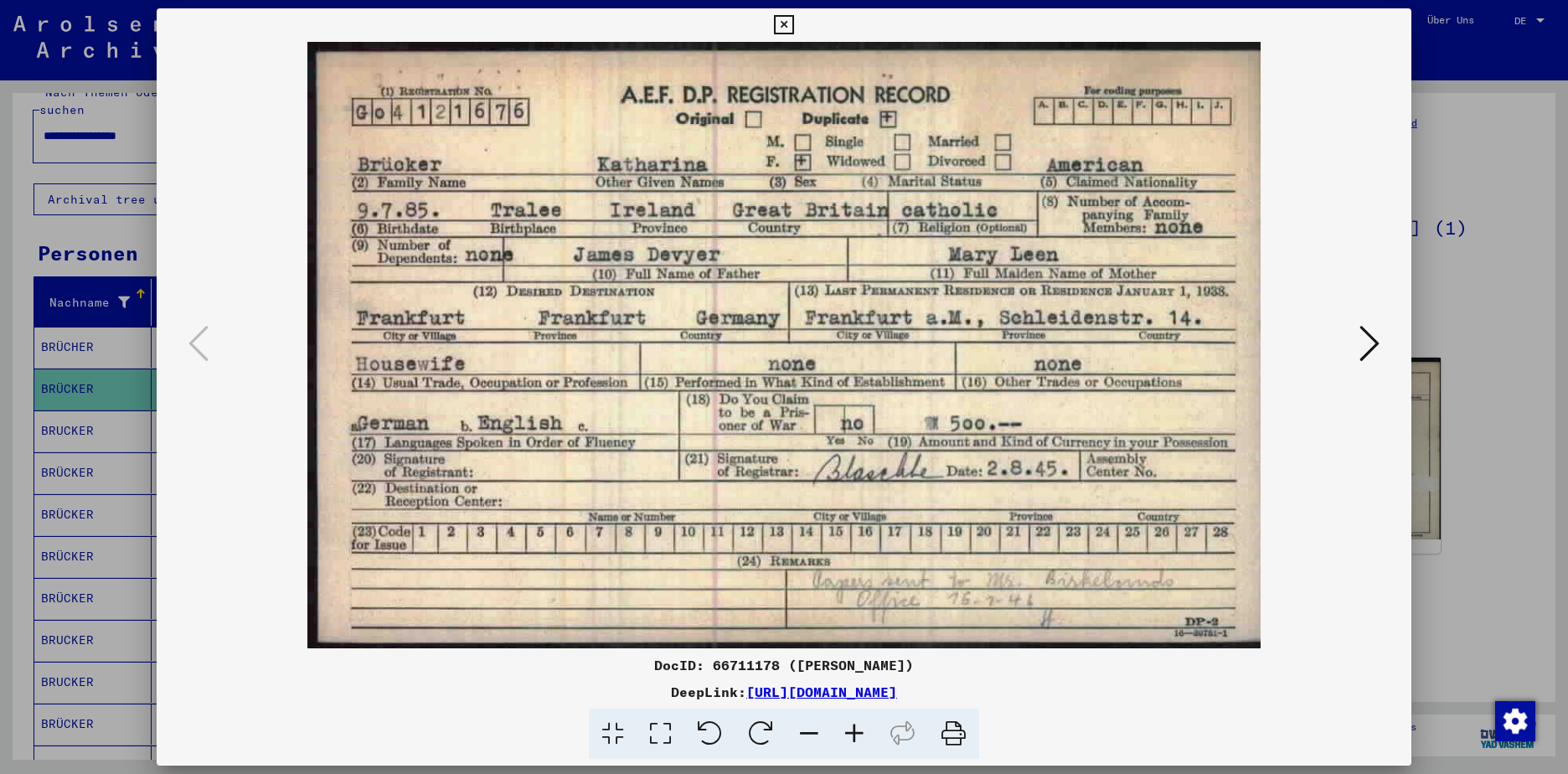
click at [787, 24] on icon at bounding box center [784, 25] width 19 height 20
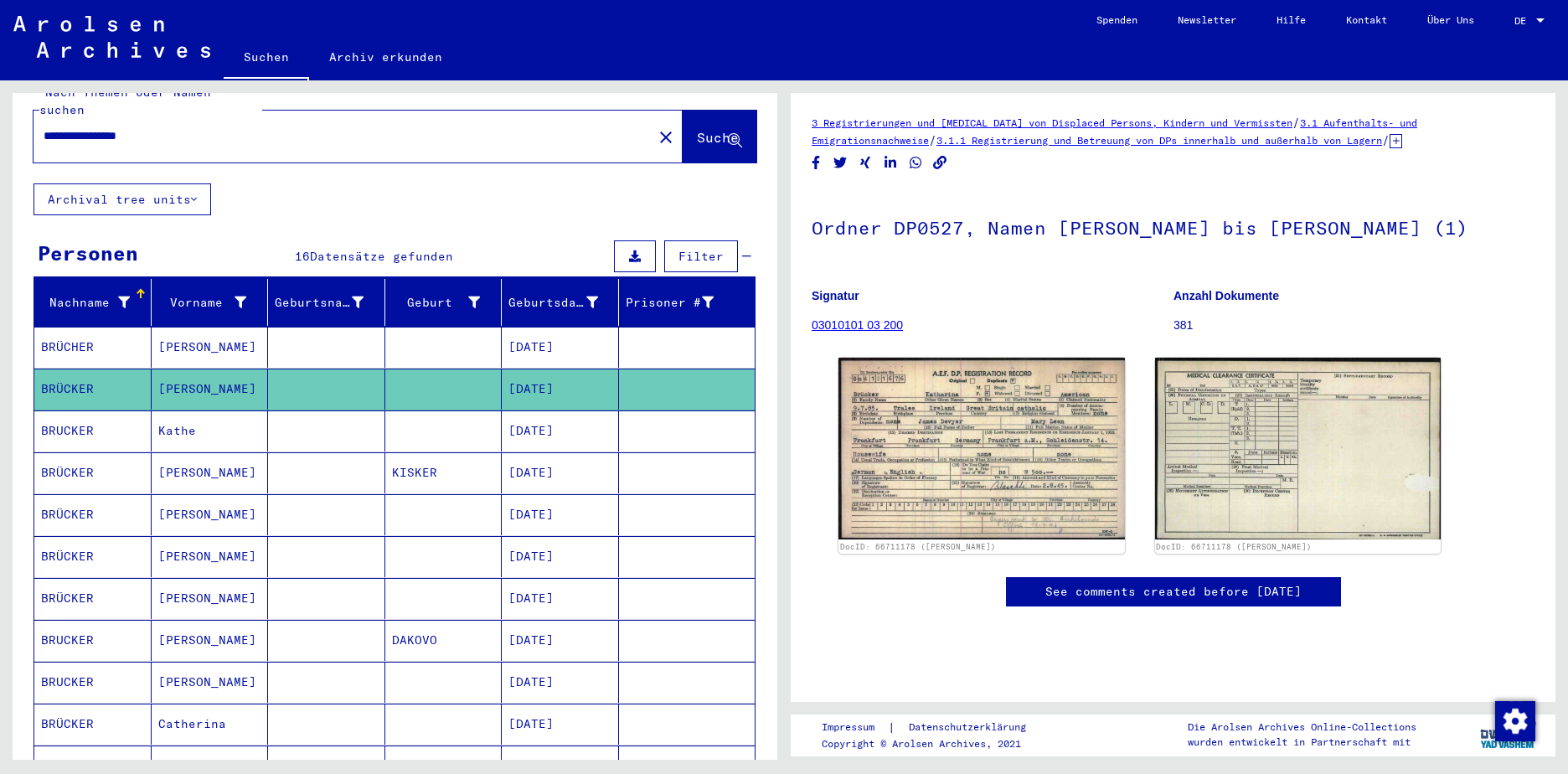
click at [86, 410] on mat-cell "BRUCKER" at bounding box center [94, 430] width 118 height 41
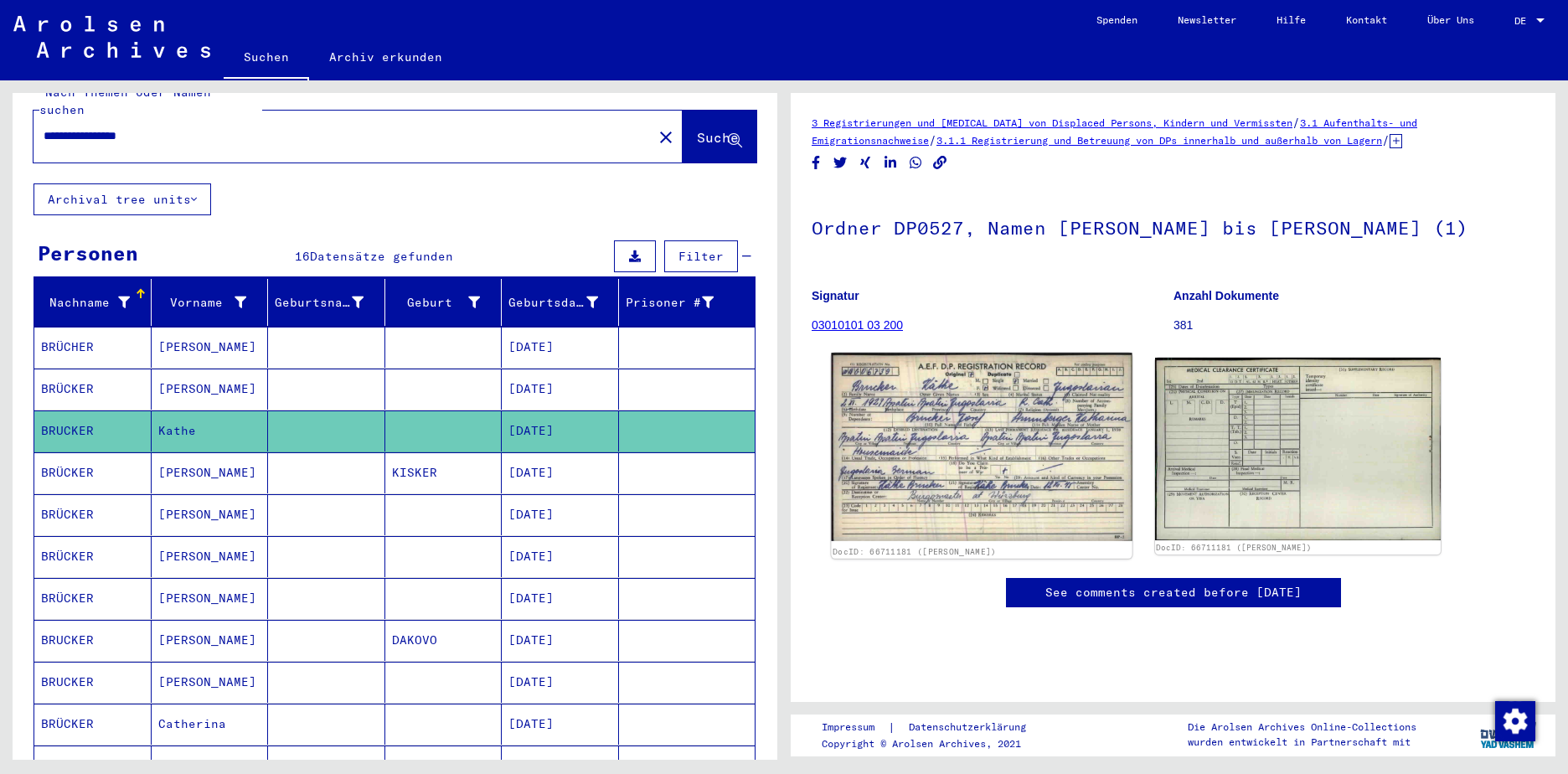
click at [977, 421] on img at bounding box center [981, 447] width 301 height 188
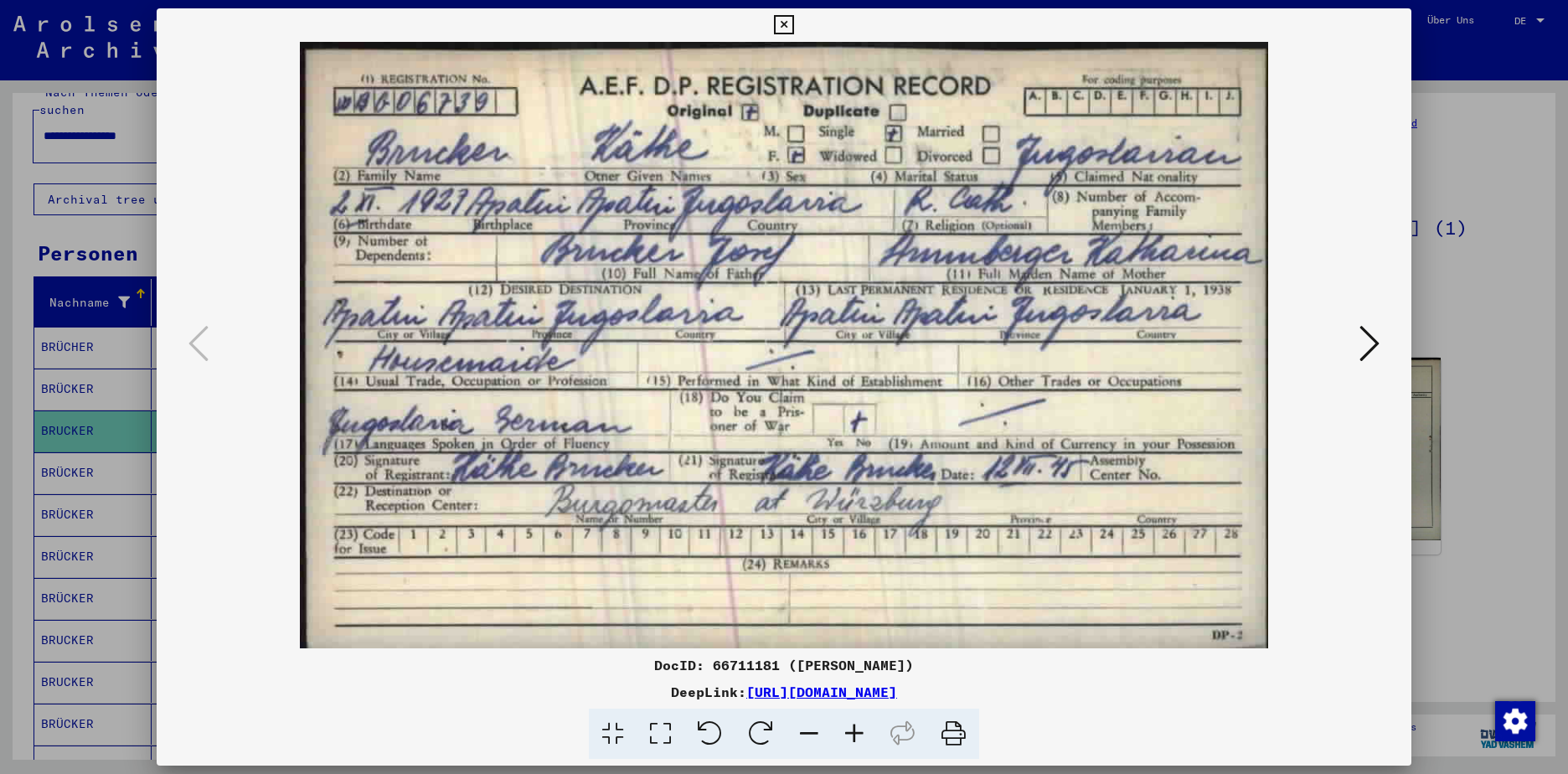
click at [781, 20] on icon at bounding box center [784, 25] width 19 height 20
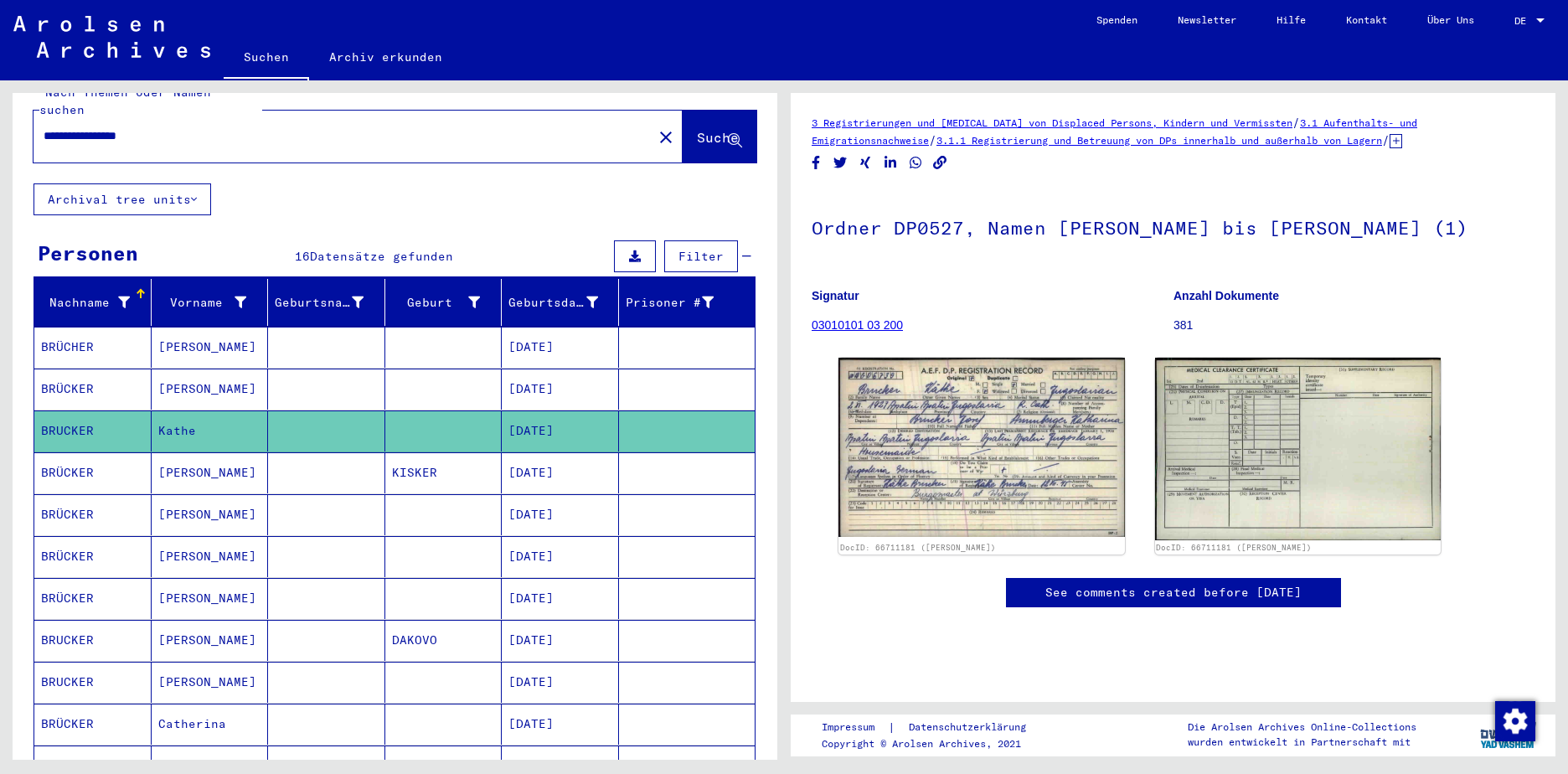
click at [245, 127] on input "**********" at bounding box center [343, 136] width 599 height 17
type input "*"
type input "******"
click at [479, 191] on div "Nach Themen oder Namen suchen ****** close Suche Archival tree units Personen 1…" at bounding box center [395, 633] width 765 height 1142
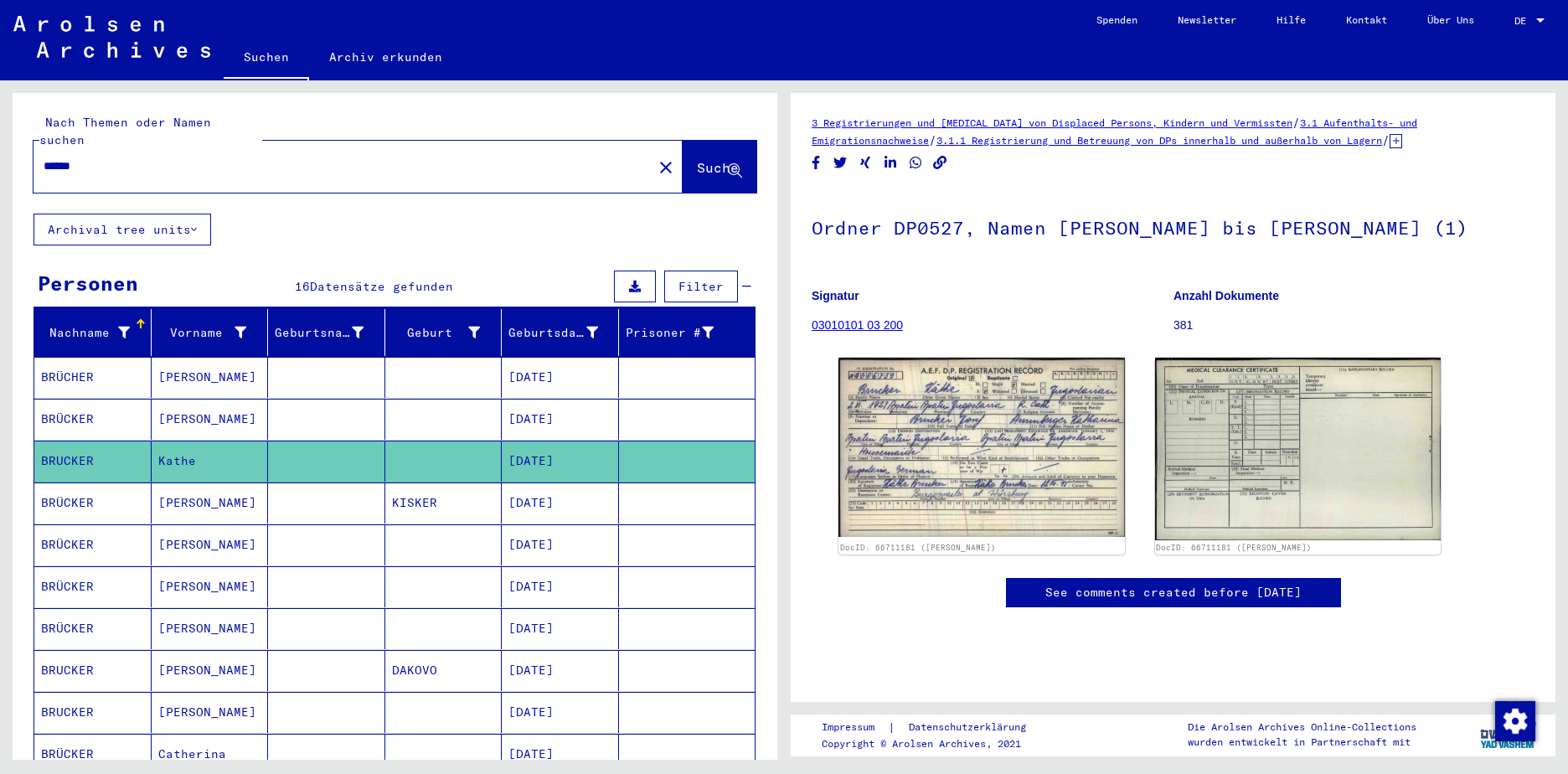
click at [697, 159] on span "Suche" at bounding box center [717, 167] width 41 height 16
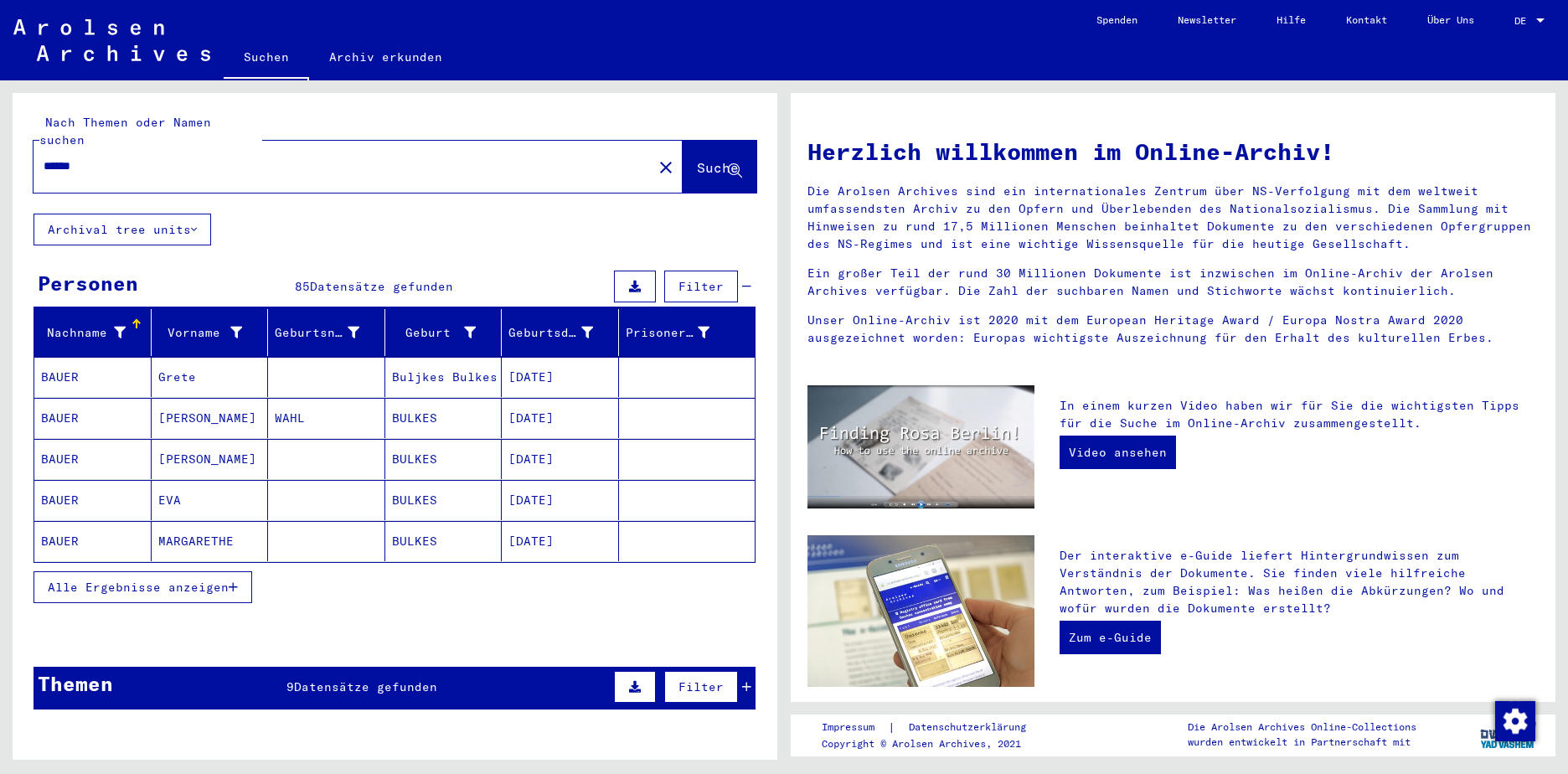
click at [162, 580] on span "Alle Ergebnisse anzeigen" at bounding box center [138, 588] width 181 height 15
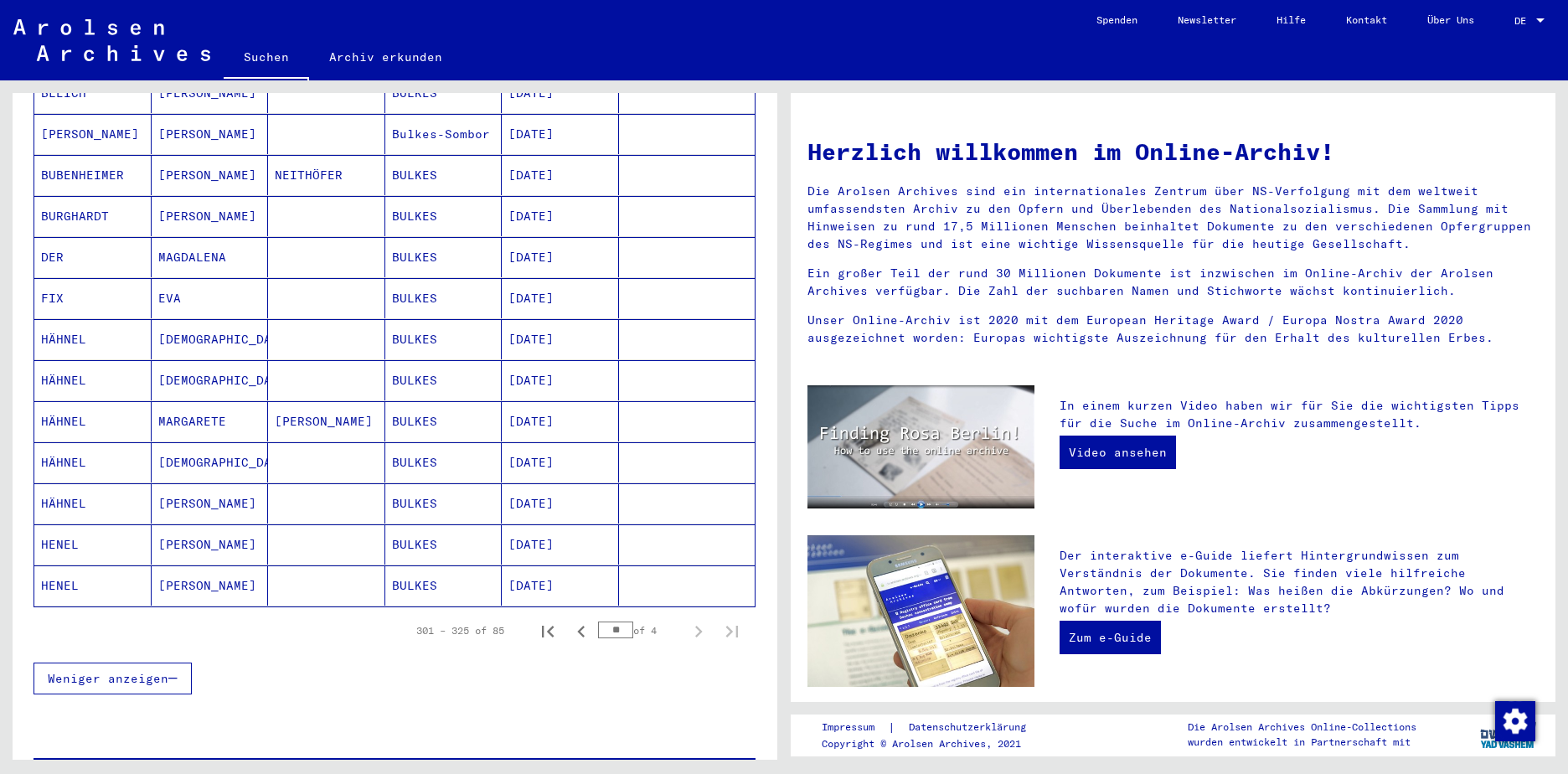
scroll to position [754, 0]
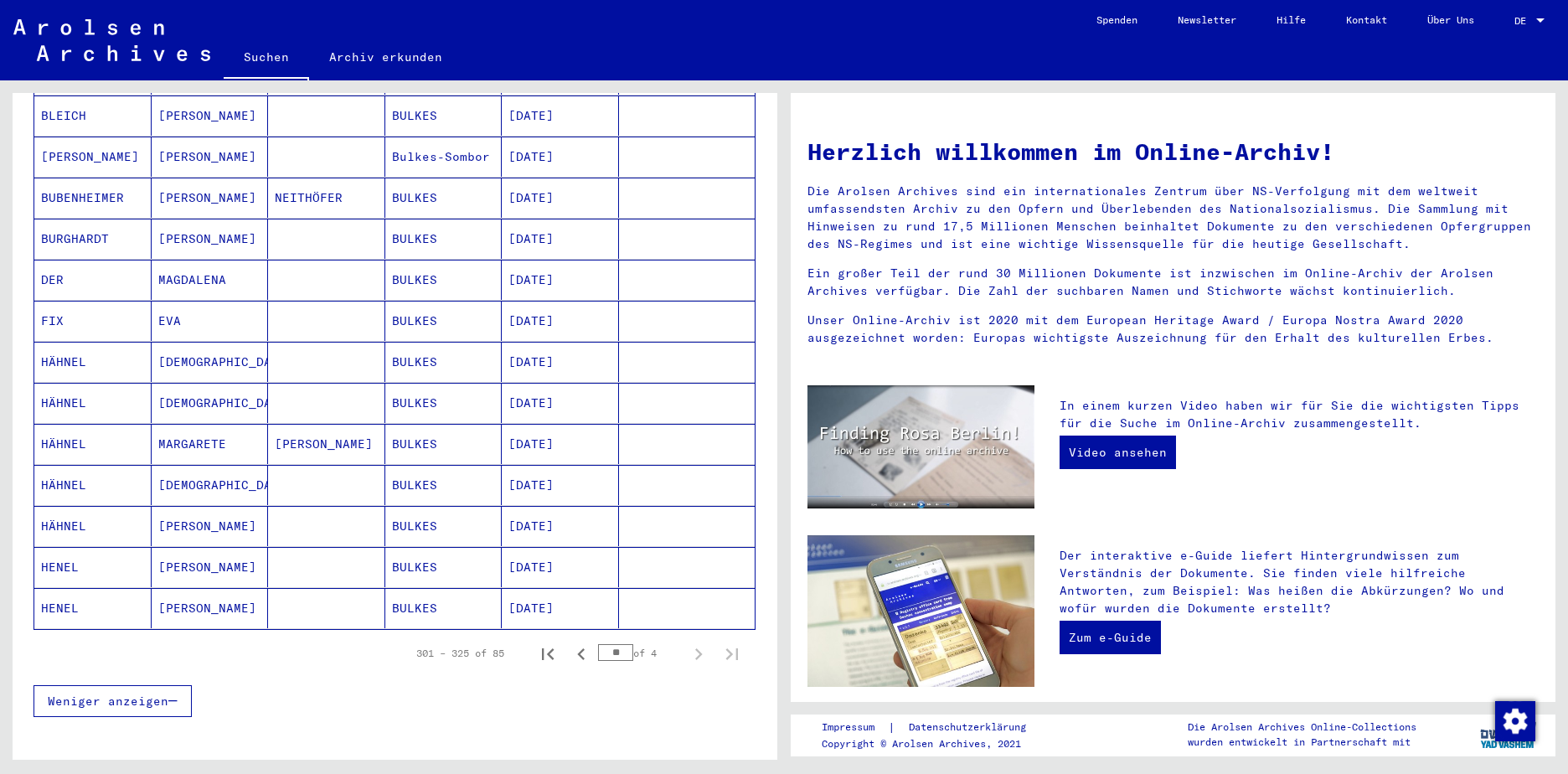
drag, startPoint x: 37, startPoint y: 177, endPoint x: 752, endPoint y: 724, distance: 900.2
click at [752, 724] on yv-its-search-home "Nach Themen oder Namen suchen ****** close Suche Archival tree units Personen 8…" at bounding box center [395, 88] width 765 height 1498
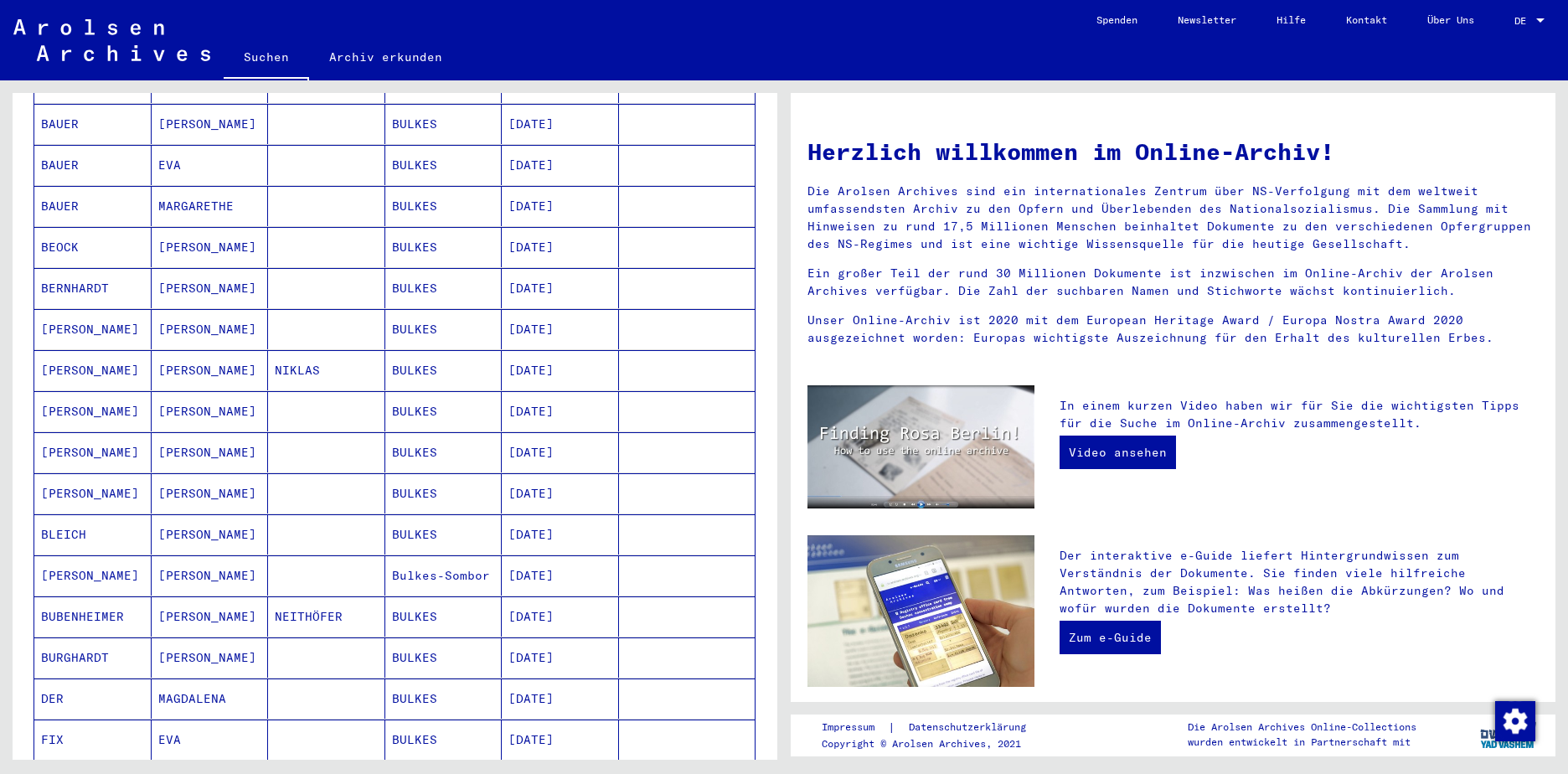
scroll to position [84, 0]
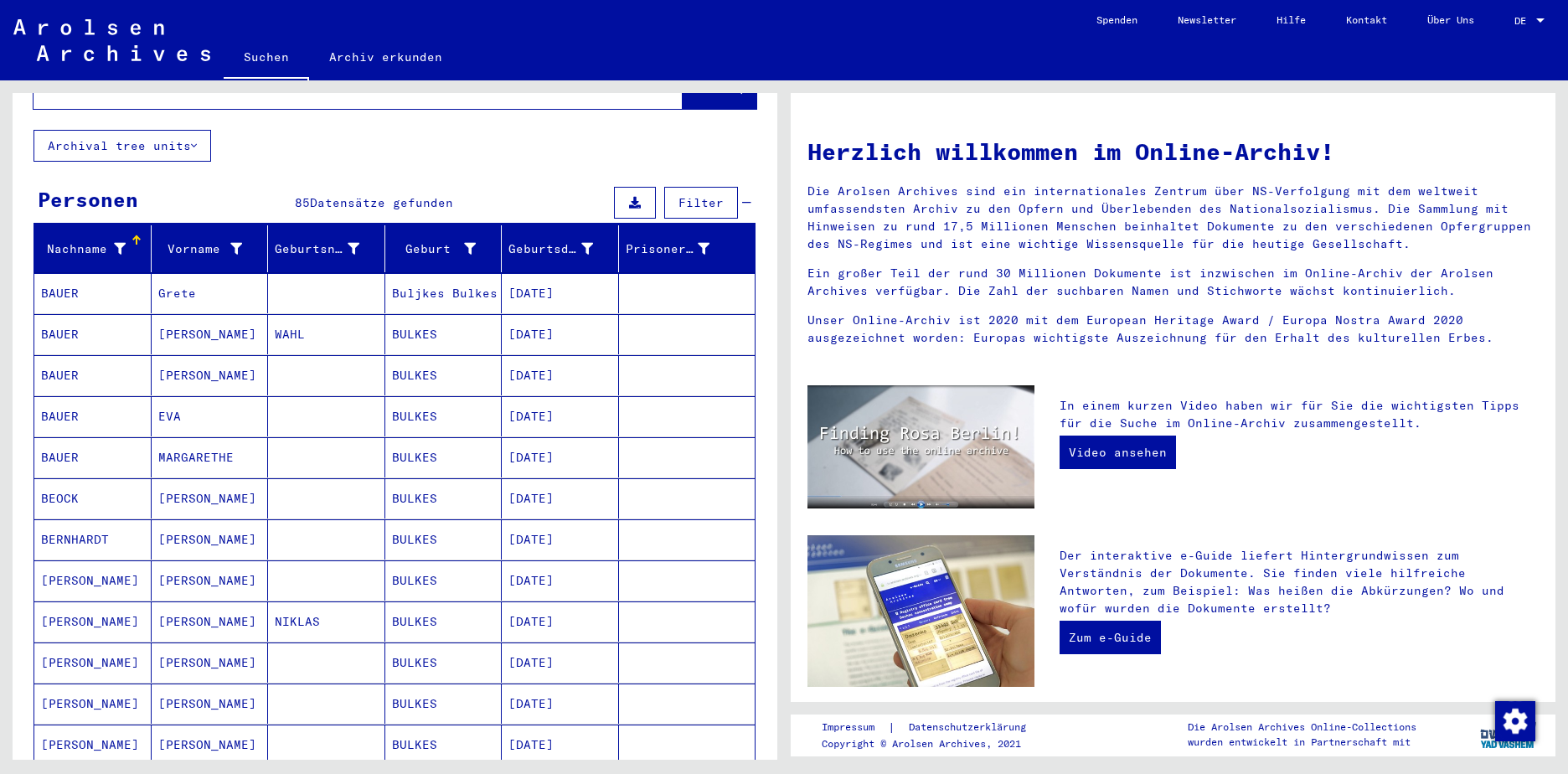
click at [505, 182] on div "Personen 85 Datensätze gefunden Filter" at bounding box center [395, 204] width 722 height 42
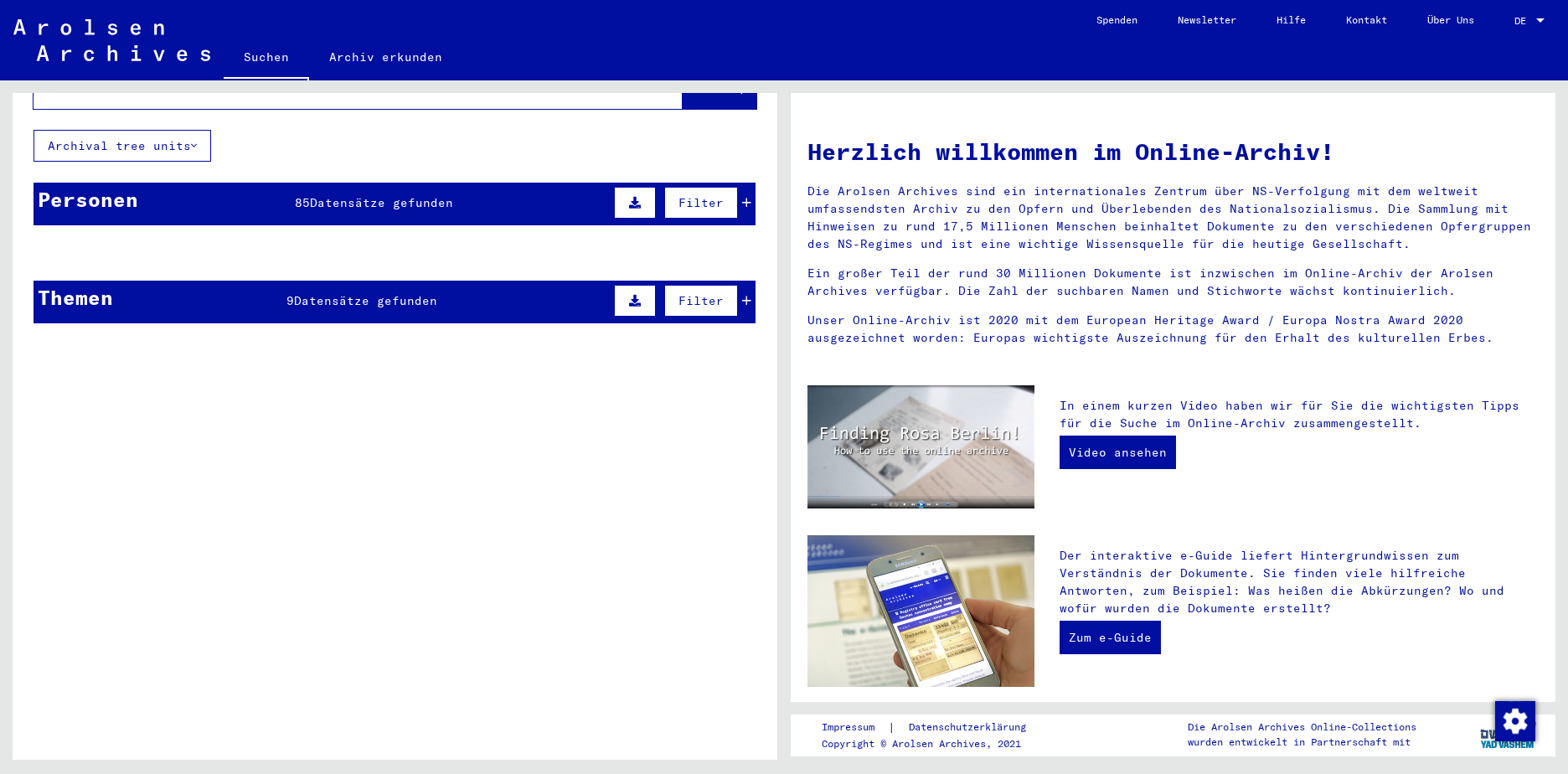
click at [403, 195] on span "Datensätze gefunden" at bounding box center [381, 203] width 143 height 15
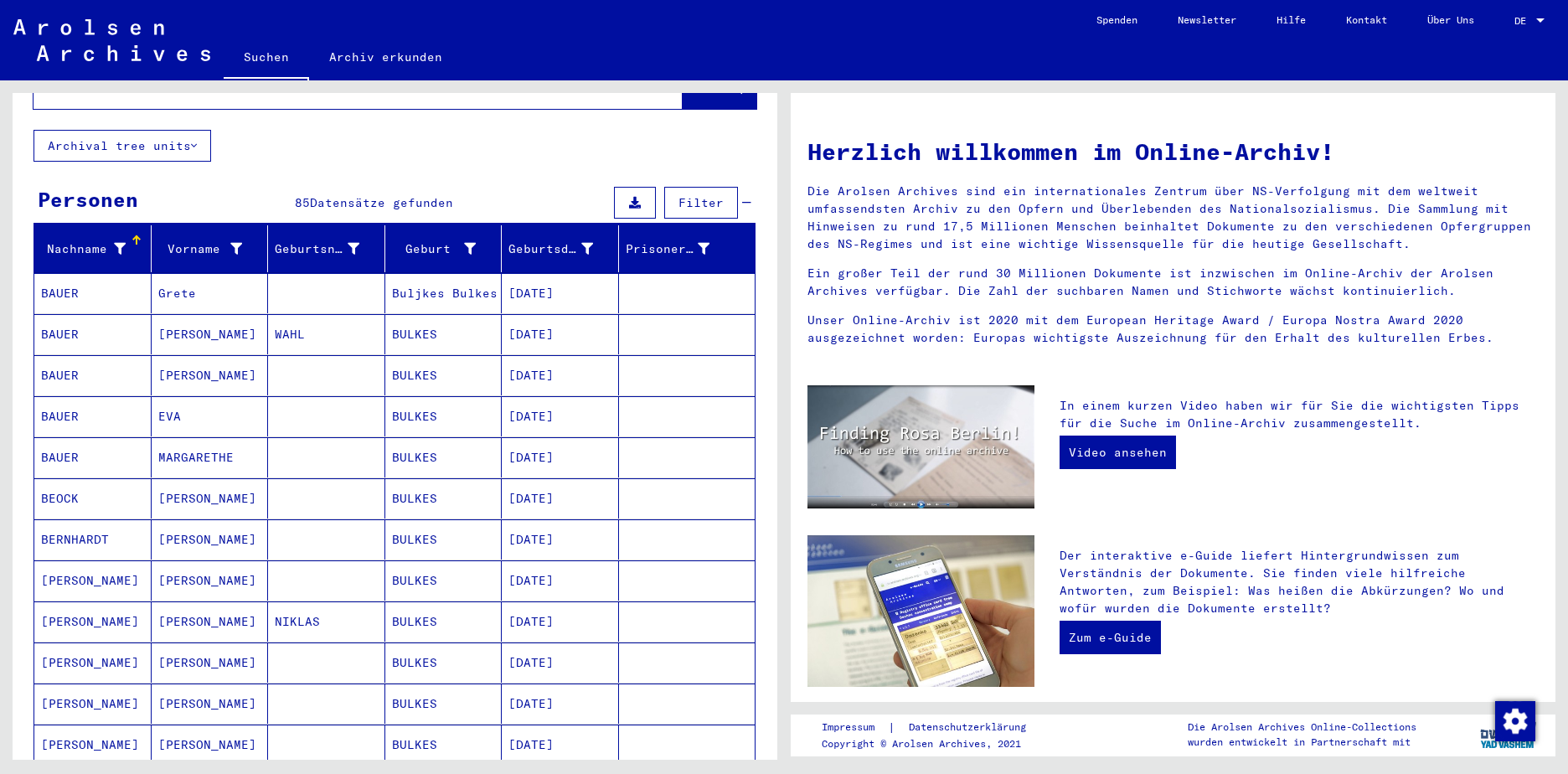
click at [86, 522] on mat-cell "BERNHARDT" at bounding box center [94, 539] width 118 height 41
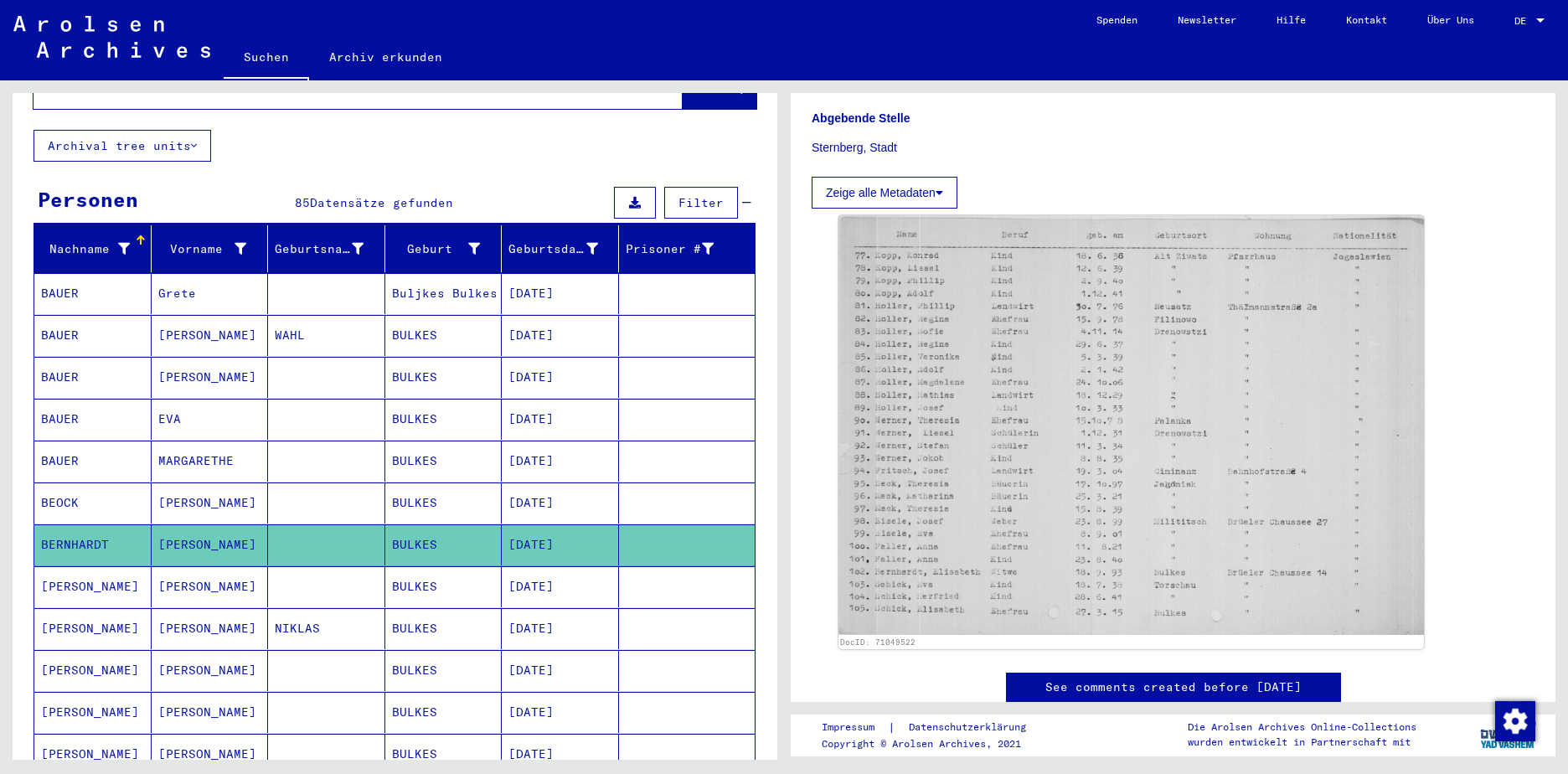
scroll to position [367, 0]
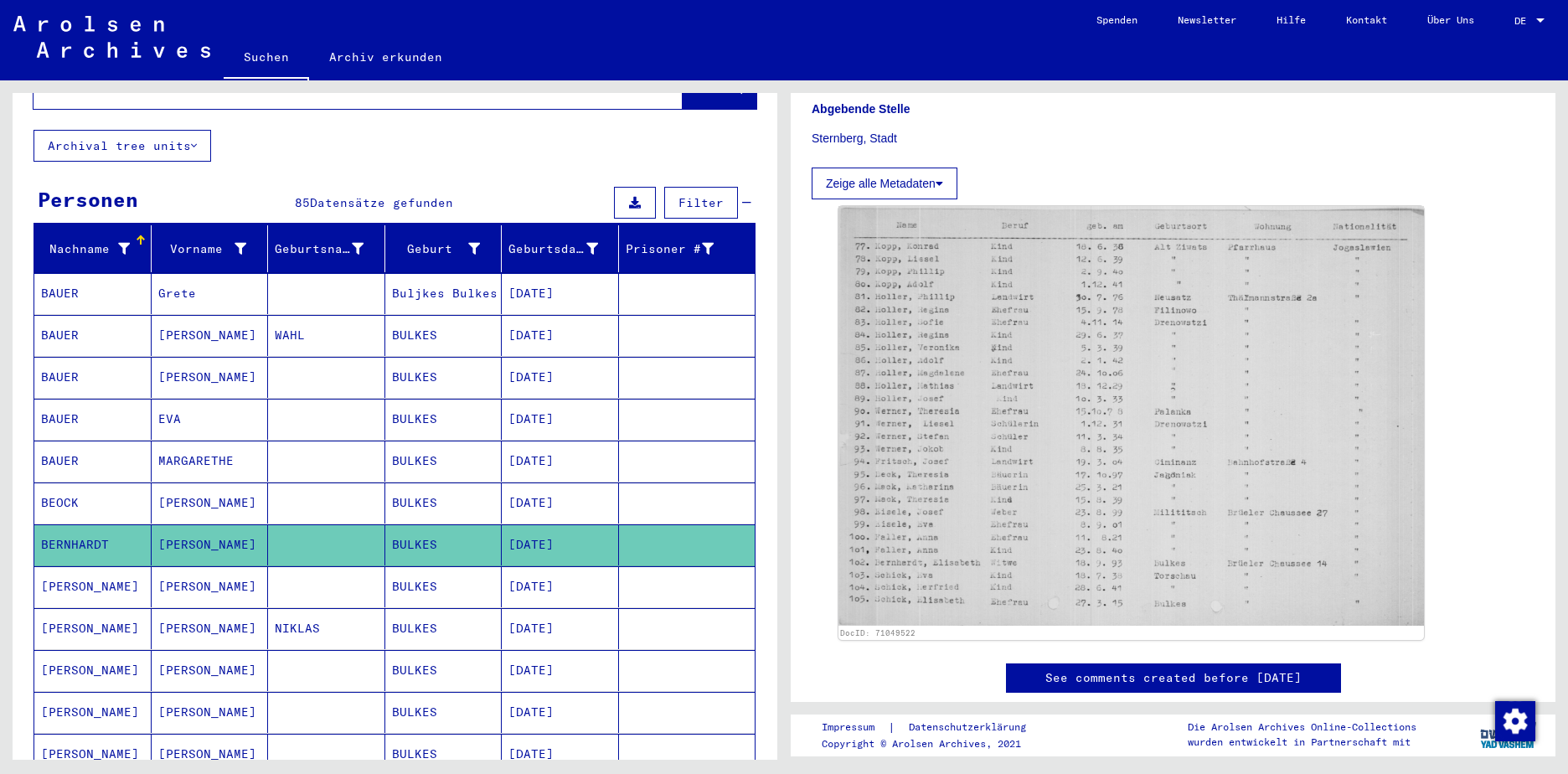
click at [874, 181] on button "Zeige alle Metadaten" at bounding box center [884, 183] width 146 height 32
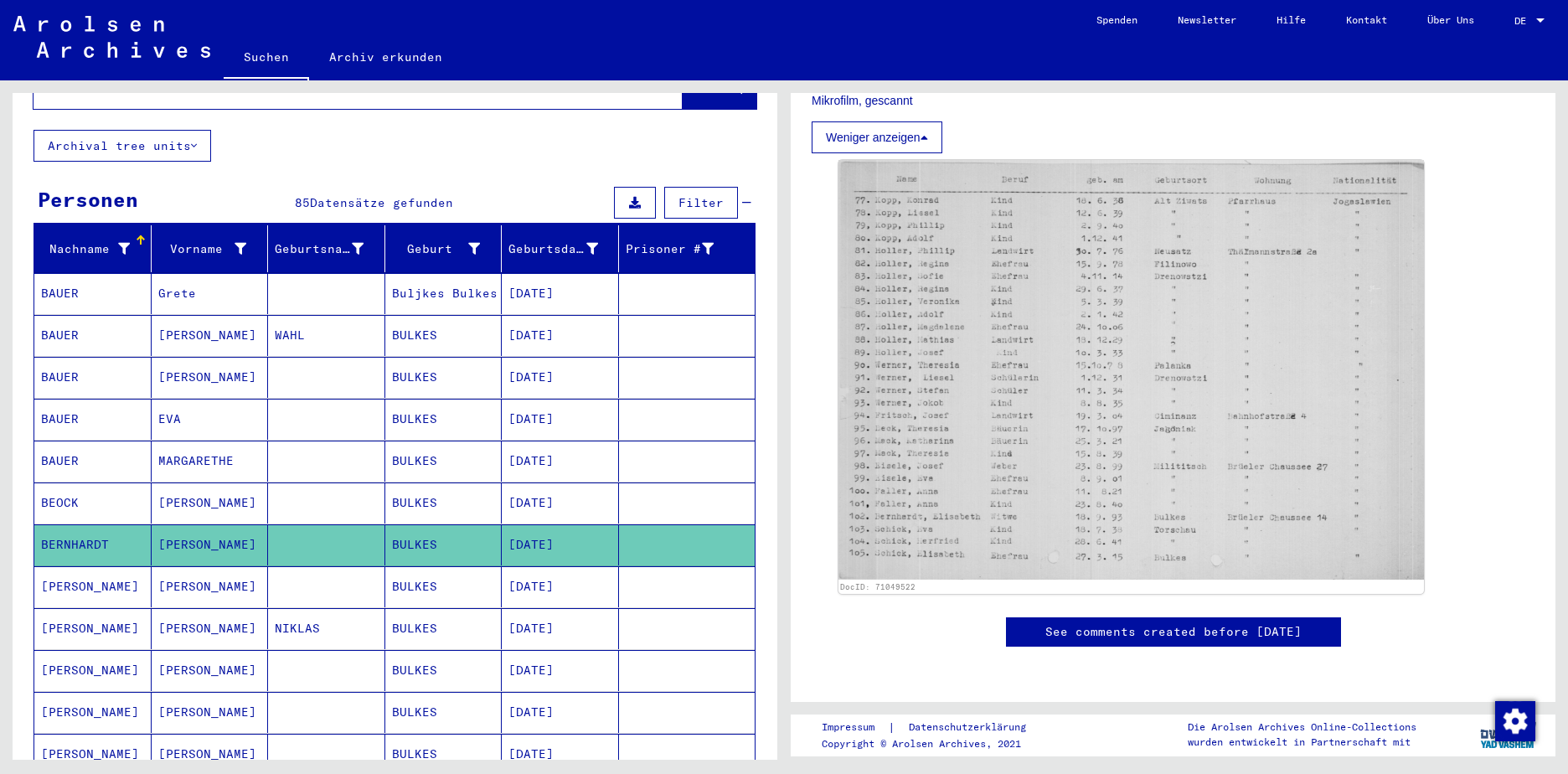
scroll to position [451, 0]
